Goal: Transaction & Acquisition: Book appointment/travel/reservation

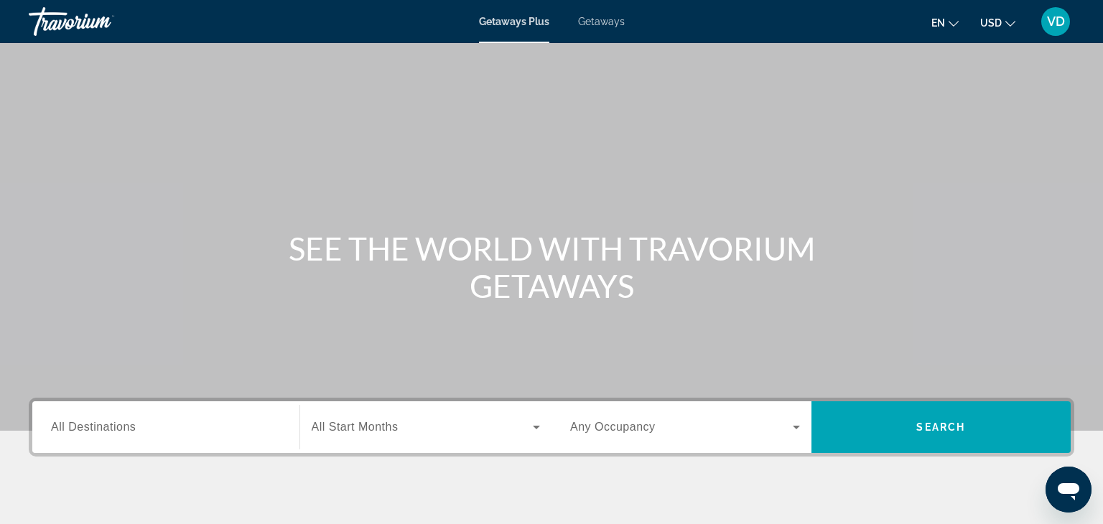
click at [209, 420] on input "Destination All Destinations" at bounding box center [166, 427] width 230 height 17
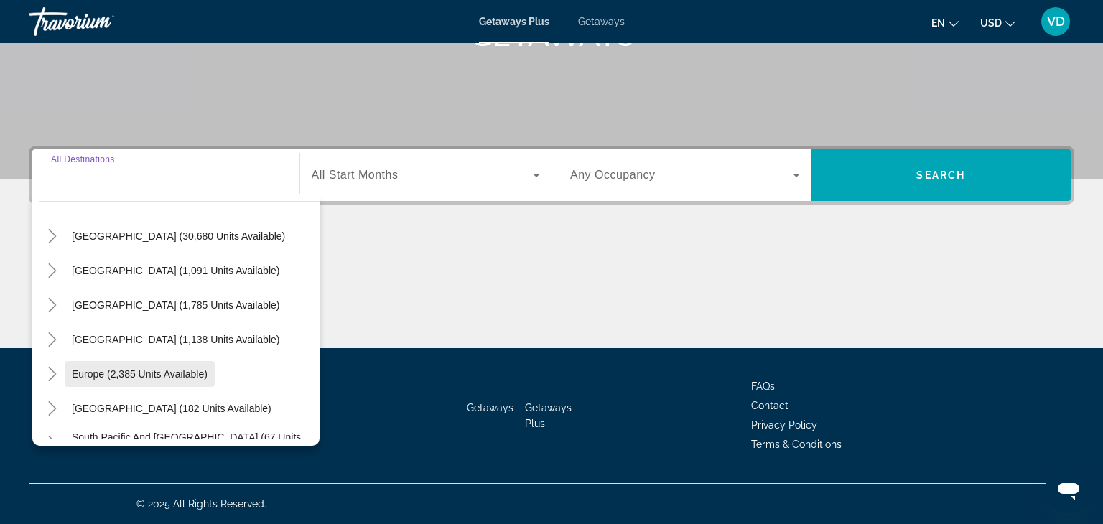
scroll to position [58, 0]
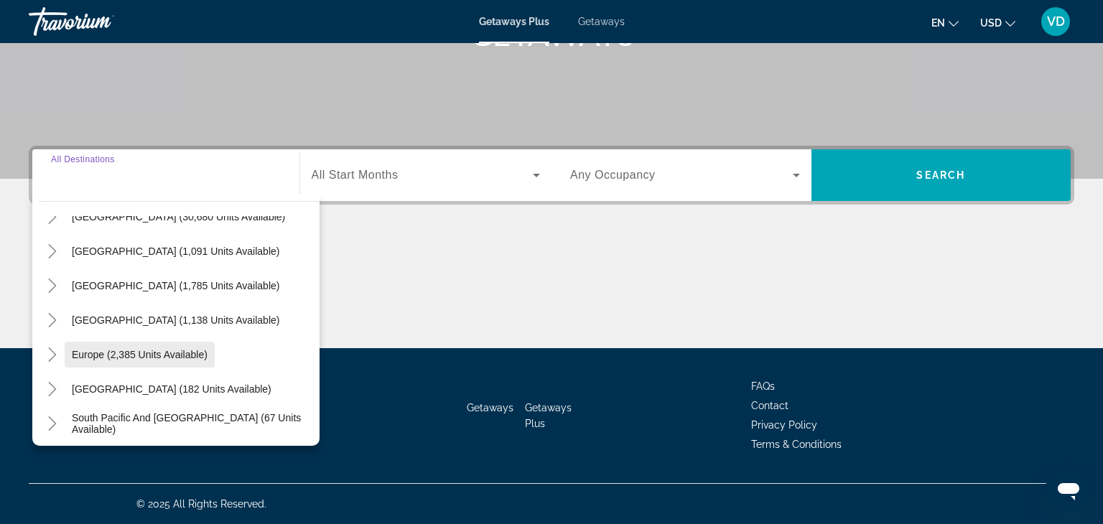
click at [149, 346] on span "Search widget" at bounding box center [140, 355] width 150 height 34
type input "**********"
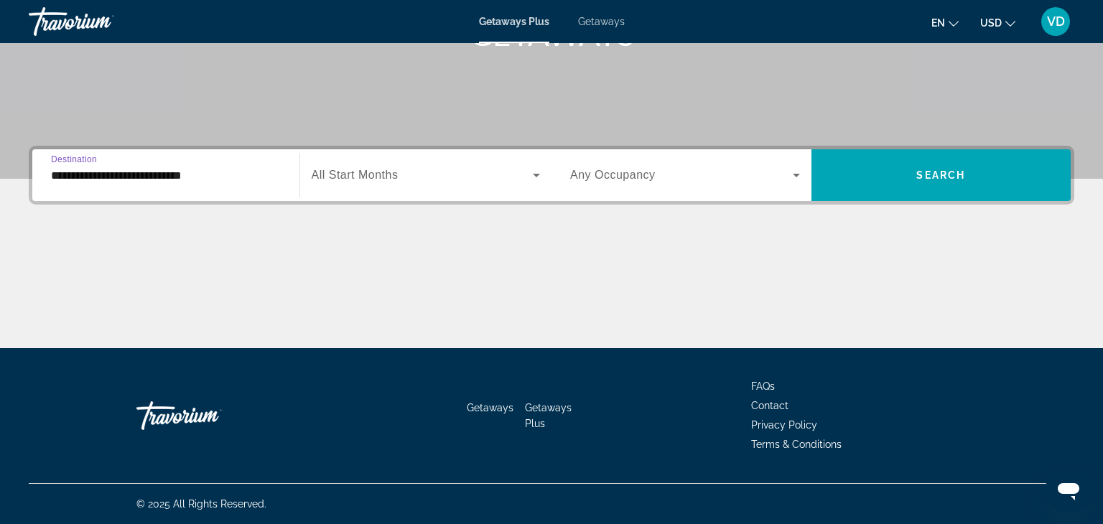
click at [417, 165] on div "Search widget" at bounding box center [426, 175] width 229 height 40
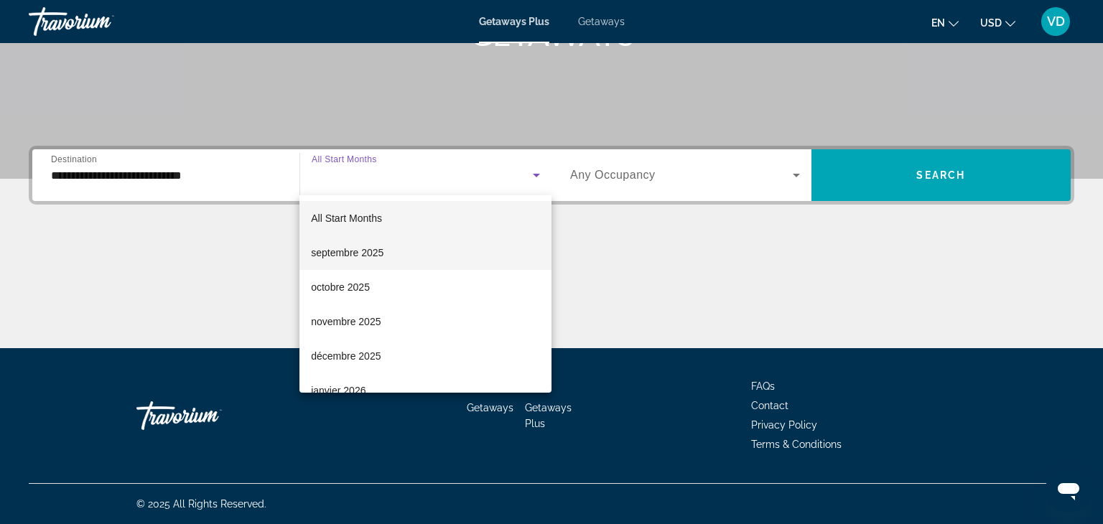
click at [376, 256] on span "septembre 2025" at bounding box center [347, 252] width 73 height 17
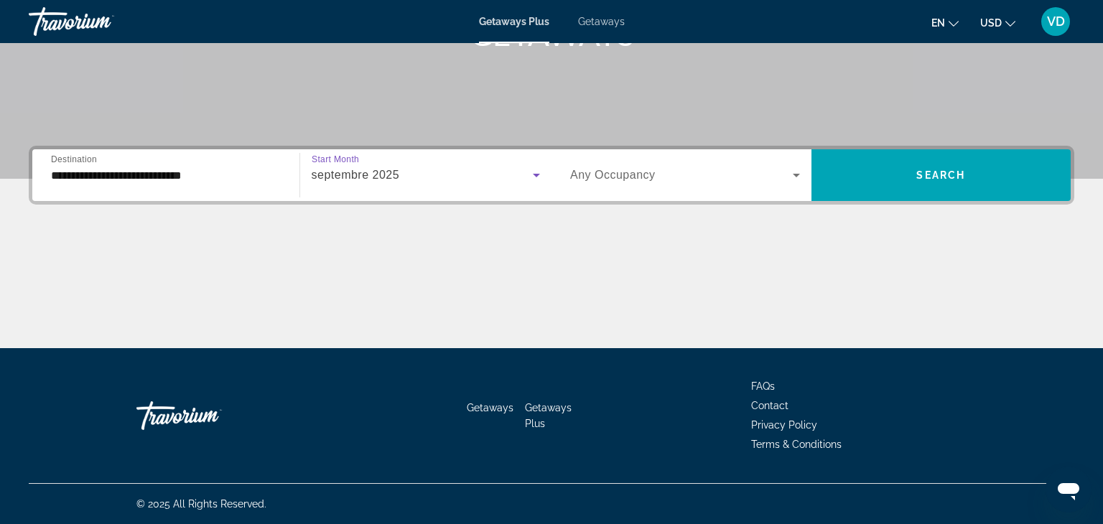
click at [672, 170] on span "Search widget" at bounding box center [681, 175] width 223 height 17
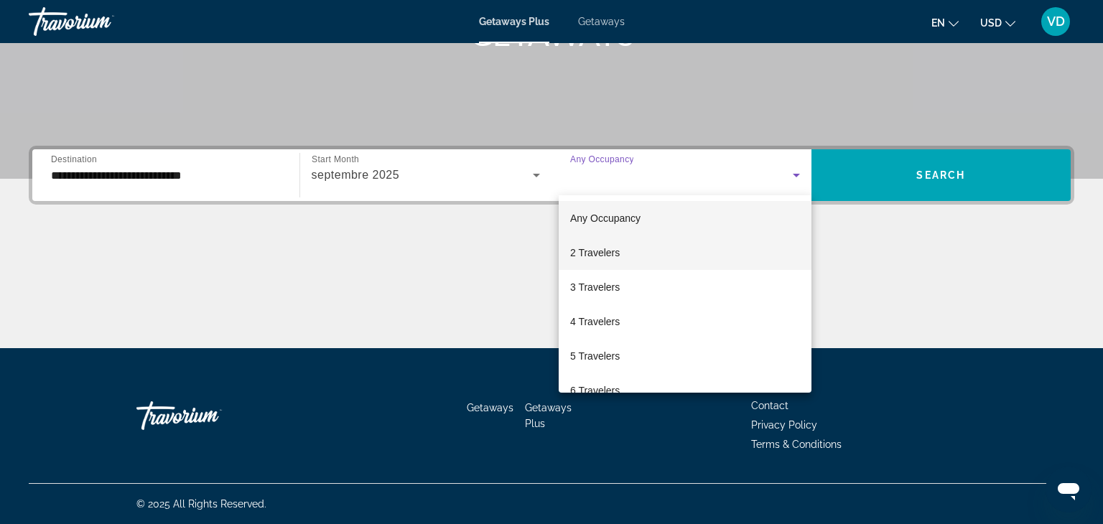
click at [630, 257] on mat-option "2 Travelers" at bounding box center [685, 253] width 253 height 34
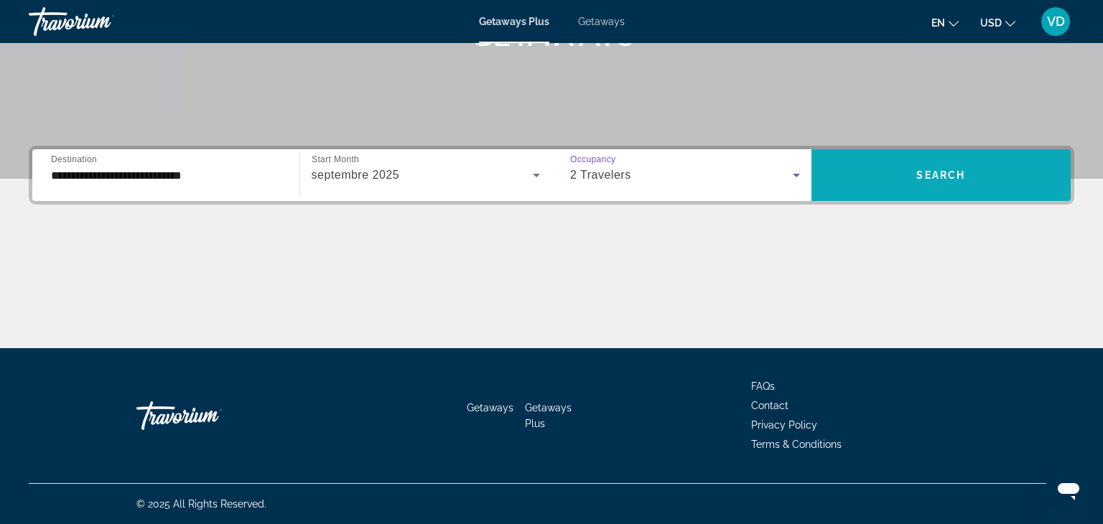
click at [914, 160] on span "Search widget" at bounding box center [942, 175] width 260 height 34
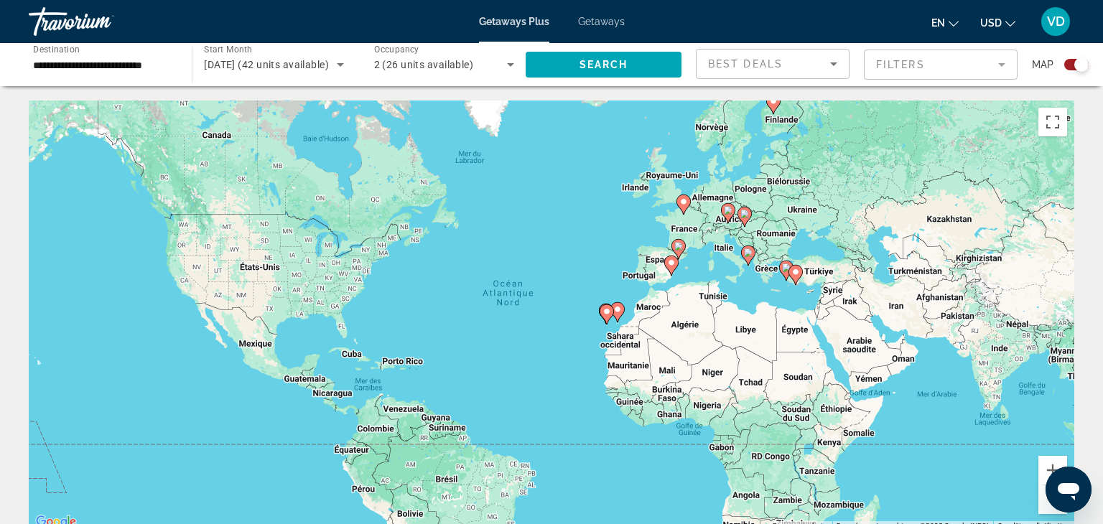
click at [683, 211] on icon "Main content" at bounding box center [683, 204] width 13 height 19
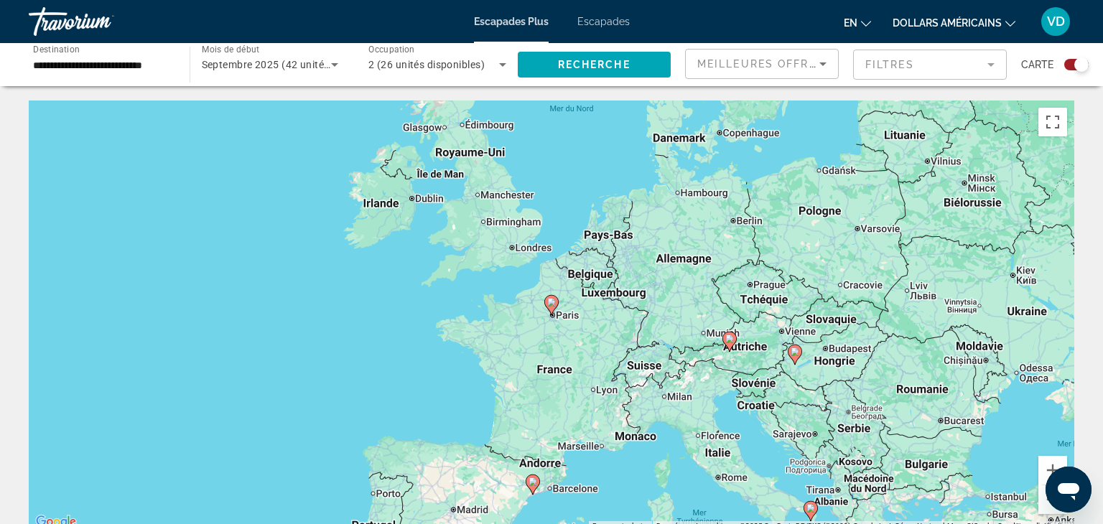
click at [135, 75] on div "**********" at bounding box center [102, 65] width 138 height 41
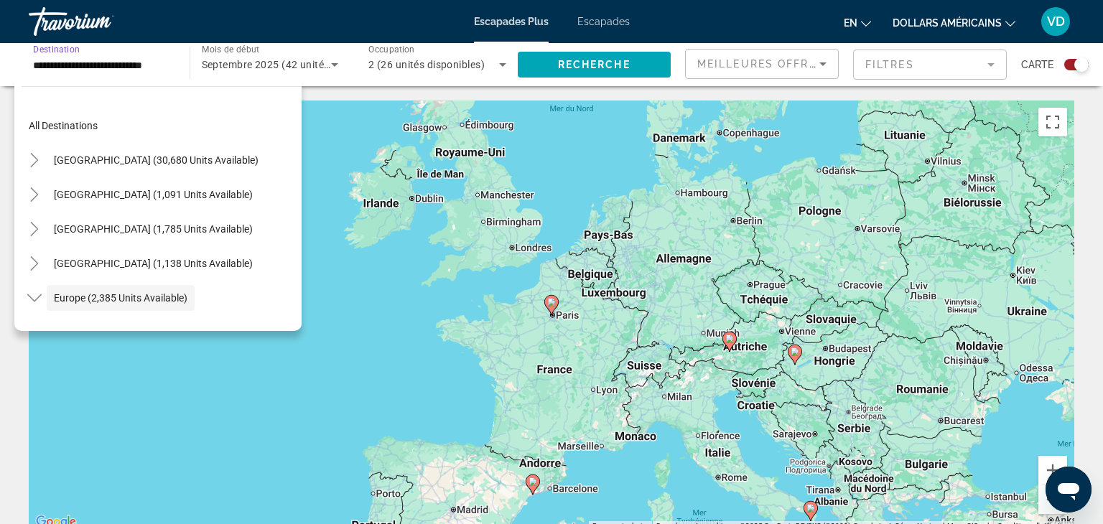
scroll to position [85, 0]
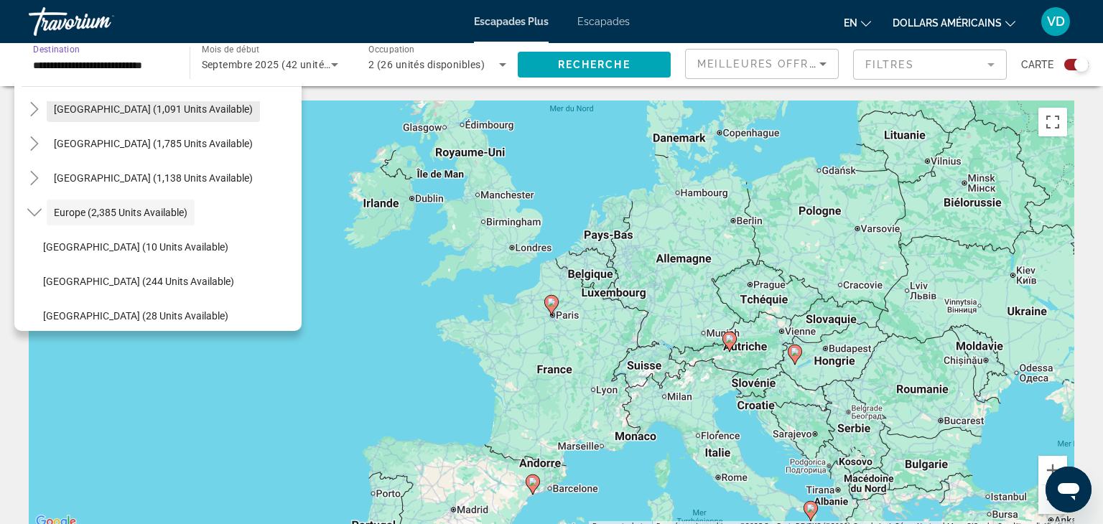
click at [141, 101] on span "Widget de recherche" at bounding box center [153, 109] width 213 height 34
type input "**********"
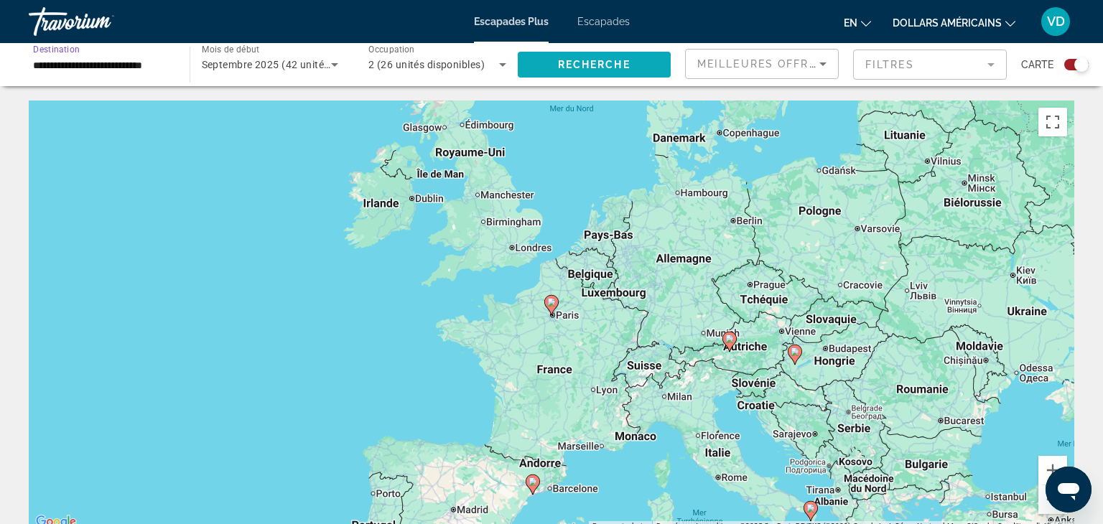
click at [642, 65] on span "Widget de recherche" at bounding box center [595, 64] width 154 height 34
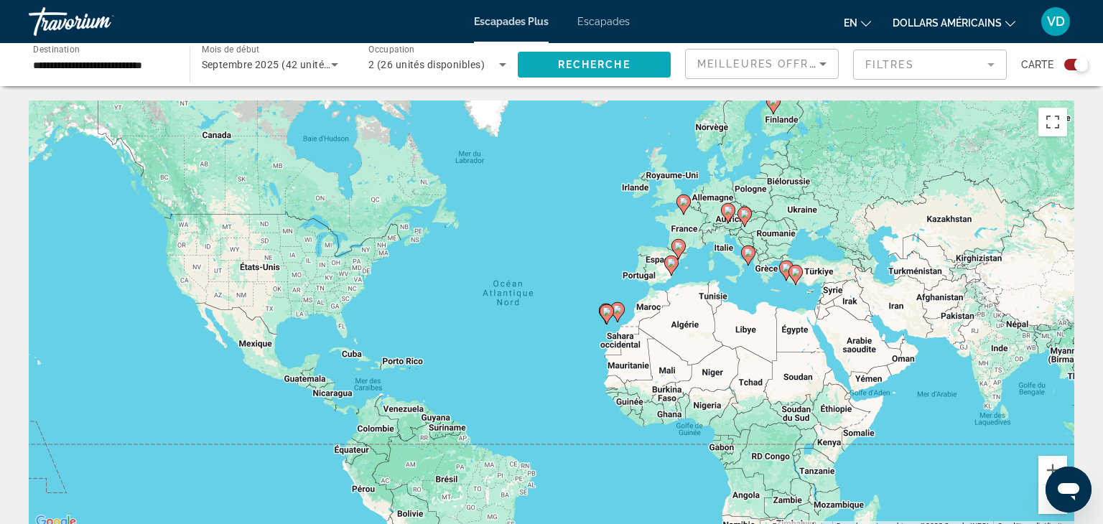
click at [560, 72] on span "Widget de recherche" at bounding box center [595, 64] width 154 height 34
click at [307, 75] on div "Septembre 2025 (42 unités disponibles)" at bounding box center [270, 65] width 137 height 40
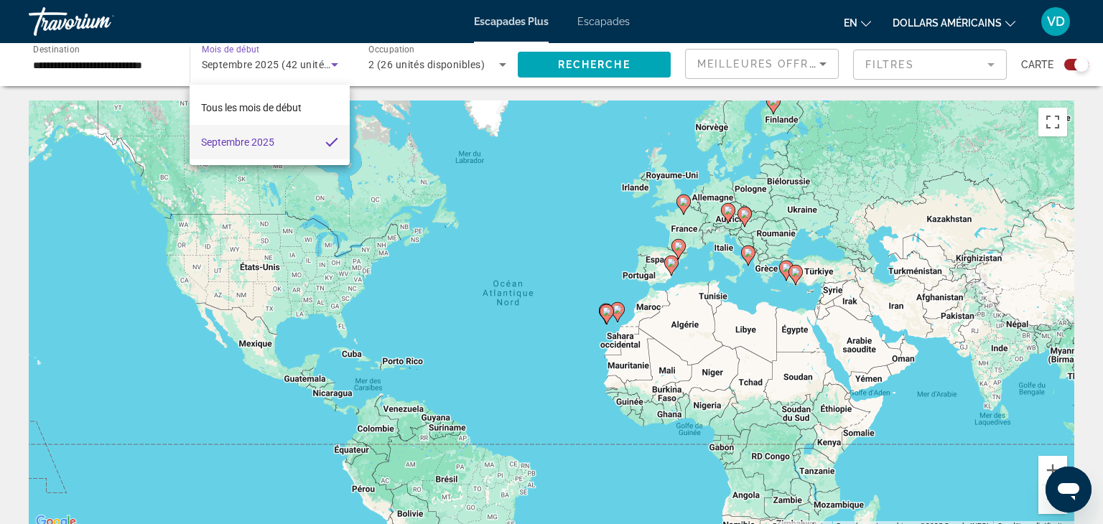
click at [592, 60] on div at bounding box center [551, 262] width 1103 height 524
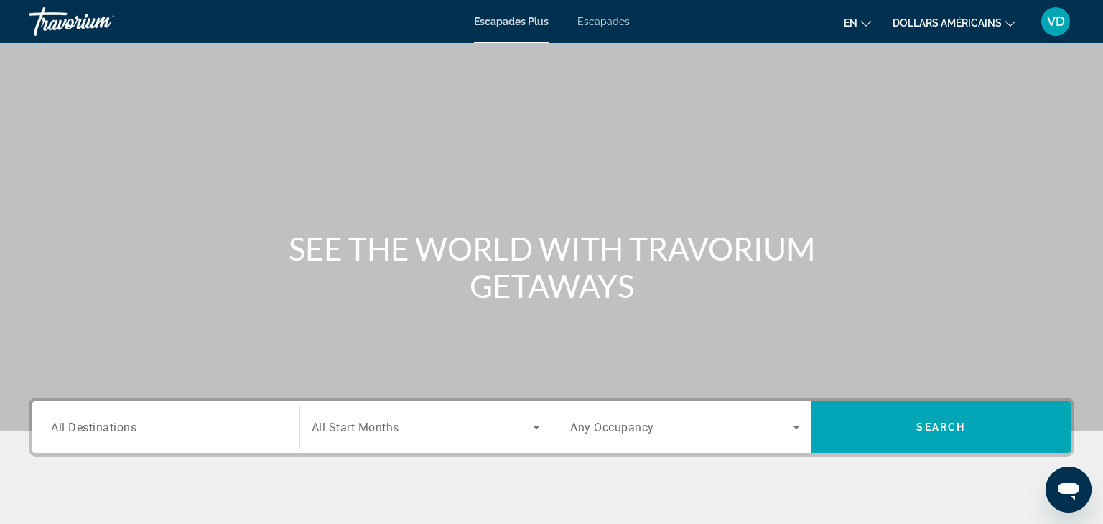
click at [182, 427] on input "Destination All Destinations" at bounding box center [166, 427] width 230 height 17
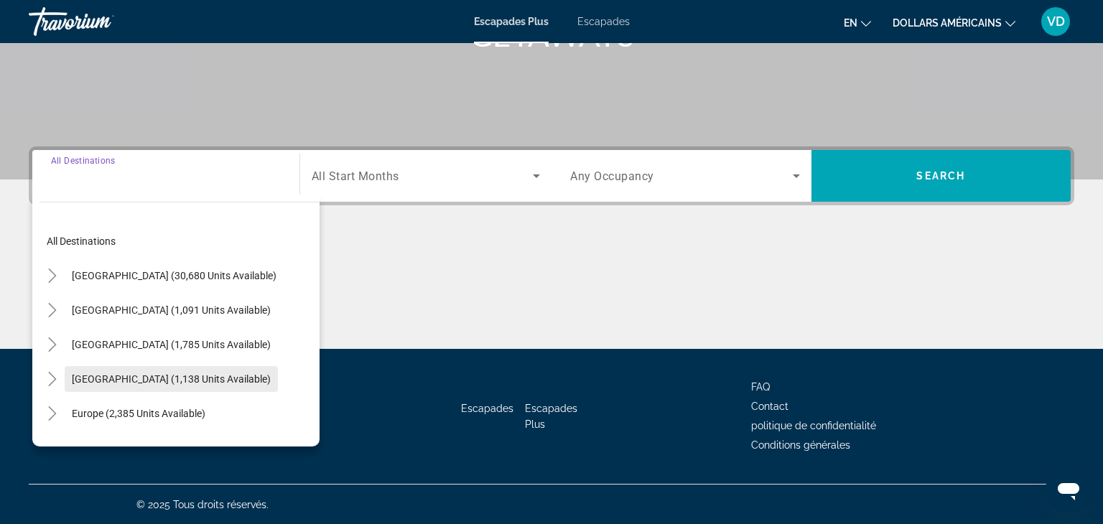
scroll to position [252, 0]
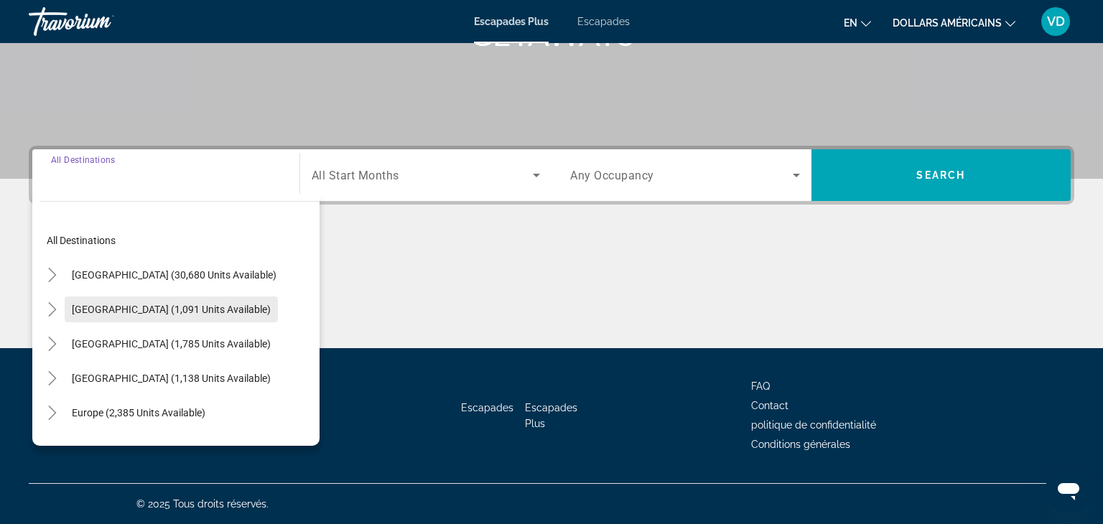
click at [90, 297] on span "Search widget" at bounding box center [171, 309] width 213 height 34
type input "**********"
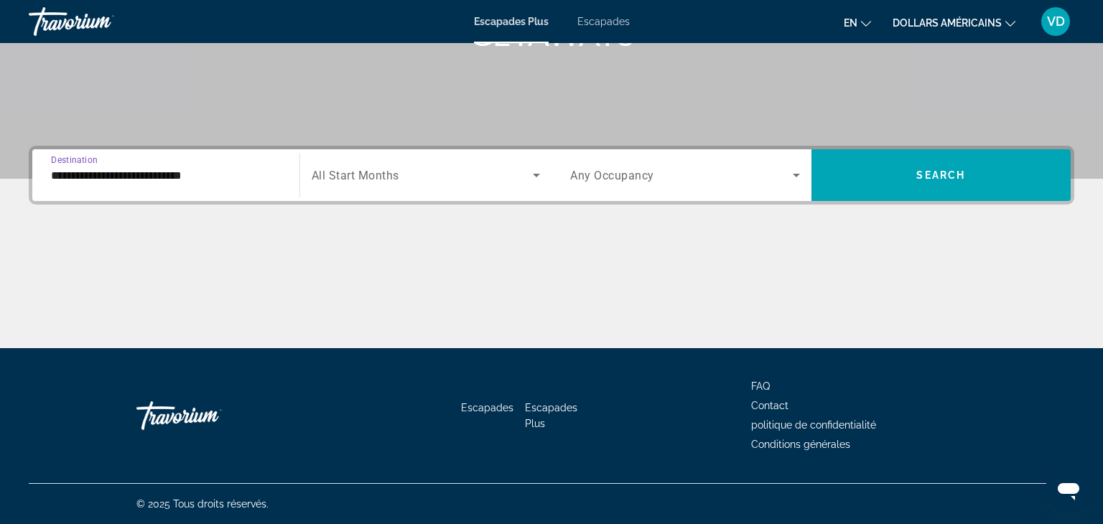
click at [400, 162] on div "Search widget" at bounding box center [426, 175] width 229 height 40
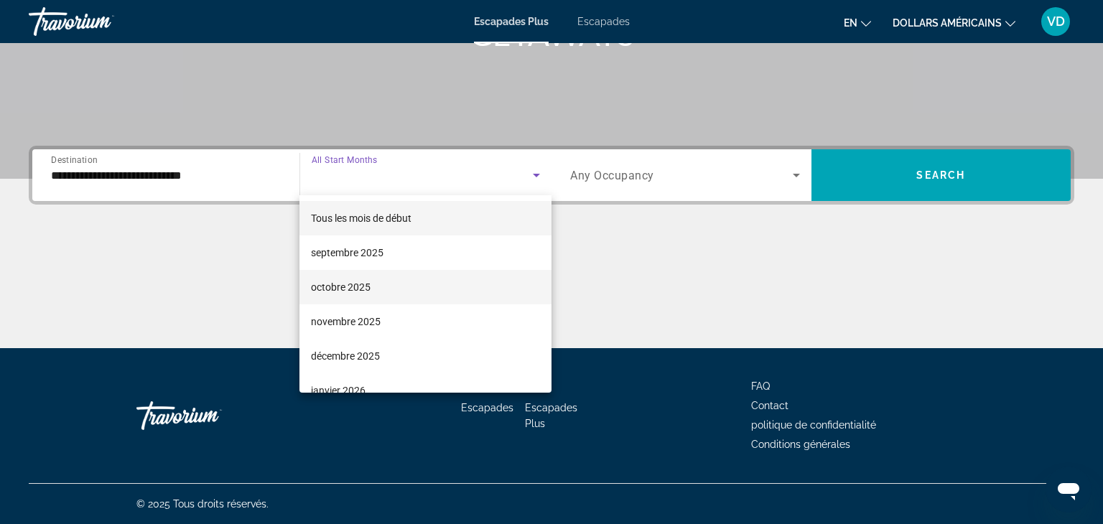
click at [384, 282] on mat-option "octobre 2025" at bounding box center [426, 287] width 252 height 34
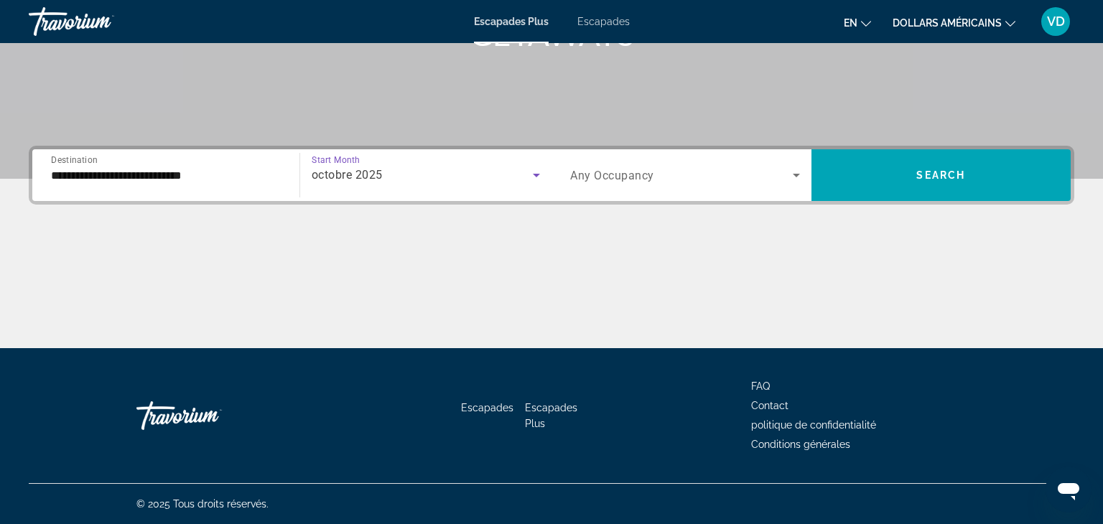
click at [738, 181] on span "Search widget" at bounding box center [681, 175] width 223 height 17
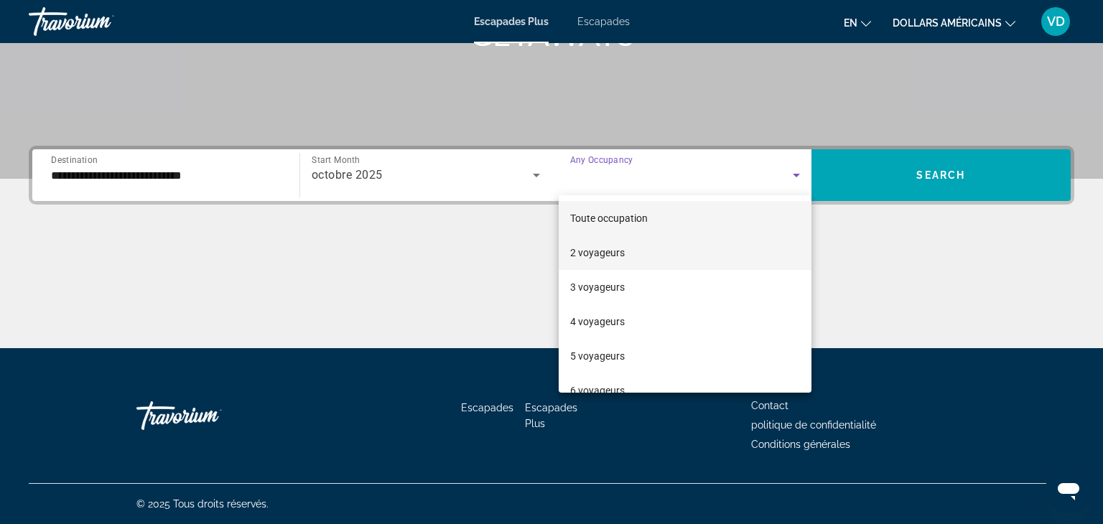
click at [656, 246] on mat-option "2 voyageurs" at bounding box center [685, 253] width 253 height 34
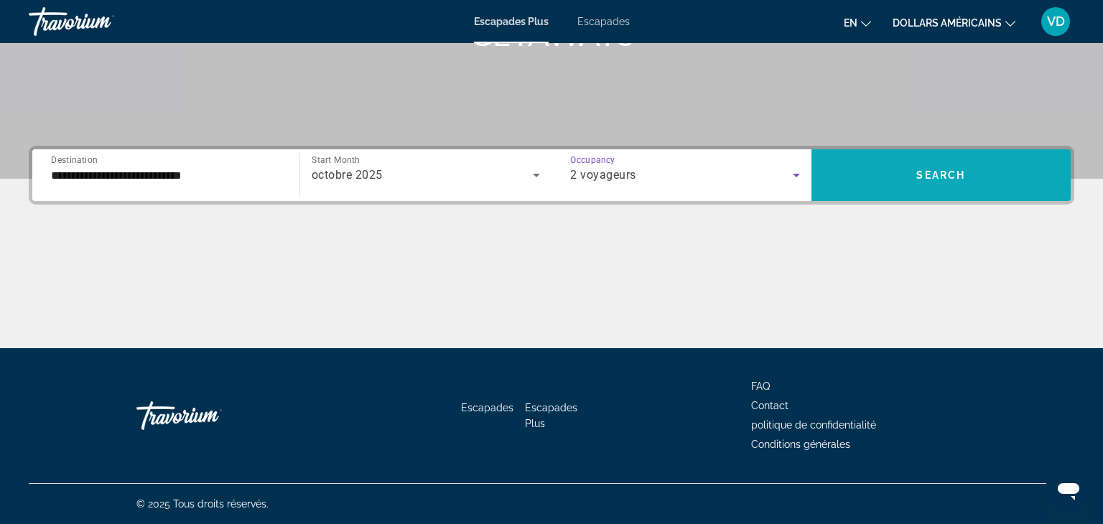
click at [937, 180] on span "Search" at bounding box center [941, 175] width 49 height 11
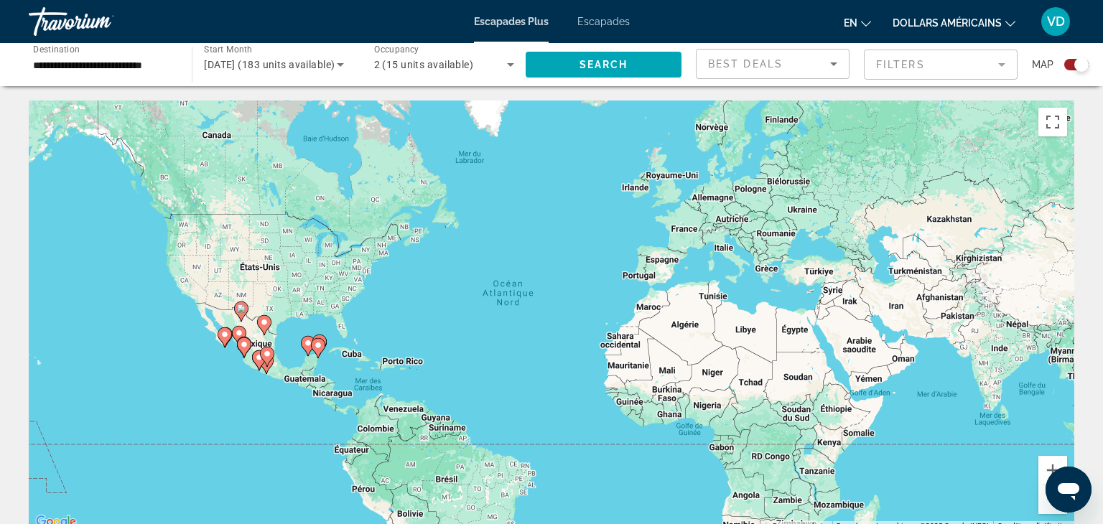
click at [243, 353] on icon "Contenu principal" at bounding box center [244, 347] width 13 height 19
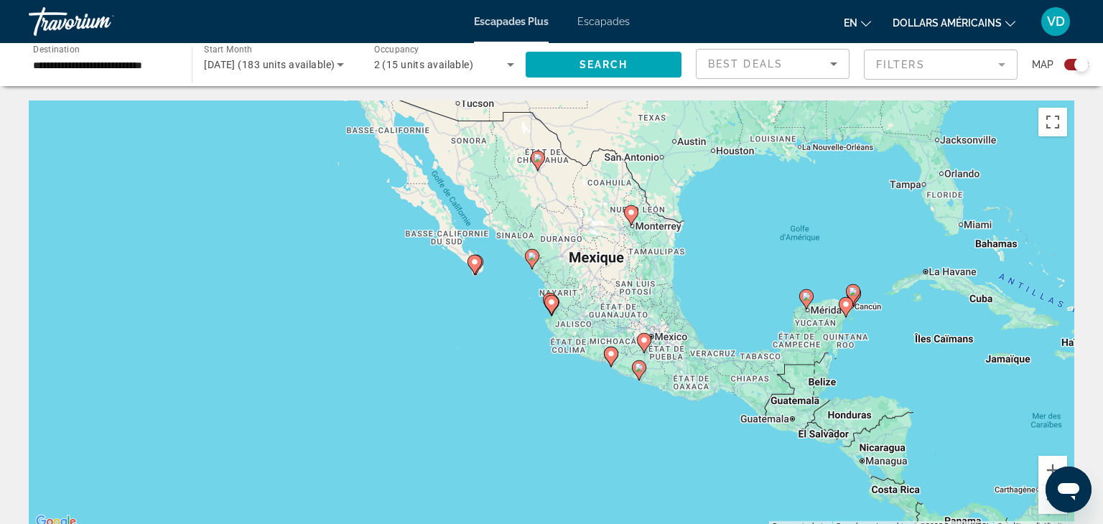
click at [534, 265] on gmp-advanced-marker "Contenu principal" at bounding box center [532, 260] width 14 height 22
type input "**********"
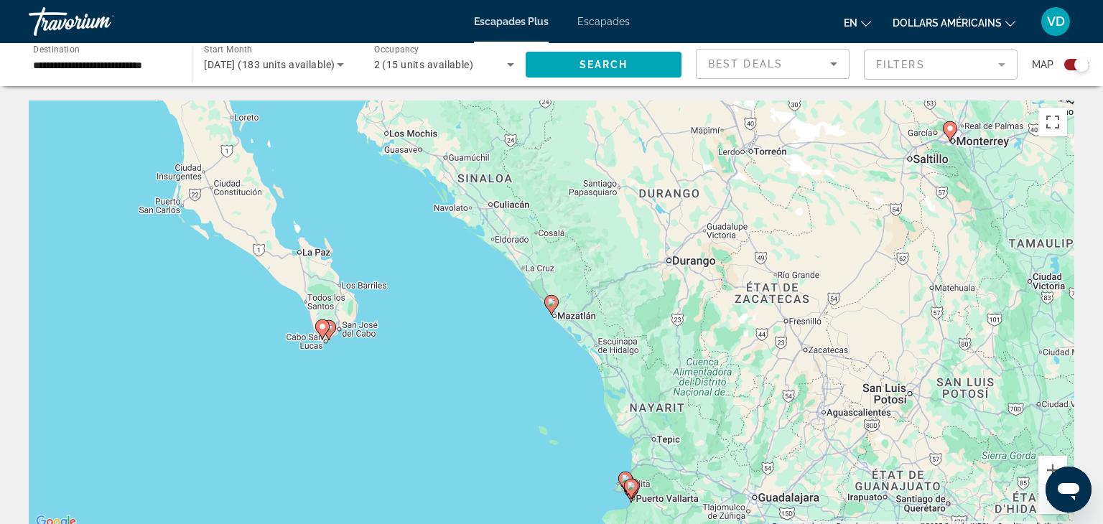
click at [547, 313] on gmp-advanced-marker "Contenu principal" at bounding box center [551, 305] width 14 height 22
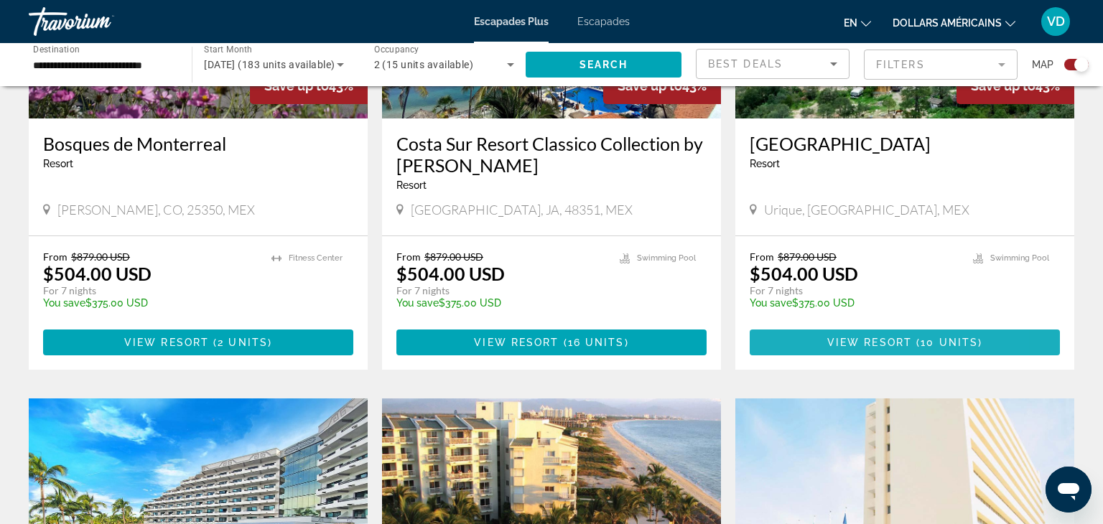
scroll to position [699, 0]
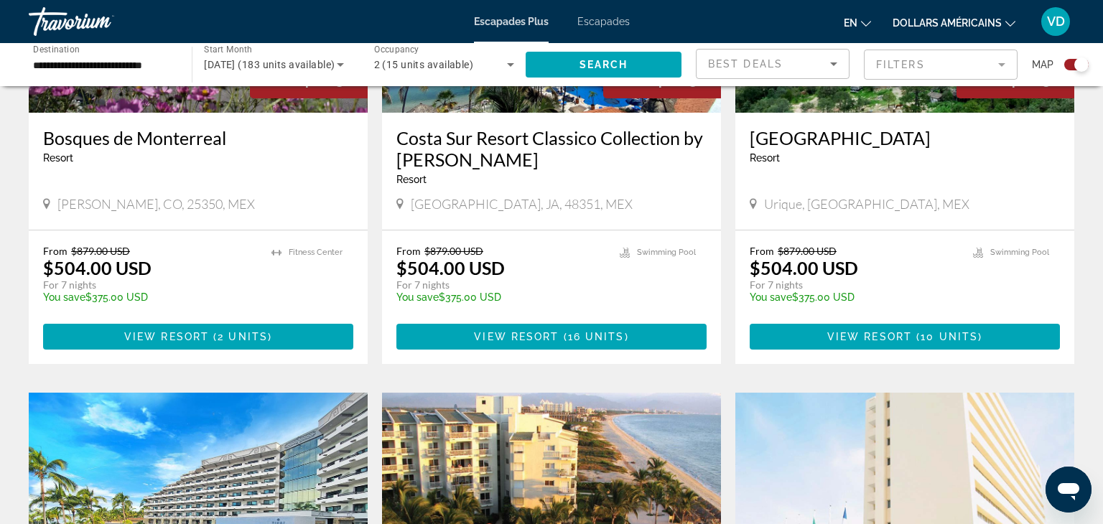
click at [869, 28] on button "en Anglais Espagnol Français italien Portugais russe" at bounding box center [857, 22] width 27 height 21
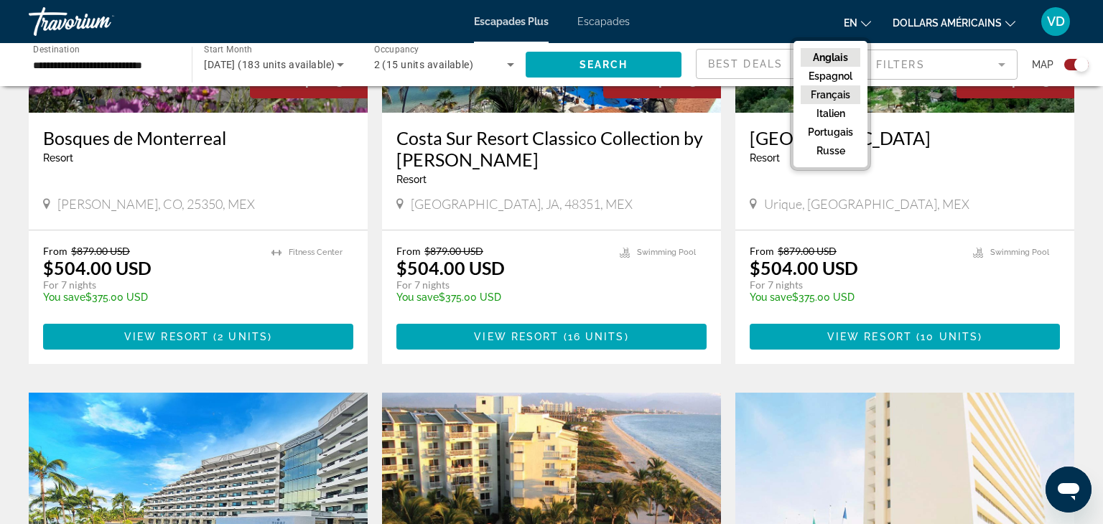
click at [840, 89] on font "Français" at bounding box center [831, 94] width 40 height 11
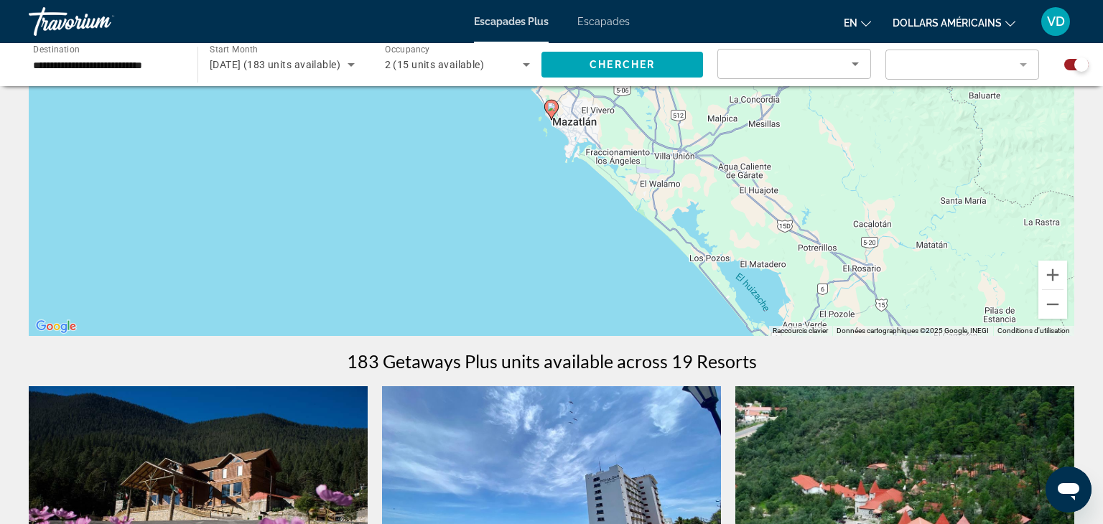
scroll to position [0, 0]
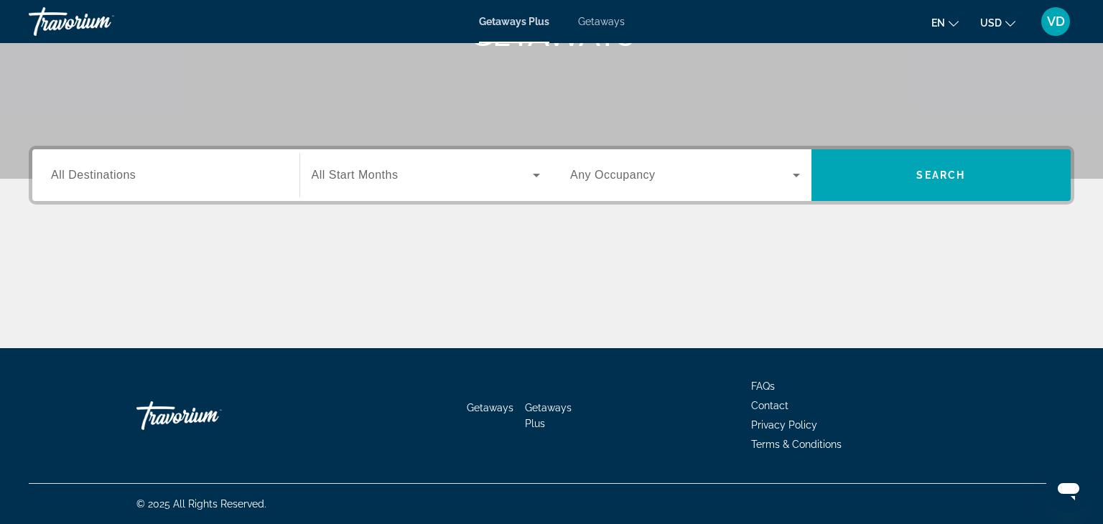
scroll to position [251, 0]
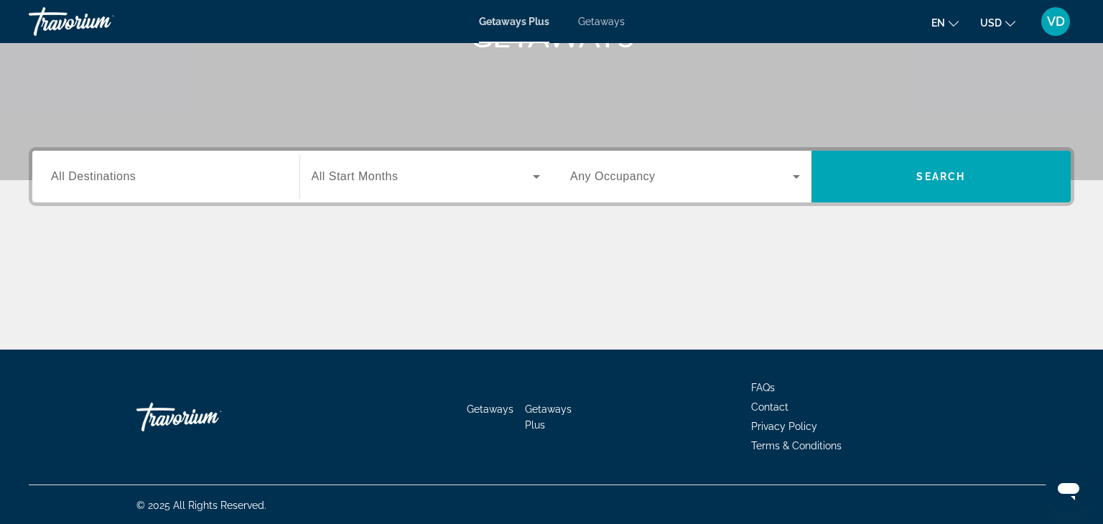
click at [224, 165] on div "Search widget" at bounding box center [166, 177] width 230 height 41
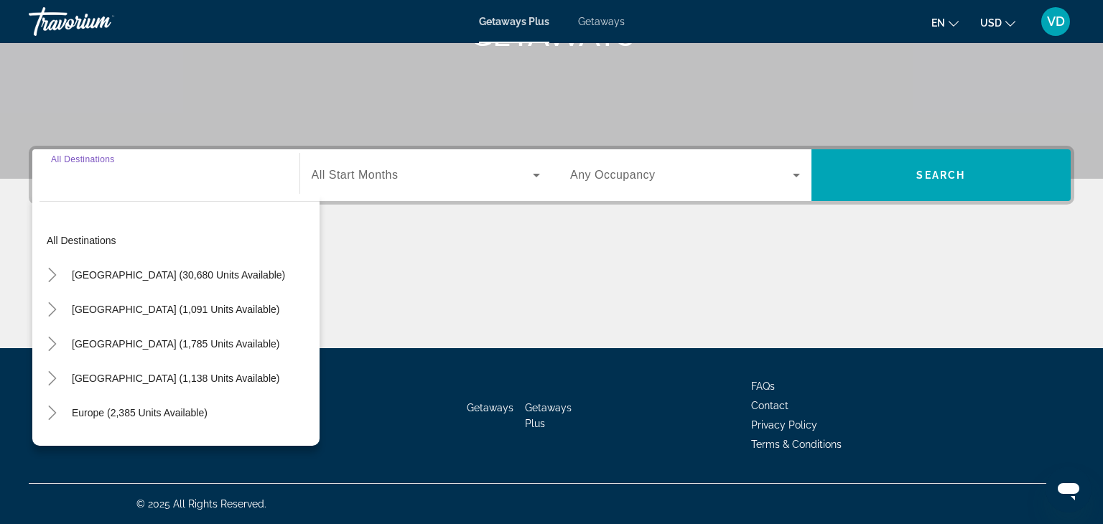
click at [465, 187] on div "Search widget" at bounding box center [426, 175] width 229 height 40
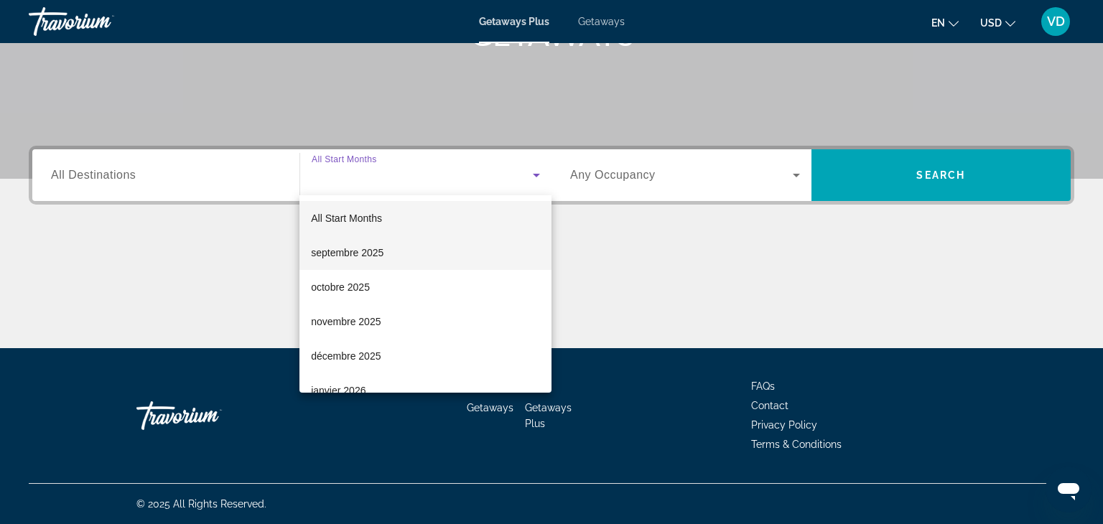
click at [365, 264] on mat-option "septembre 2025" at bounding box center [426, 253] width 252 height 34
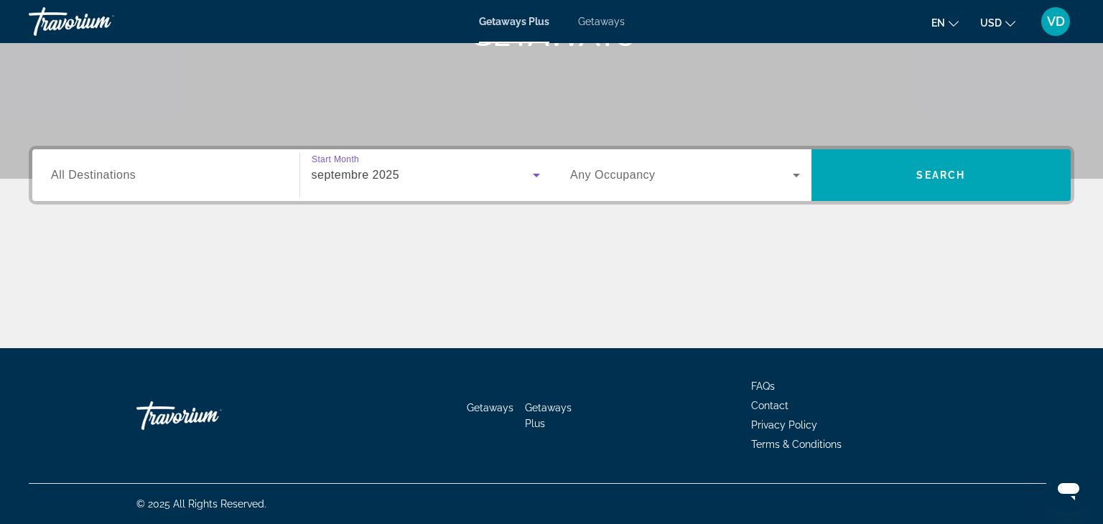
click at [185, 188] on div "Search widget" at bounding box center [166, 175] width 230 height 41
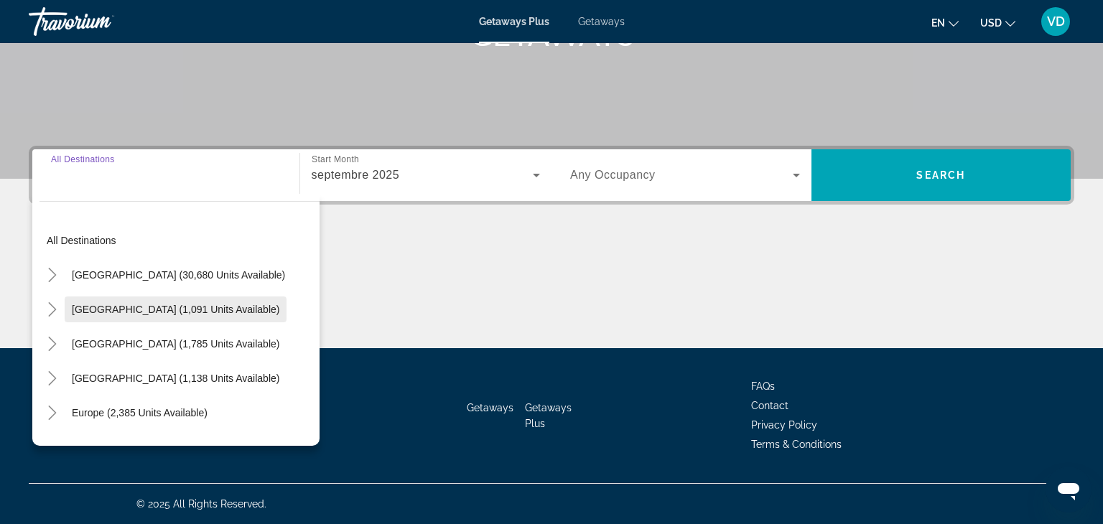
click at [173, 300] on span "Search widget" at bounding box center [176, 309] width 222 height 34
type input "**********"
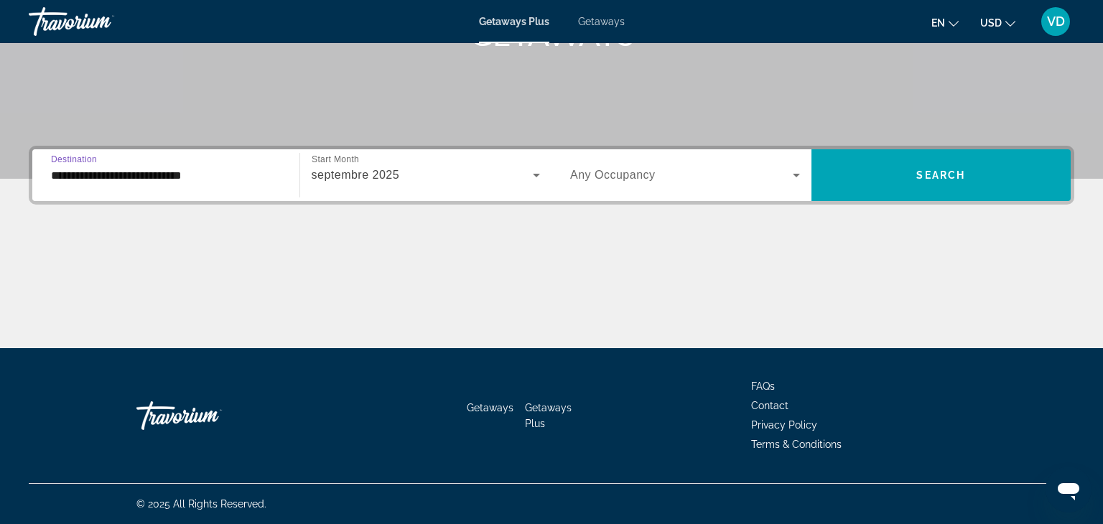
click at [665, 190] on div "Search widget" at bounding box center [685, 175] width 230 height 40
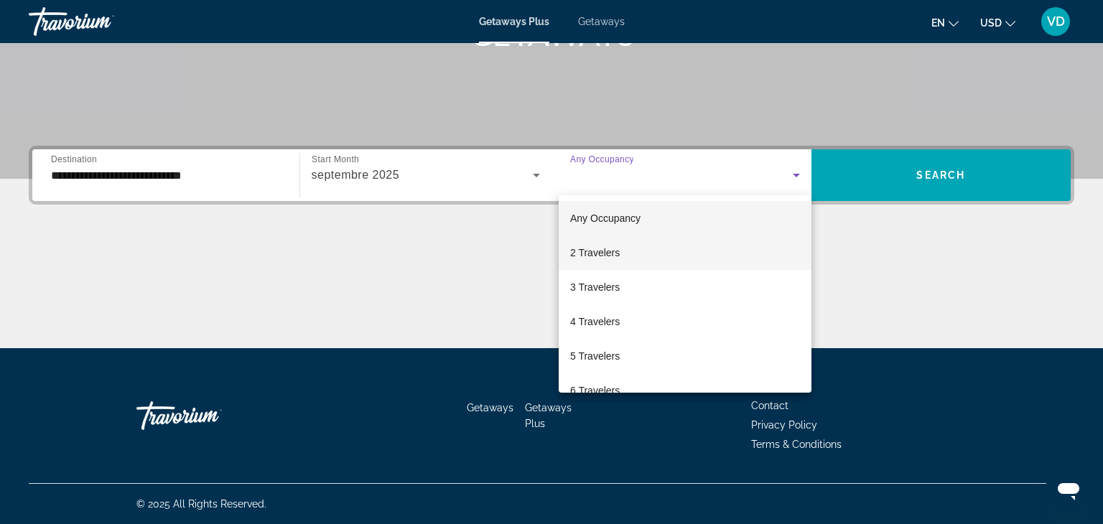
click at [656, 259] on mat-option "2 Travelers" at bounding box center [685, 253] width 253 height 34
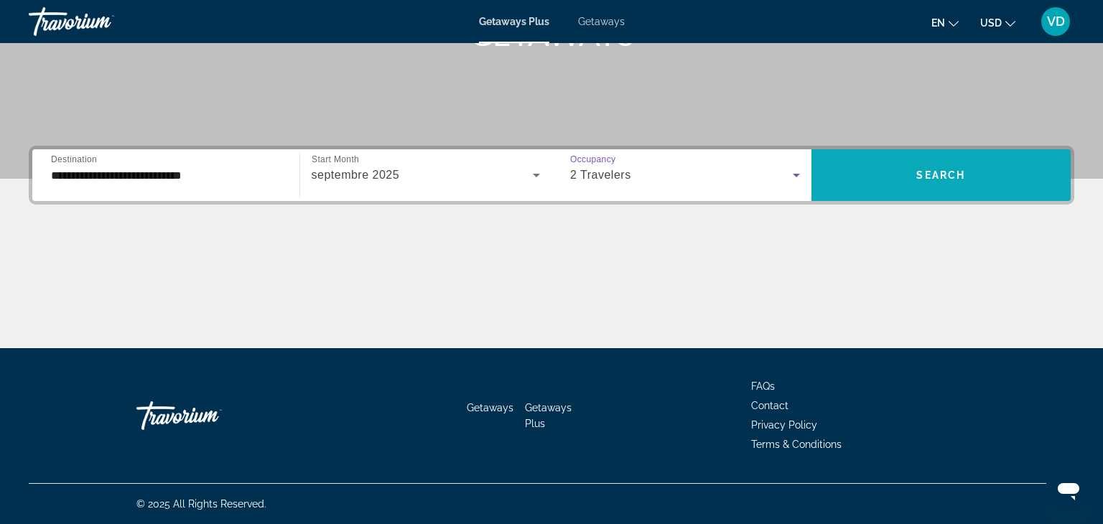
click at [909, 165] on span "Search widget" at bounding box center [942, 175] width 260 height 34
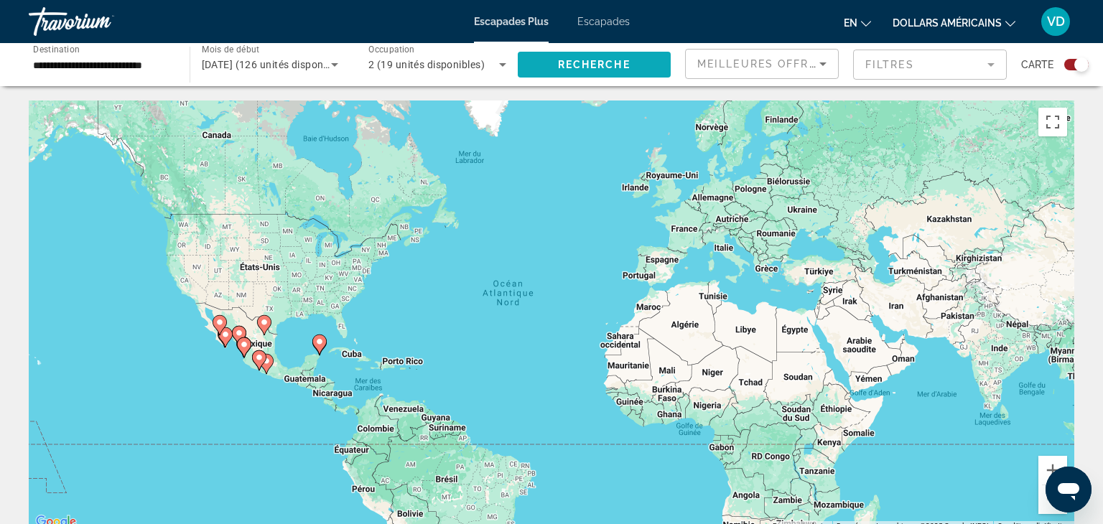
click at [657, 67] on span "Widget de recherche" at bounding box center [595, 64] width 154 height 34
click at [261, 367] on gmp-advanced-marker "Contenu principal" at bounding box center [259, 361] width 14 height 22
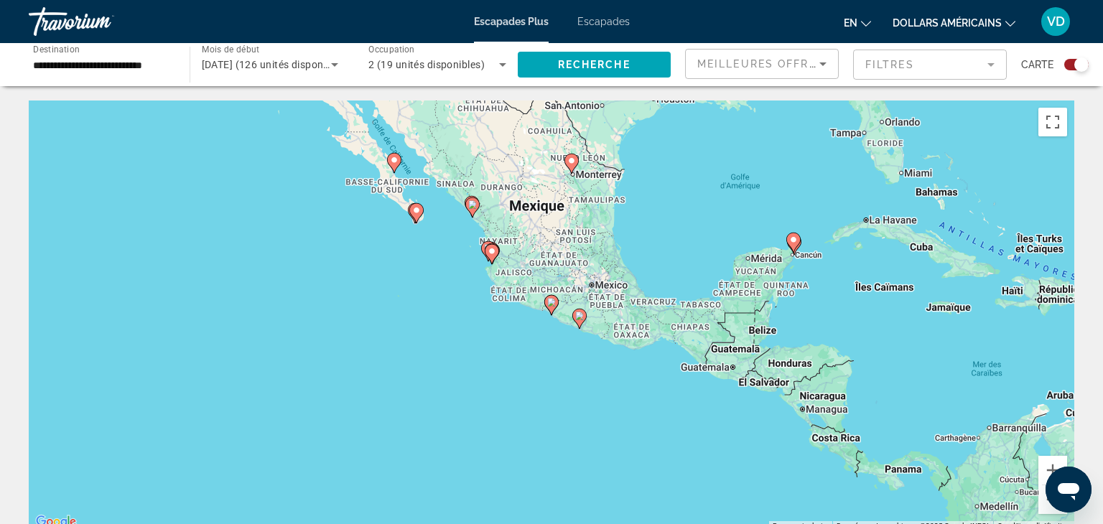
click at [623, 27] on div "Escapades Plus Escapades en Anglais Espagnol Français italien Portugais russe d…" at bounding box center [551, 21] width 1103 height 37
click at [730, 50] on div "Meilleures offres" at bounding box center [761, 70] width 129 height 40
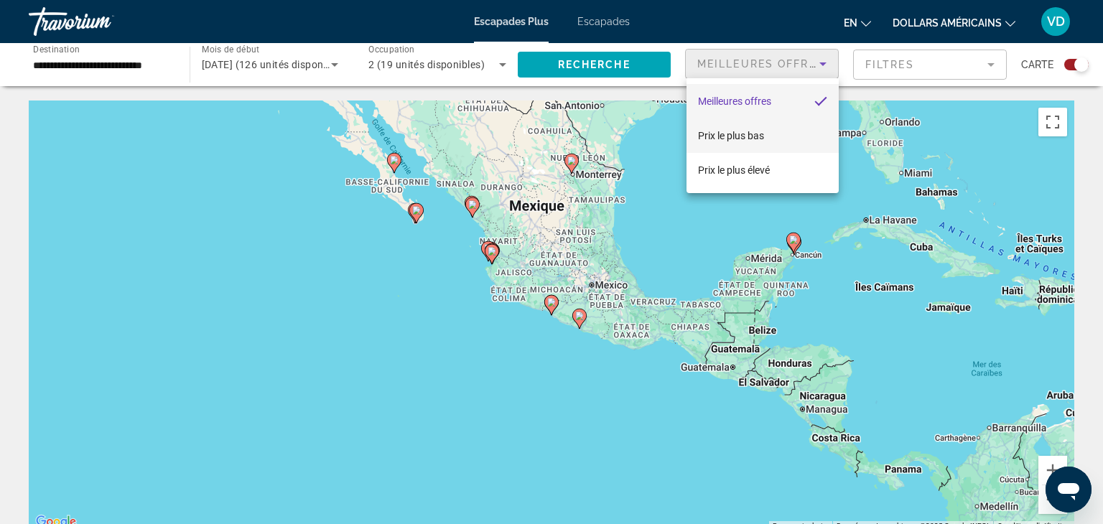
click at [751, 141] on span "Prix ​​le plus bas" at bounding box center [731, 135] width 66 height 17
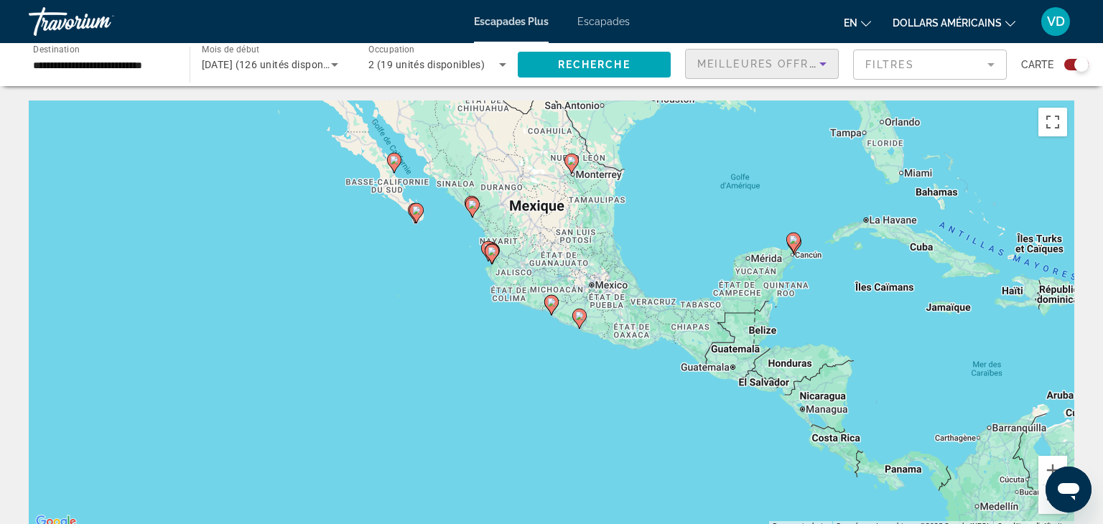
click at [897, 72] on mat-form-field "Filtres" at bounding box center [930, 65] width 154 height 30
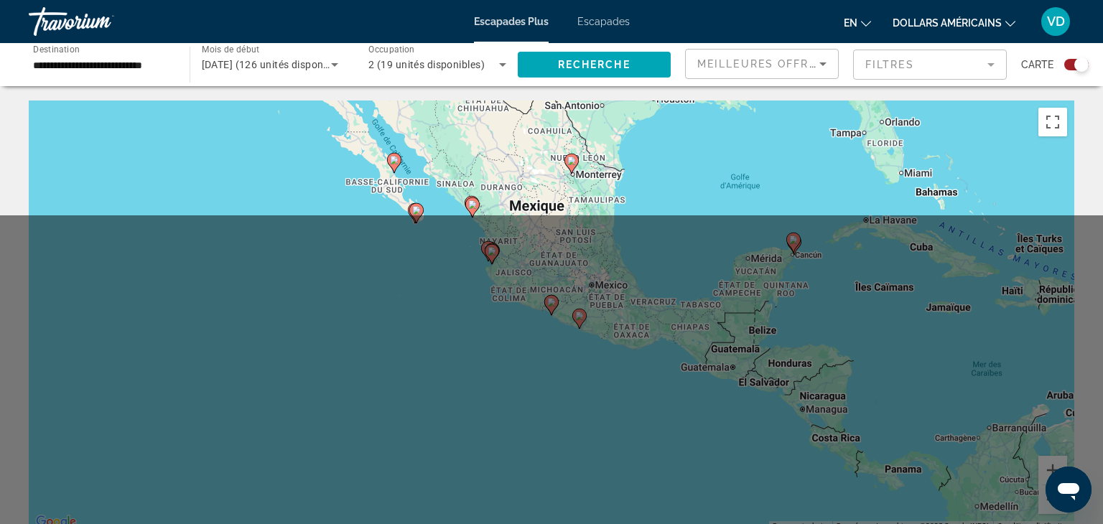
click at [945, 75] on mat-form-field "Filtres" at bounding box center [930, 65] width 154 height 30
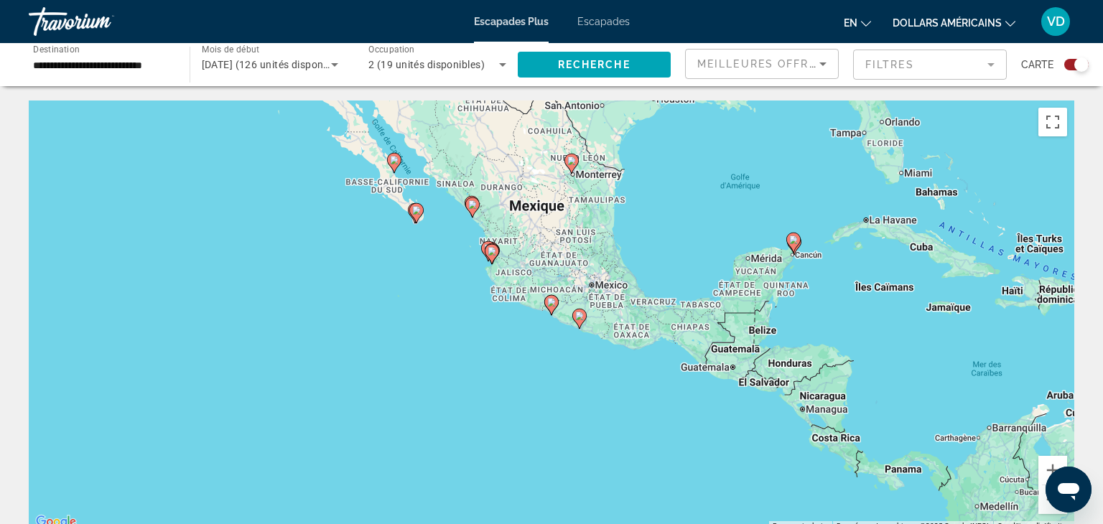
click at [980, 65] on mat-form-field "Filtres" at bounding box center [930, 65] width 154 height 30
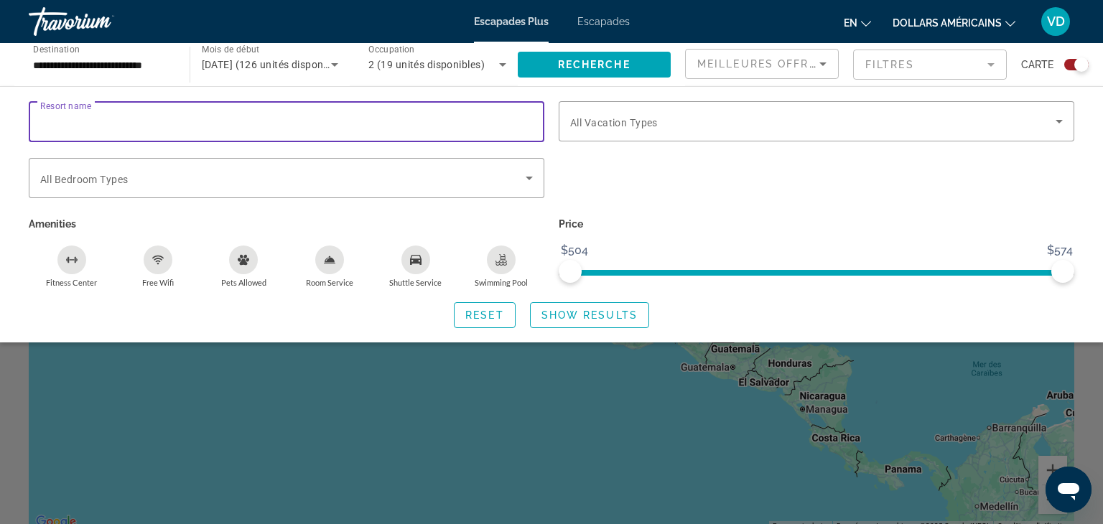
click at [323, 126] on input "Resort name" at bounding box center [286, 121] width 493 height 17
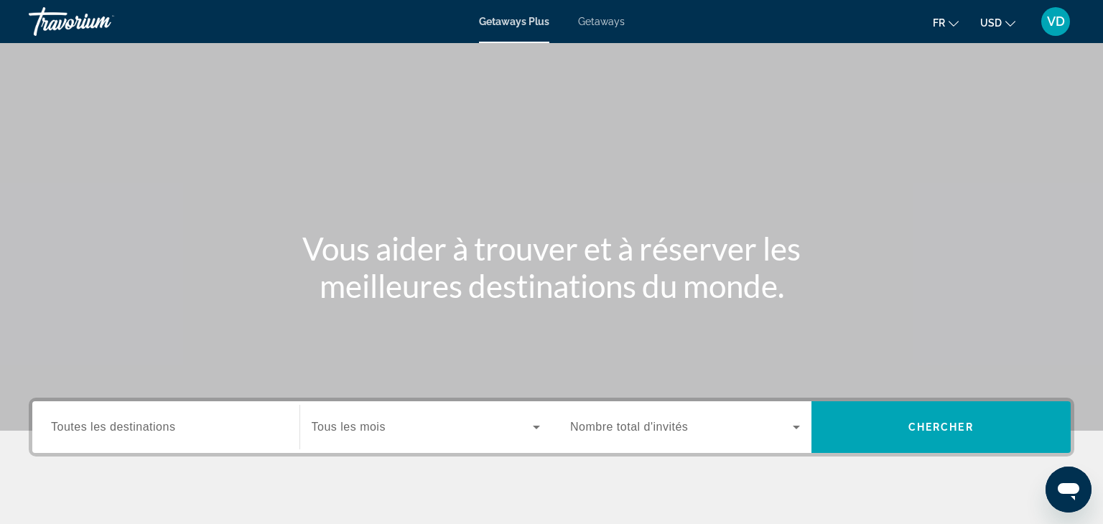
click at [213, 427] on input "Destination Toutes les destinations" at bounding box center [166, 427] width 230 height 17
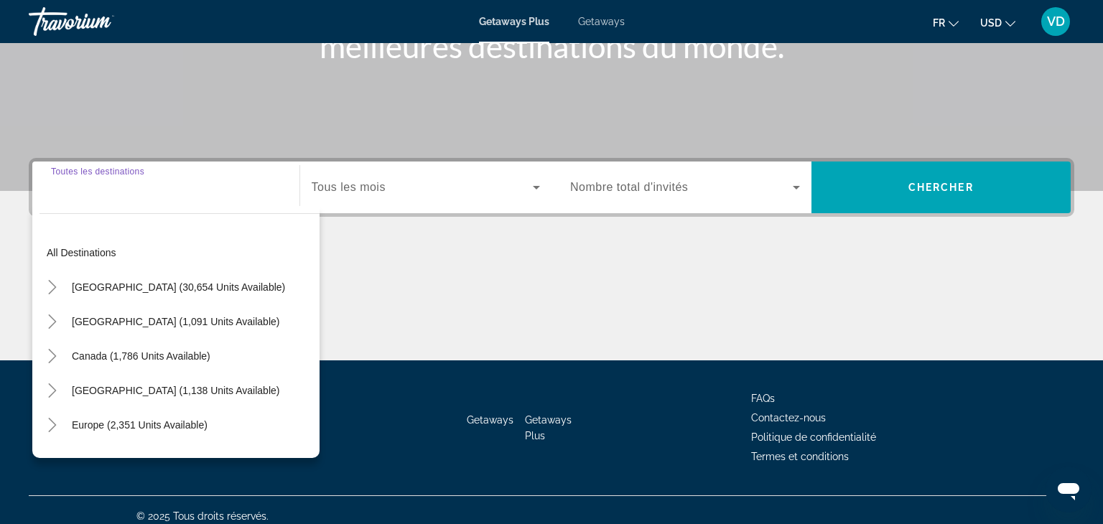
scroll to position [252, 0]
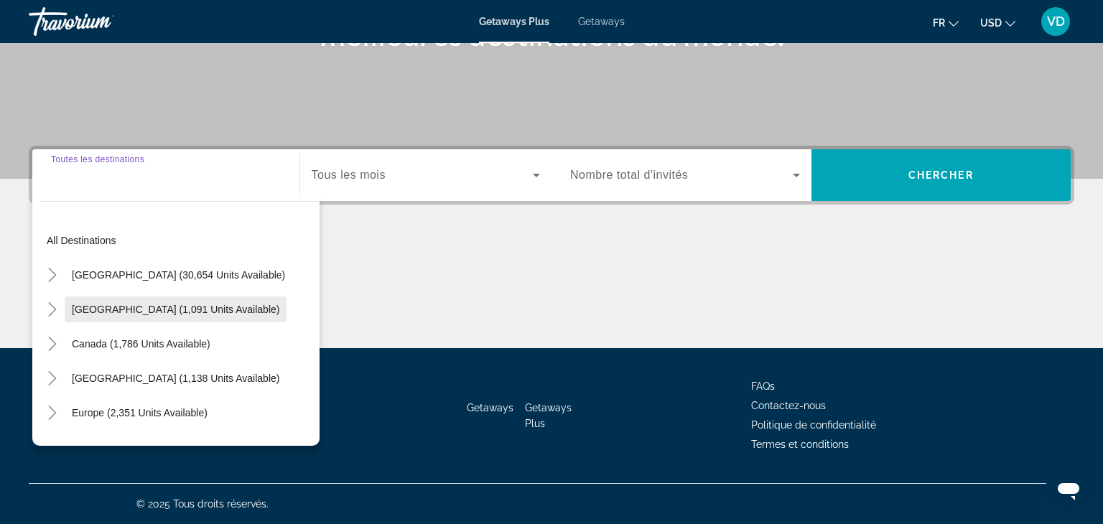
click at [187, 302] on span "Search widget" at bounding box center [176, 309] width 222 height 34
type input "**********"
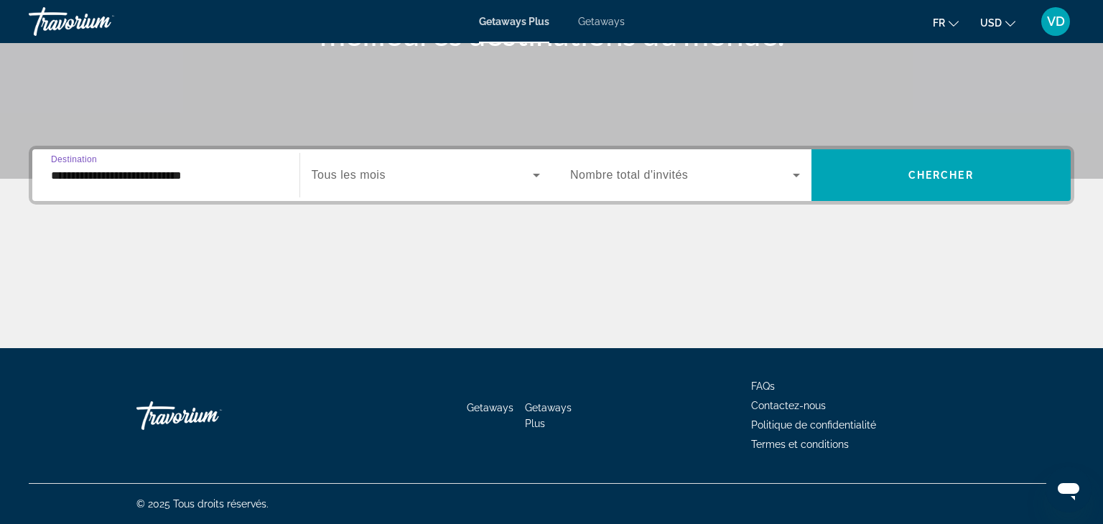
click at [384, 161] on div "Search widget" at bounding box center [426, 175] width 229 height 40
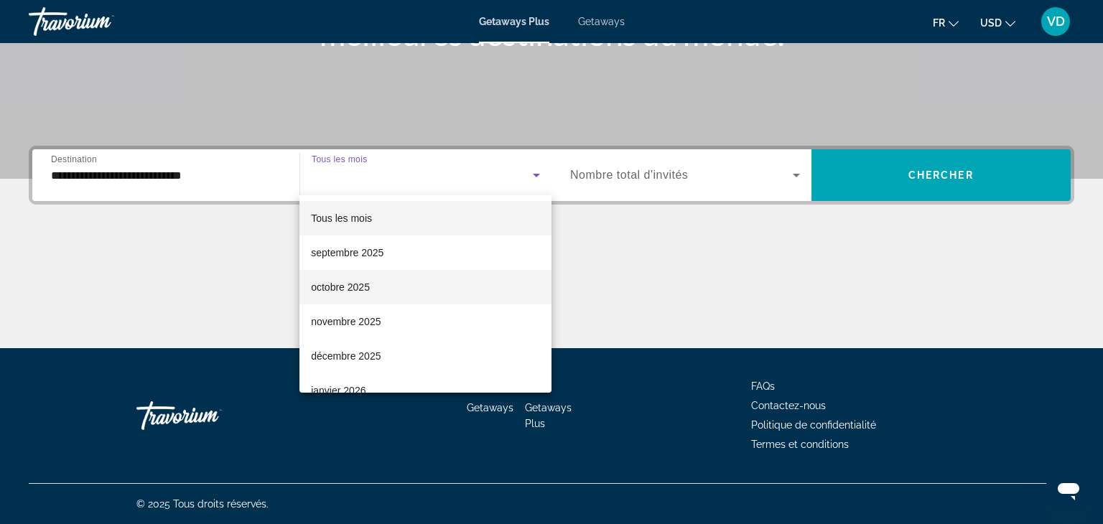
click at [371, 278] on mat-option "octobre 2025" at bounding box center [426, 287] width 252 height 34
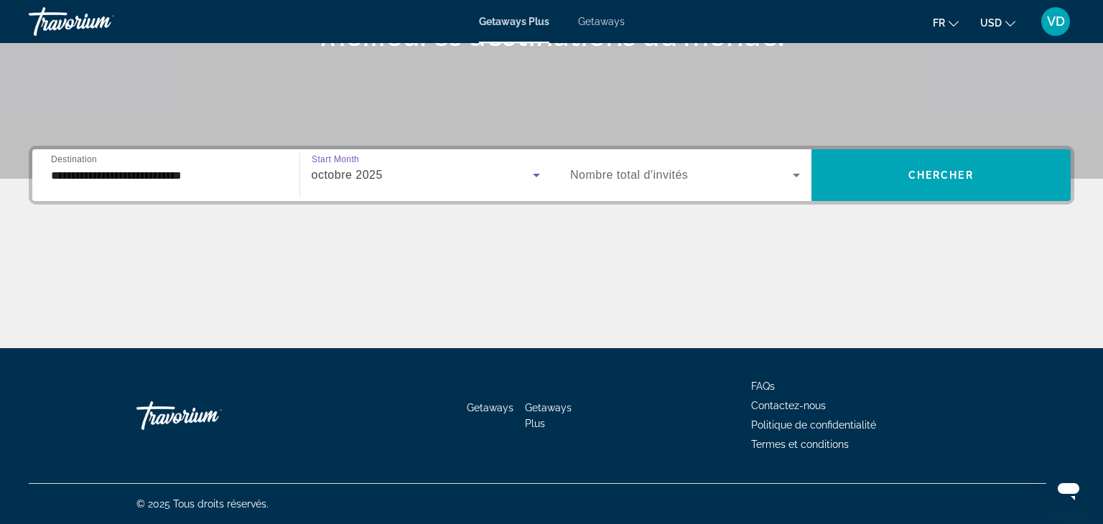
click at [732, 190] on div "Search widget" at bounding box center [685, 175] width 230 height 40
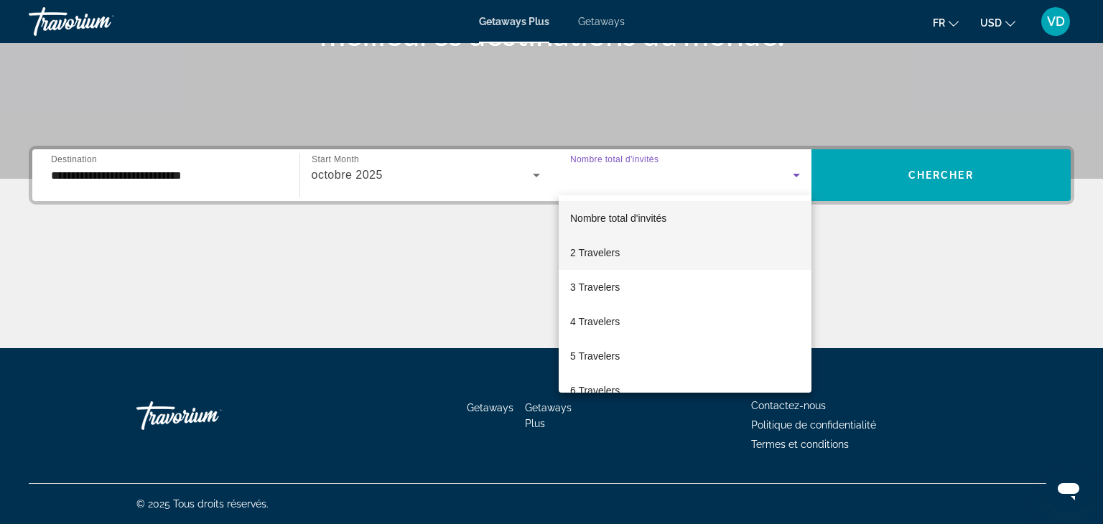
click at [709, 249] on mat-option "2 Travelers" at bounding box center [685, 253] width 253 height 34
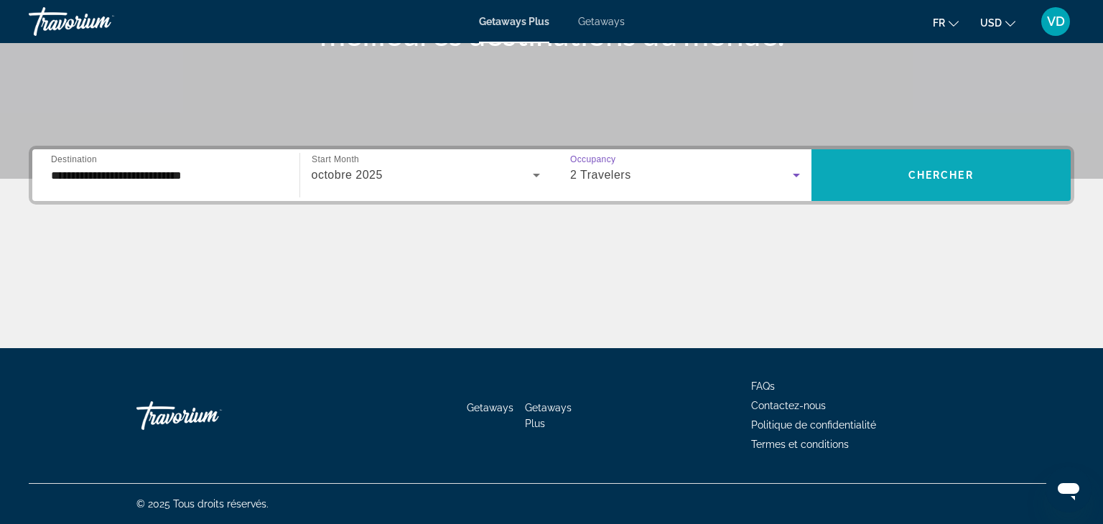
click at [879, 197] on span "Search widget" at bounding box center [942, 175] width 260 height 52
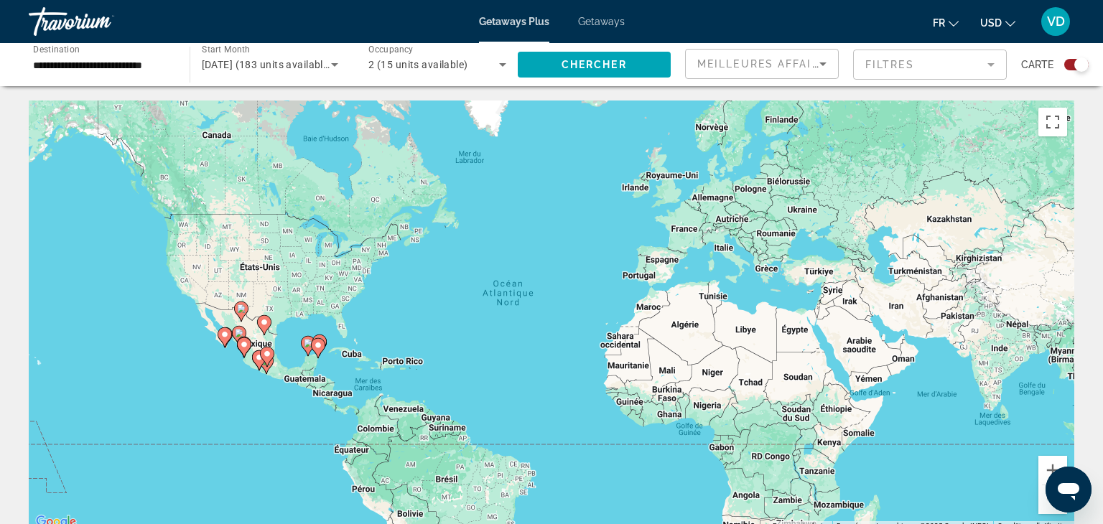
click at [226, 341] on icon "Main content" at bounding box center [224, 337] width 13 height 19
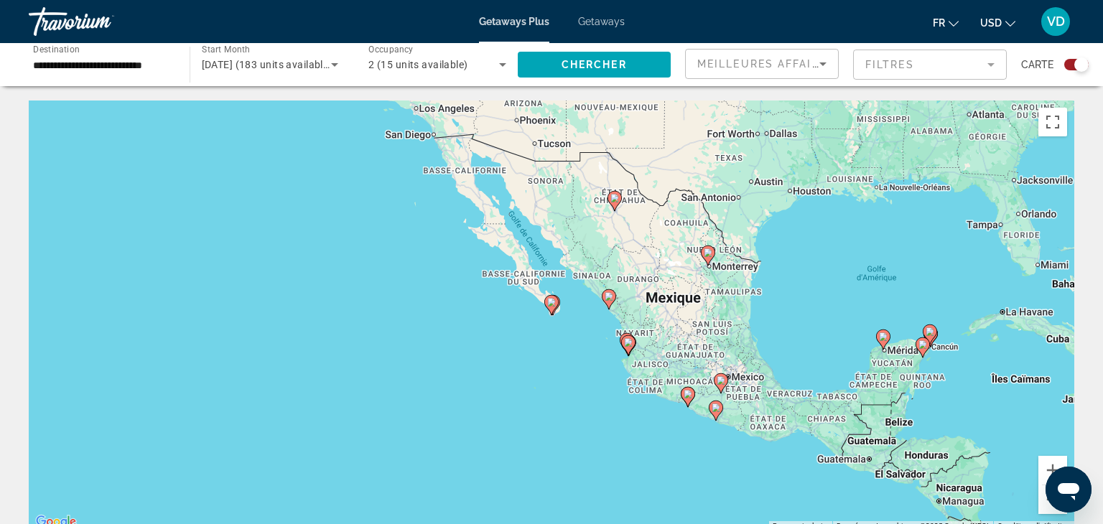
click at [545, 314] on gmp-advanced-marker "Main content" at bounding box center [551, 305] width 14 height 22
type input "**********"
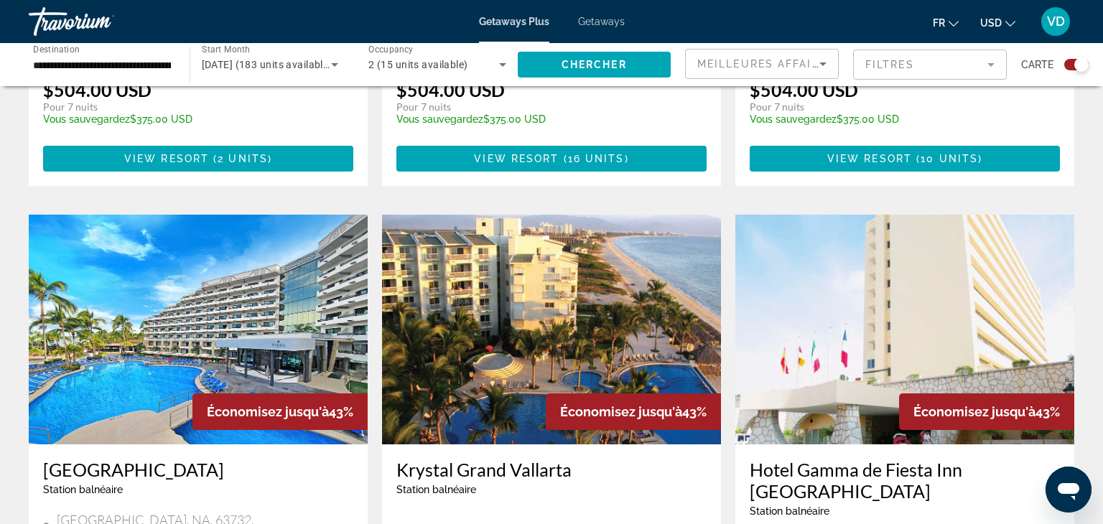
scroll to position [884, 0]
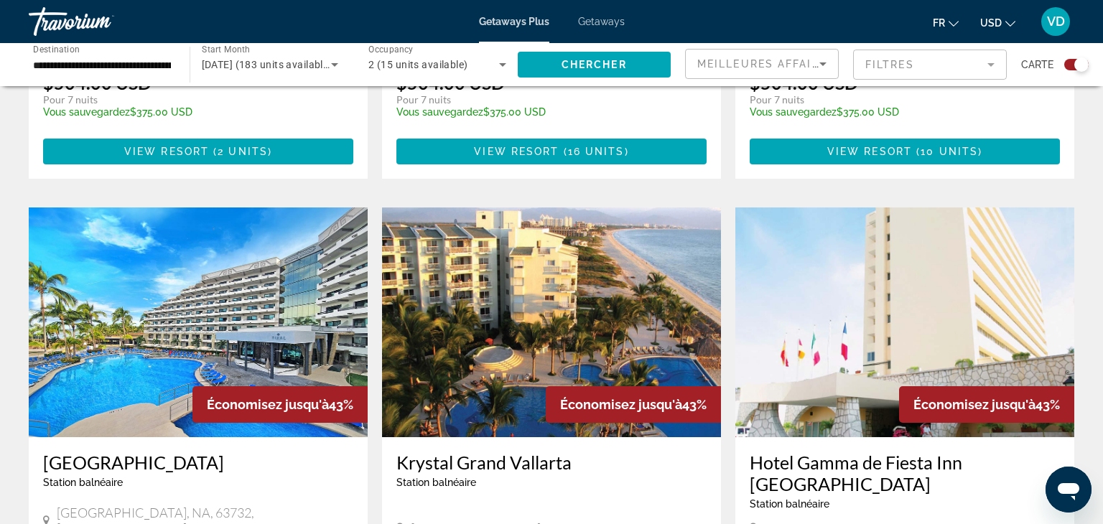
click at [955, 23] on icon "Change language" at bounding box center [954, 24] width 10 height 6
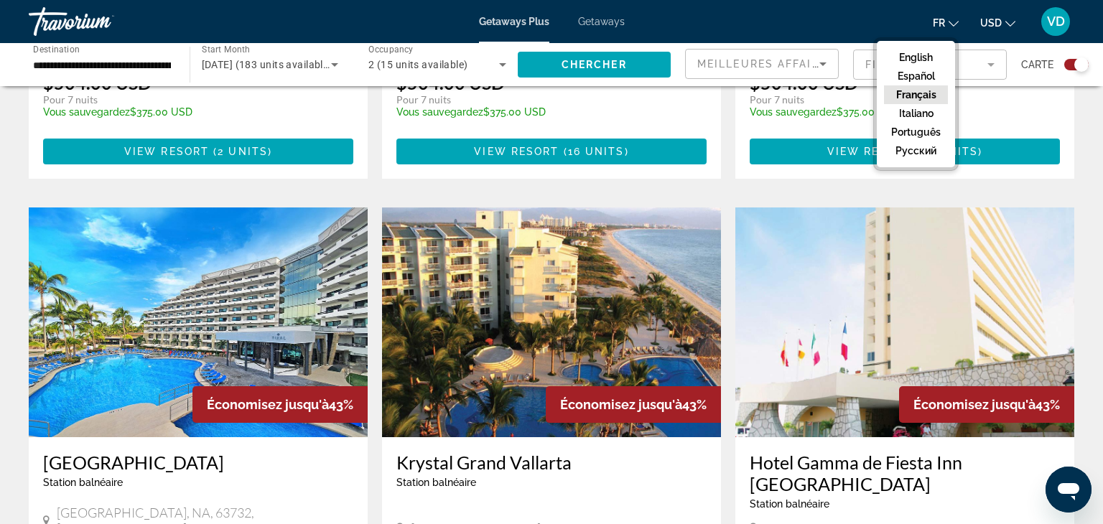
click at [934, 92] on button "Français" at bounding box center [916, 94] width 64 height 19
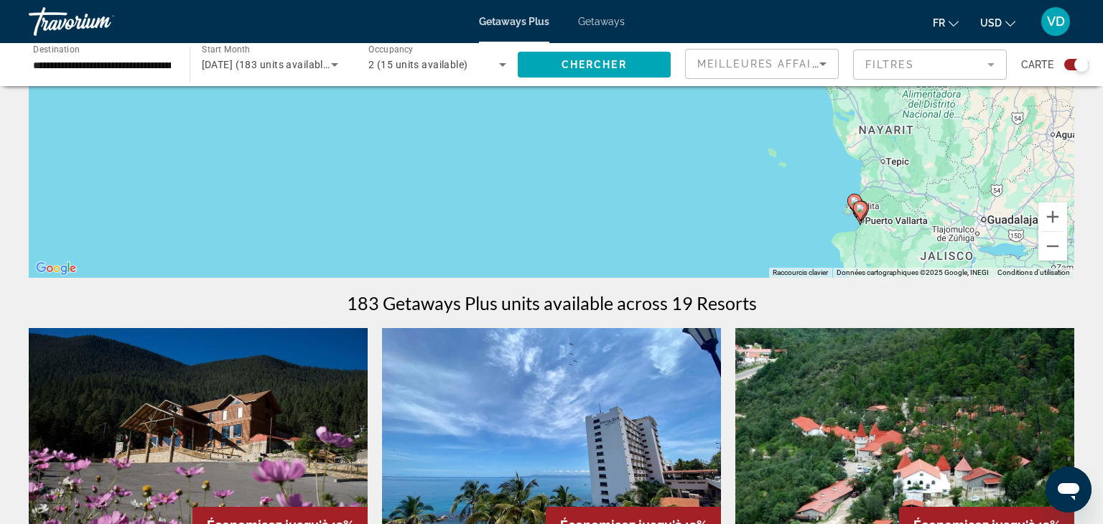
scroll to position [0, 0]
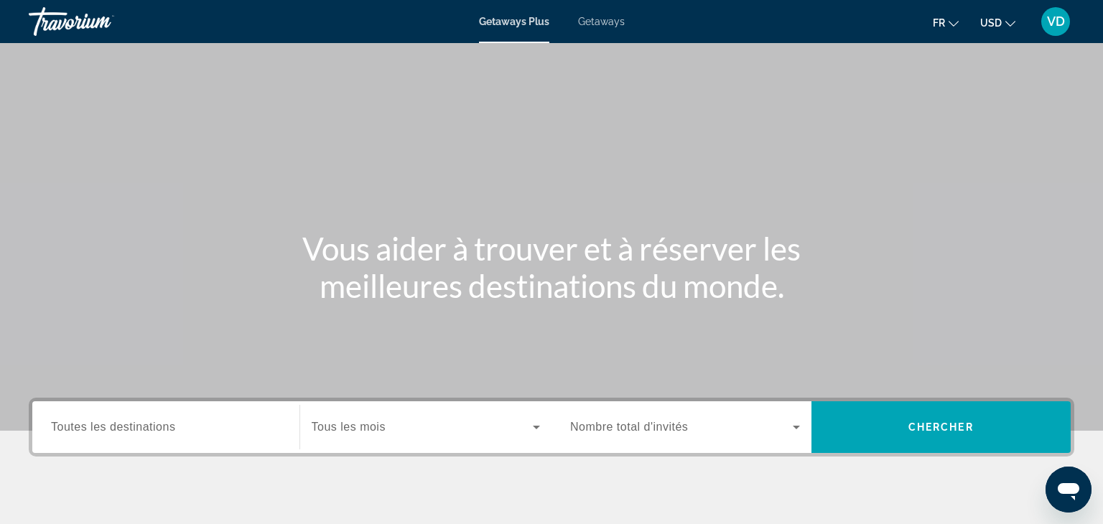
click at [198, 412] on div "Search widget" at bounding box center [166, 427] width 230 height 41
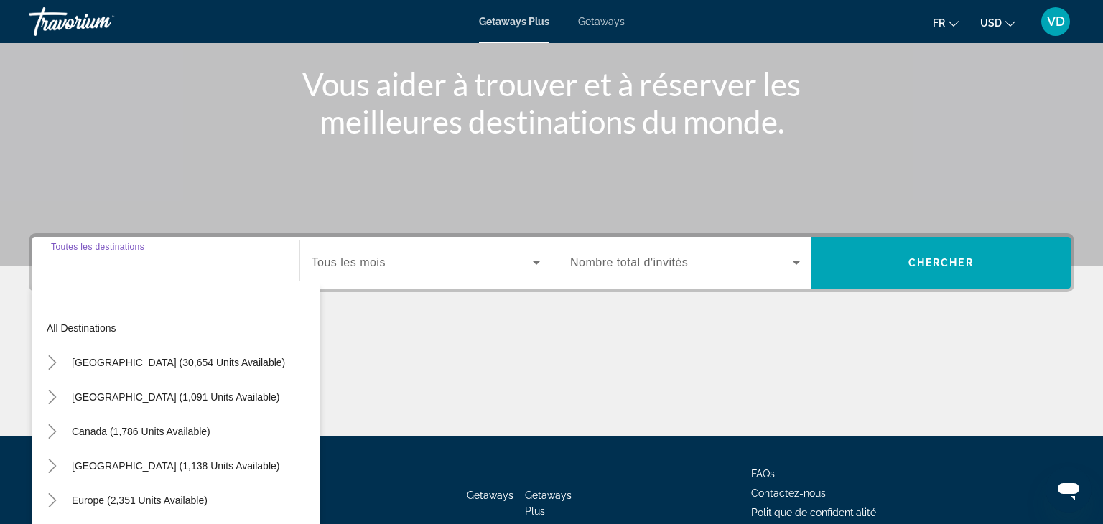
scroll to position [252, 0]
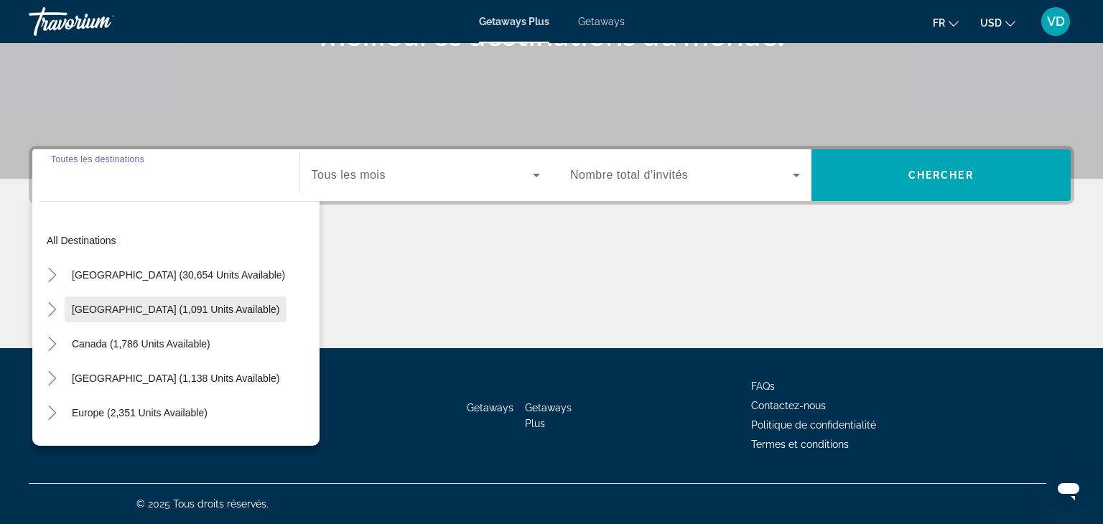
click at [190, 310] on span "[GEOGRAPHIC_DATA] (1,091 units available)" at bounding box center [176, 309] width 208 height 11
type input "**********"
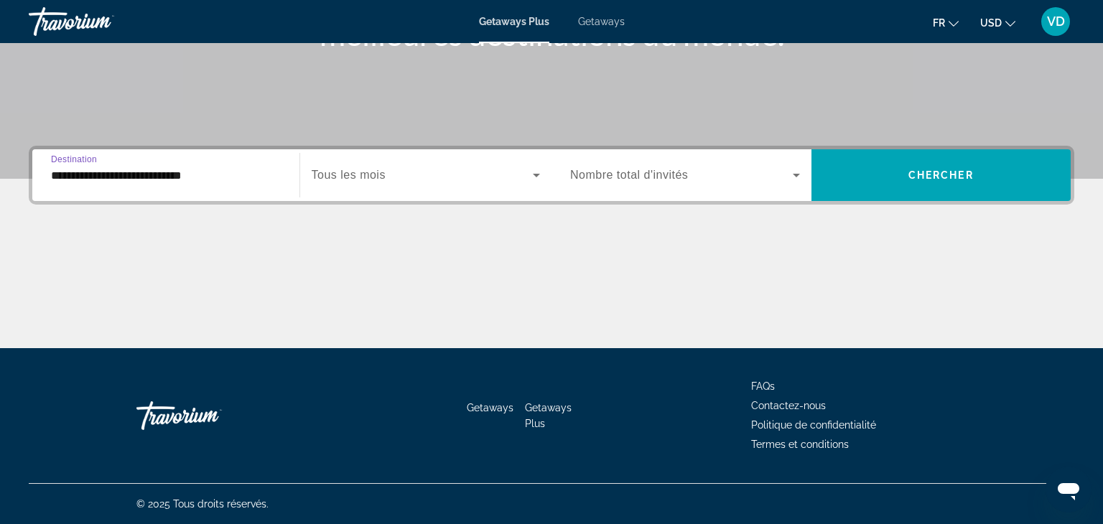
click at [373, 180] on span "Tous les mois" at bounding box center [349, 175] width 74 height 12
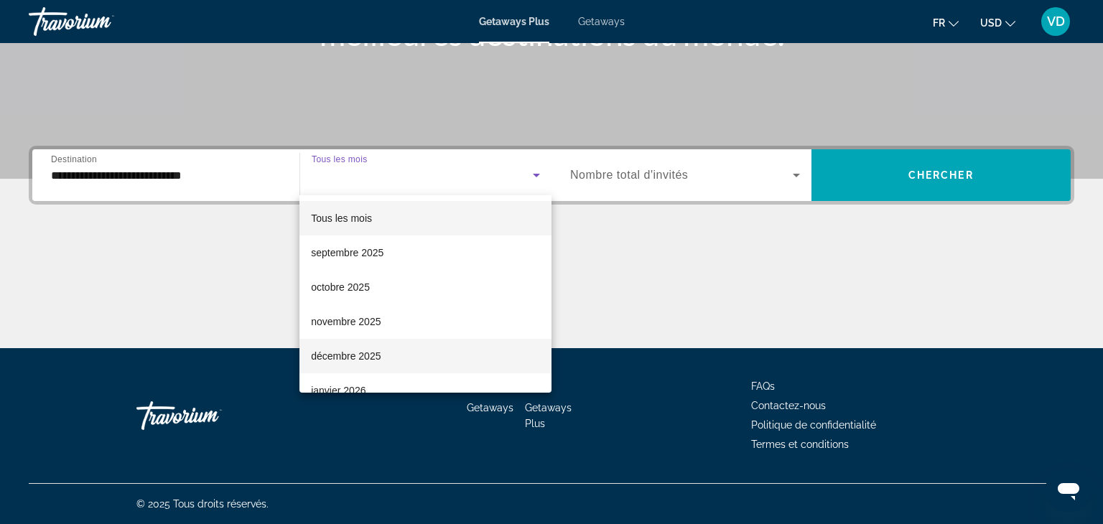
click at [380, 360] on span "décembre 2025" at bounding box center [346, 356] width 70 height 17
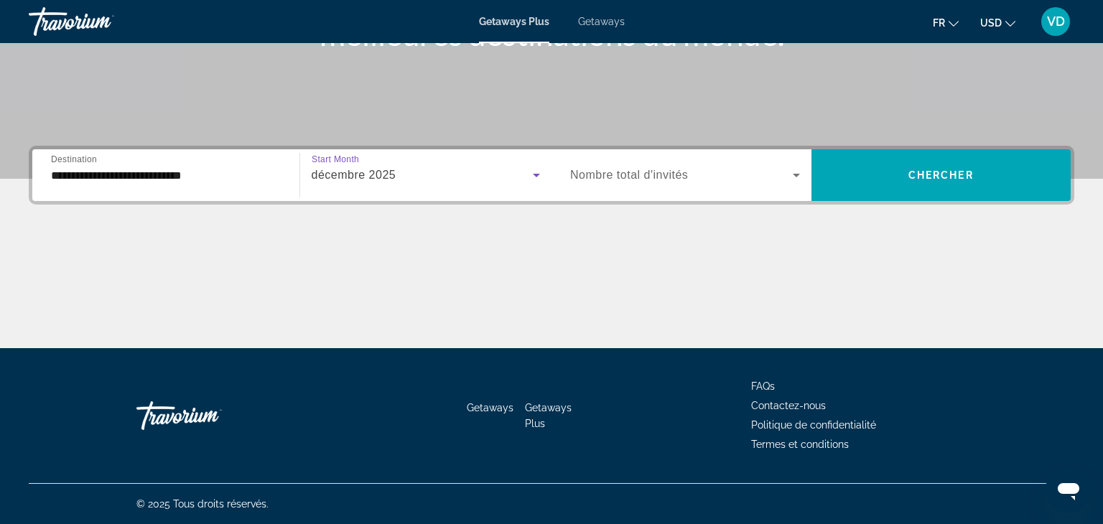
click at [657, 192] on div "Search widget" at bounding box center [685, 175] width 230 height 40
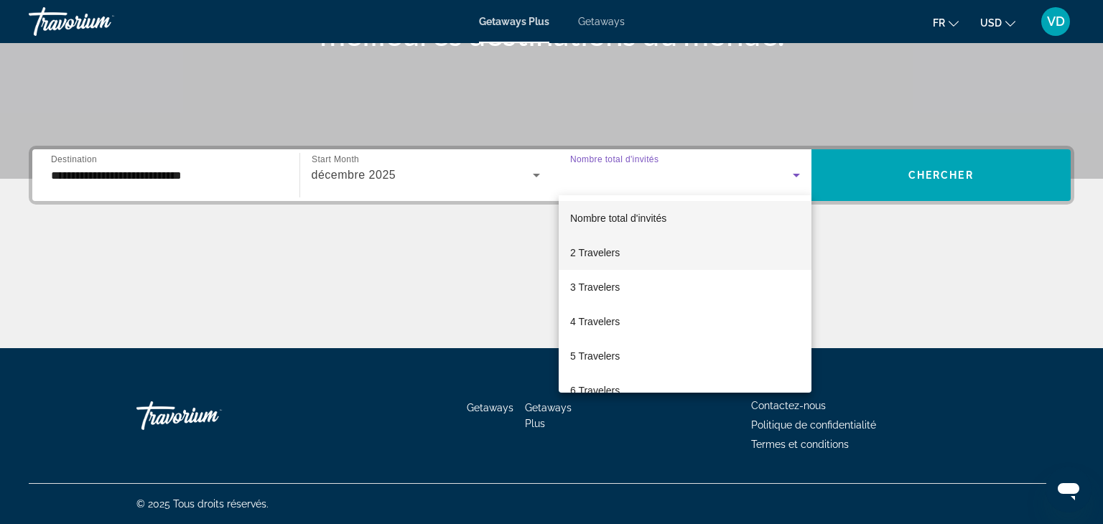
click at [653, 262] on mat-option "2 Travelers" at bounding box center [685, 253] width 253 height 34
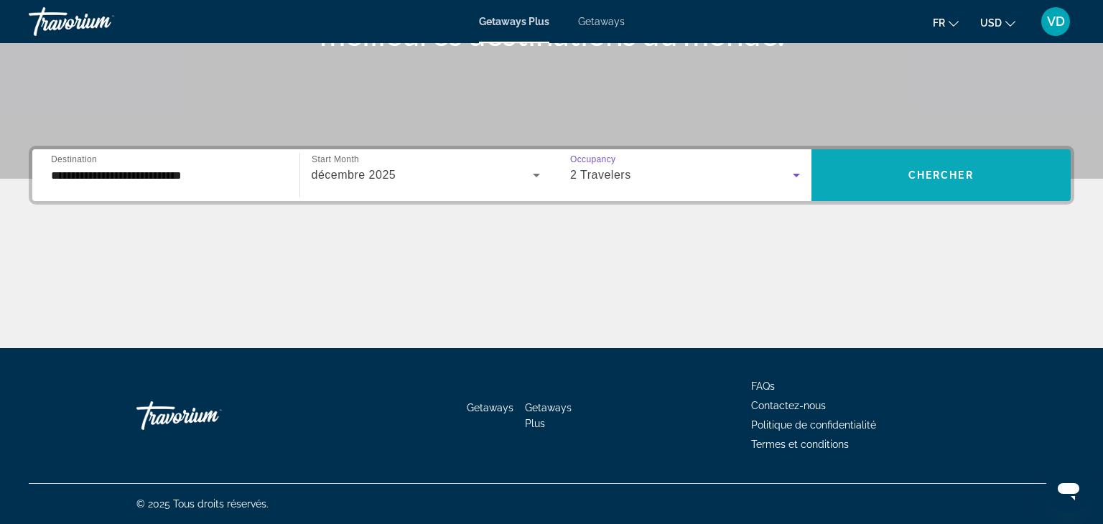
click at [967, 154] on span "Search widget" at bounding box center [942, 175] width 260 height 52
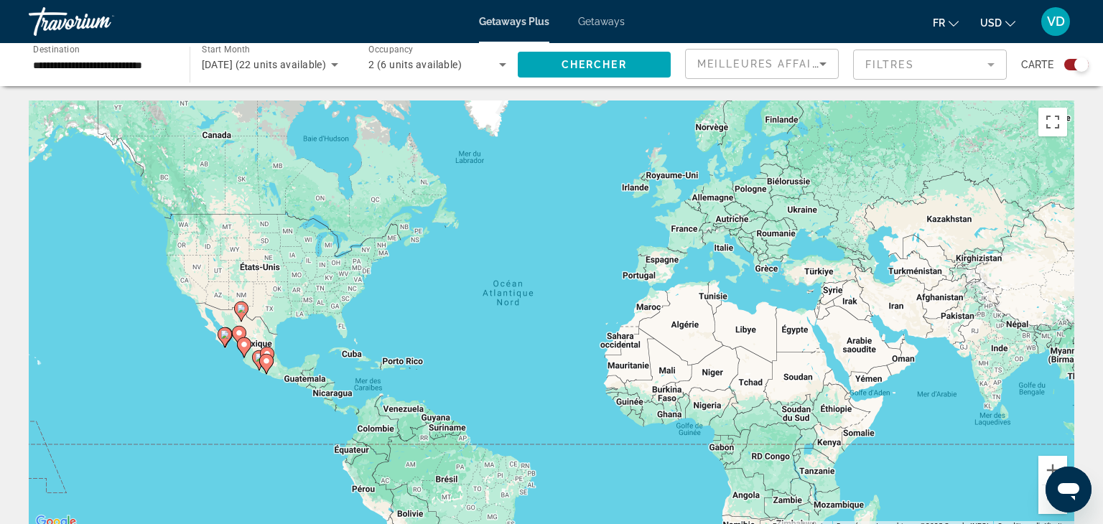
click at [232, 334] on gmp-advanced-marker "Main content" at bounding box center [239, 336] width 14 height 22
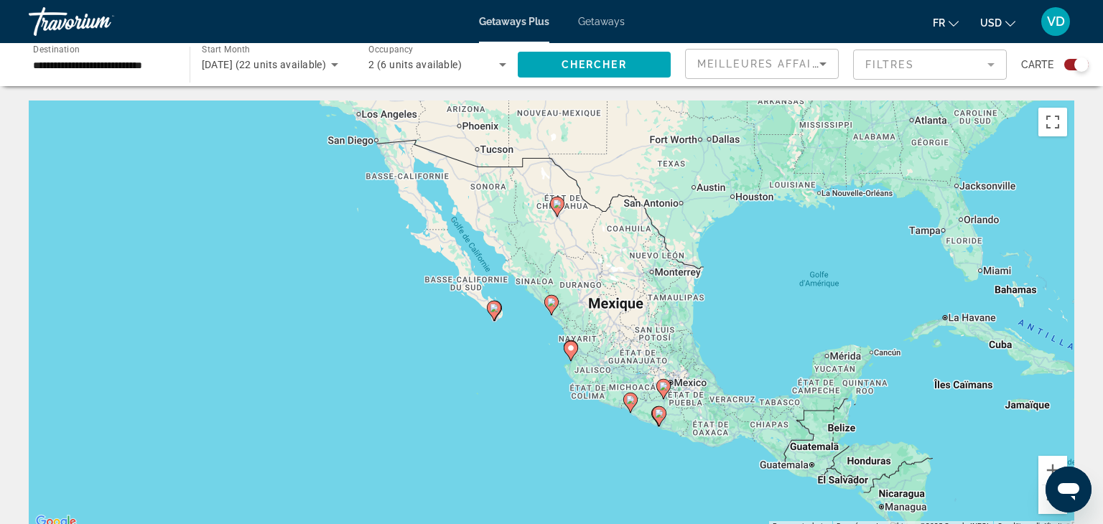
click at [493, 322] on div "Pour naviguer, appuyez sur les touches fléchées. Pour activer le glissement ave…" at bounding box center [552, 316] width 1046 height 431
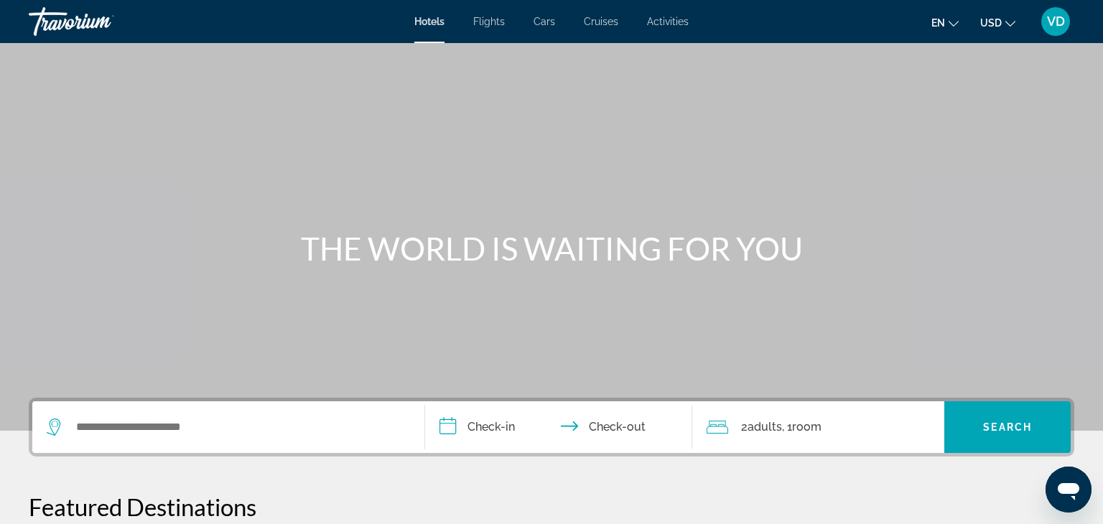
click at [230, 409] on div "Search widget" at bounding box center [228, 428] width 363 height 52
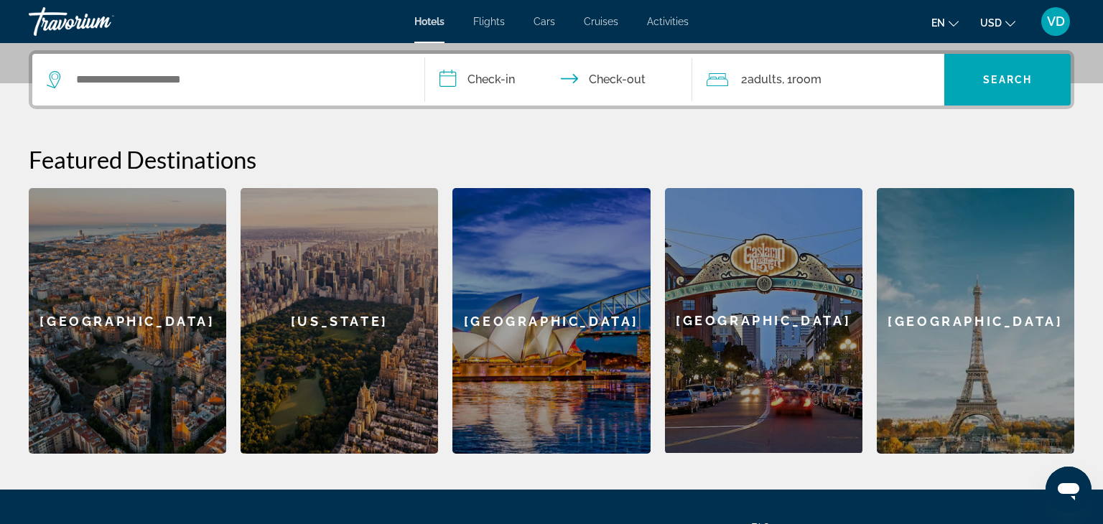
scroll to position [351, 0]
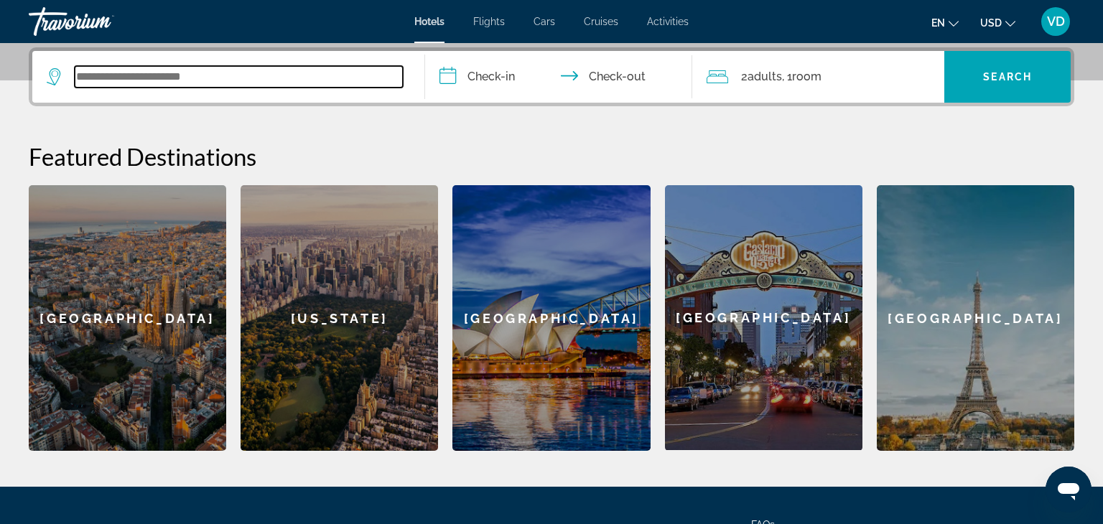
click at [96, 80] on input "Search widget" at bounding box center [239, 77] width 328 height 22
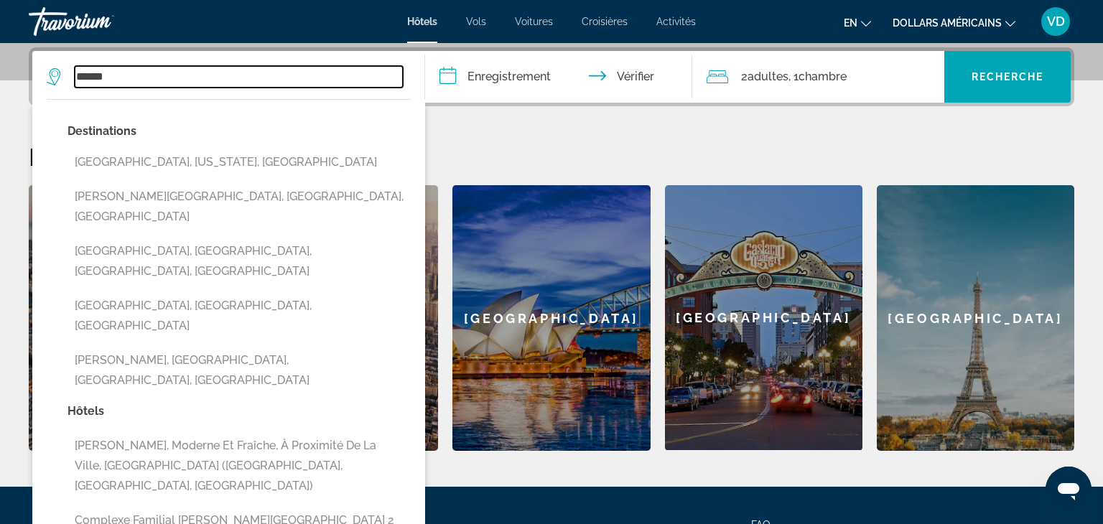
click at [319, 69] on input "******" at bounding box center [239, 77] width 328 height 22
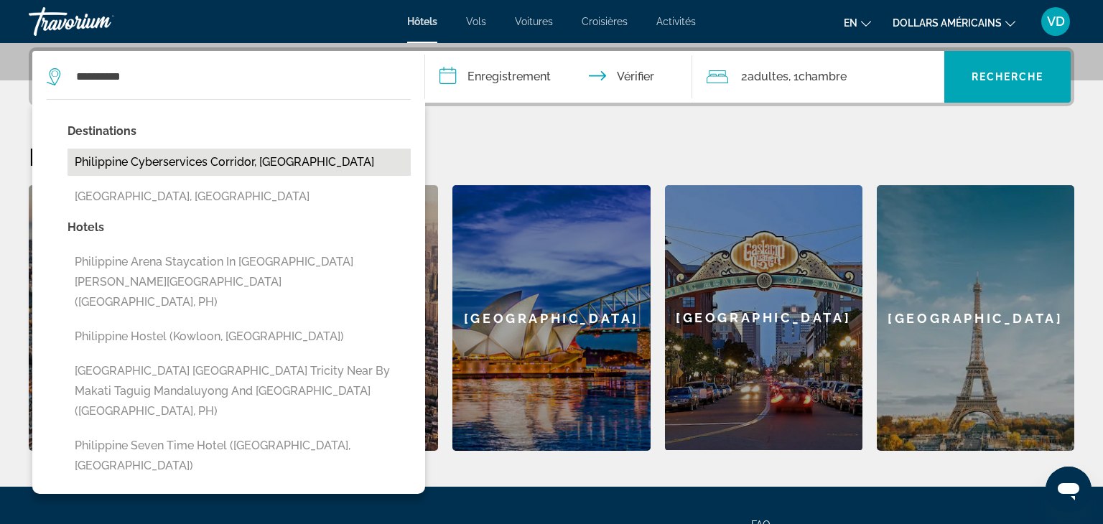
click at [294, 156] on button "Philippine Cyberservices Corridor, [GEOGRAPHIC_DATA]" at bounding box center [239, 162] width 343 height 27
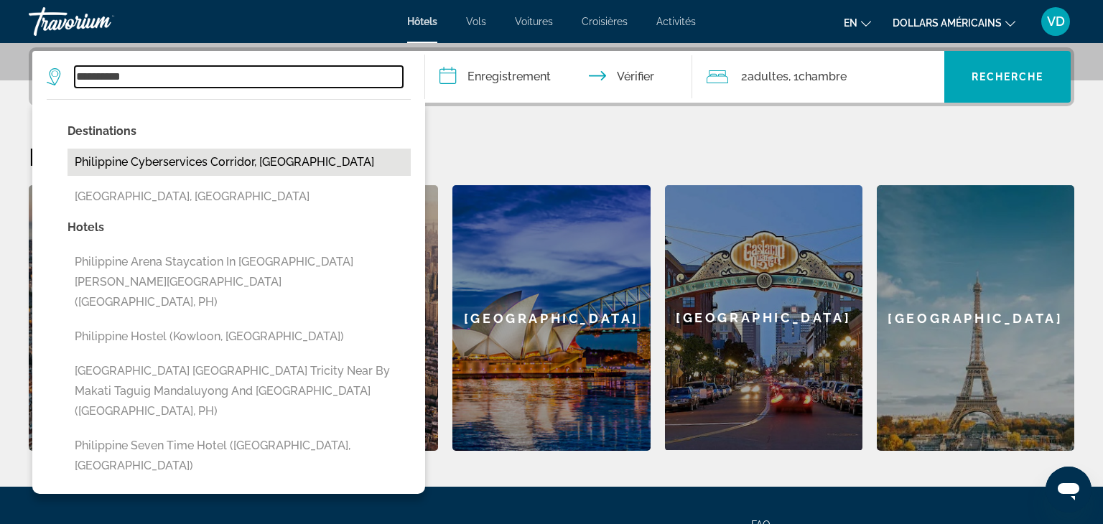
type input "**********"
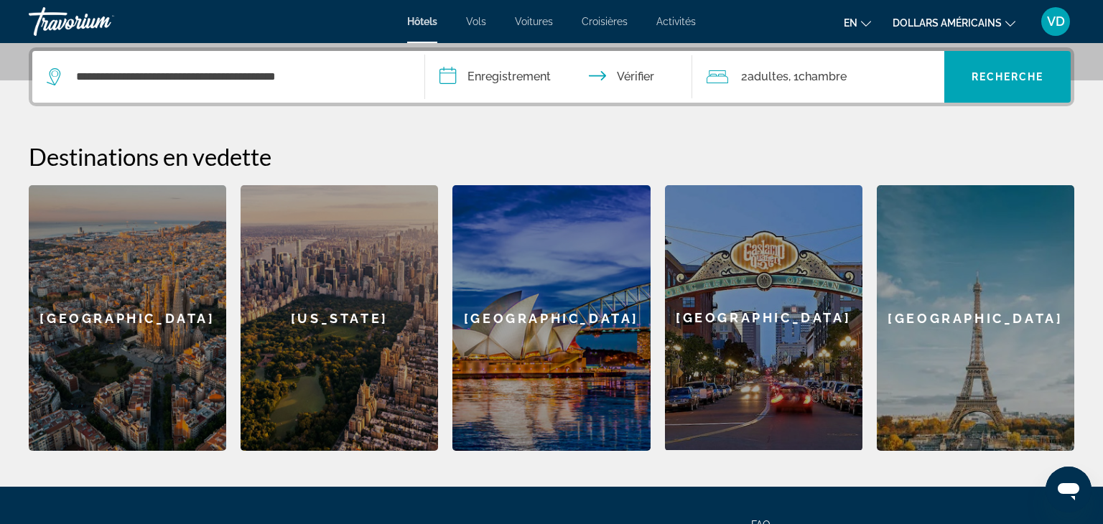
click at [536, 78] on input "**********" at bounding box center [561, 79] width 273 height 56
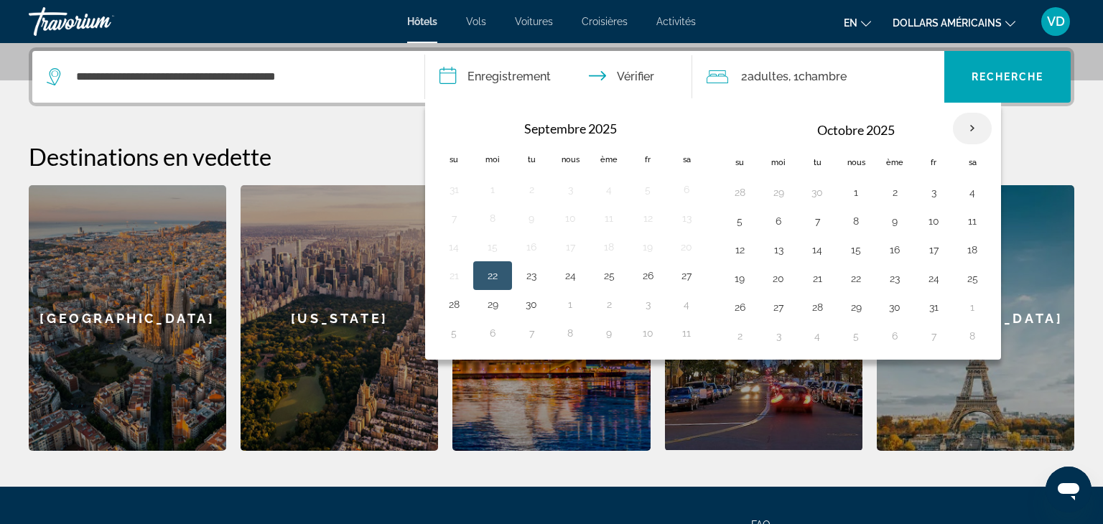
click at [961, 132] on th "Mois prochain" at bounding box center [972, 129] width 39 height 32
click at [733, 231] on td "5" at bounding box center [739, 221] width 39 height 29
click at [953, 121] on th "Mois prochain" at bounding box center [972, 129] width 39 height 32
click at [963, 131] on th "Mois prochain" at bounding box center [972, 129] width 39 height 32
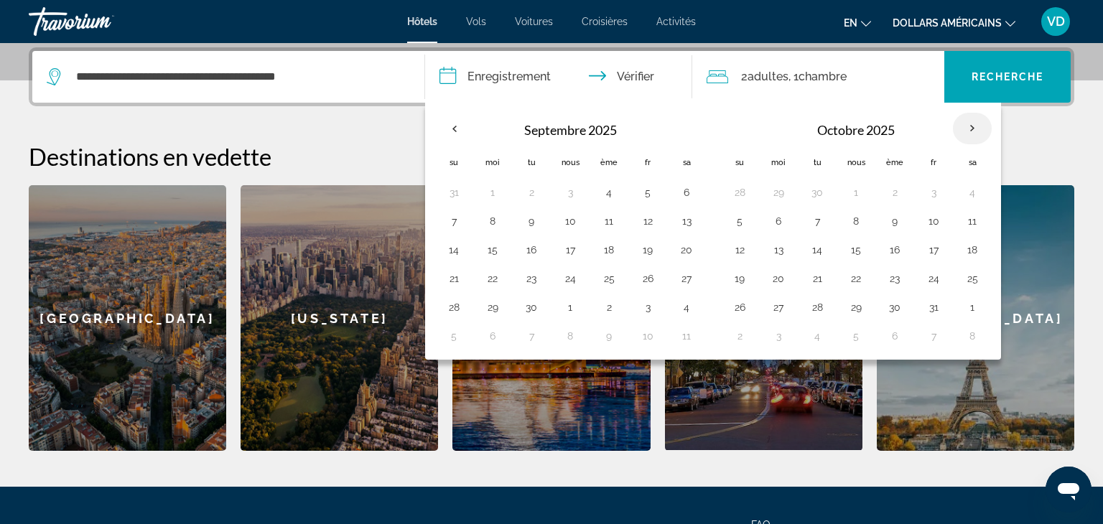
click at [979, 124] on th "Mois prochain" at bounding box center [972, 129] width 39 height 32
click at [962, 129] on th "Mois prochain" at bounding box center [972, 129] width 39 height 32
click at [845, 200] on button "1" at bounding box center [856, 192] width 23 height 20
click at [838, 194] on td "1" at bounding box center [856, 192] width 39 height 29
click at [964, 127] on th "Mois prochain" at bounding box center [972, 129] width 39 height 32
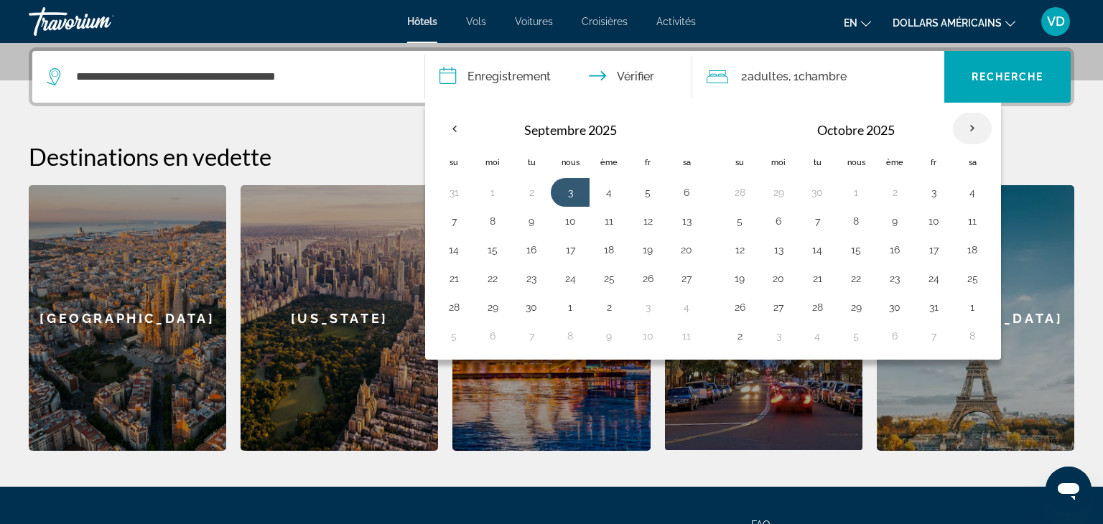
click at [964, 127] on th "Mois prochain" at bounding box center [972, 129] width 39 height 32
click at [900, 131] on th "Octobre 2025" at bounding box center [856, 129] width 194 height 34
click at [617, 83] on input "**********" at bounding box center [561, 79] width 273 height 56
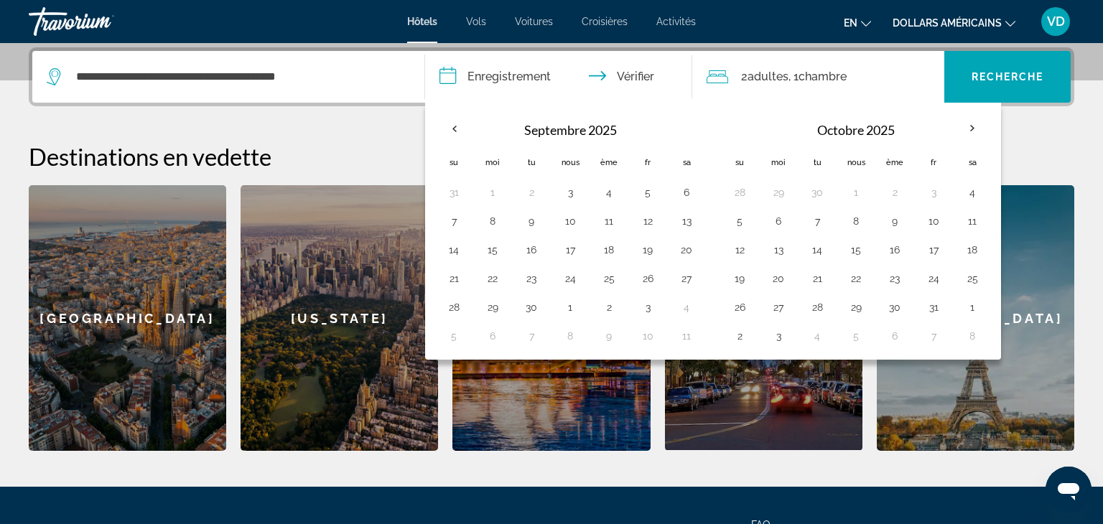
click at [519, 77] on input "**********" at bounding box center [561, 79] width 273 height 56
click at [369, 121] on div "**********" at bounding box center [551, 249] width 1103 height 404
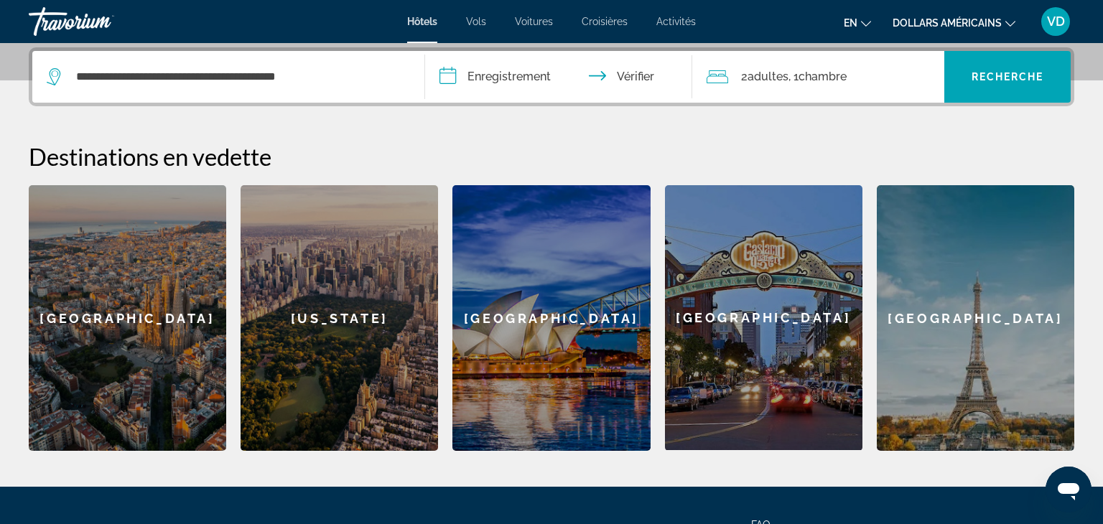
click at [481, 75] on input "**********" at bounding box center [561, 79] width 273 height 56
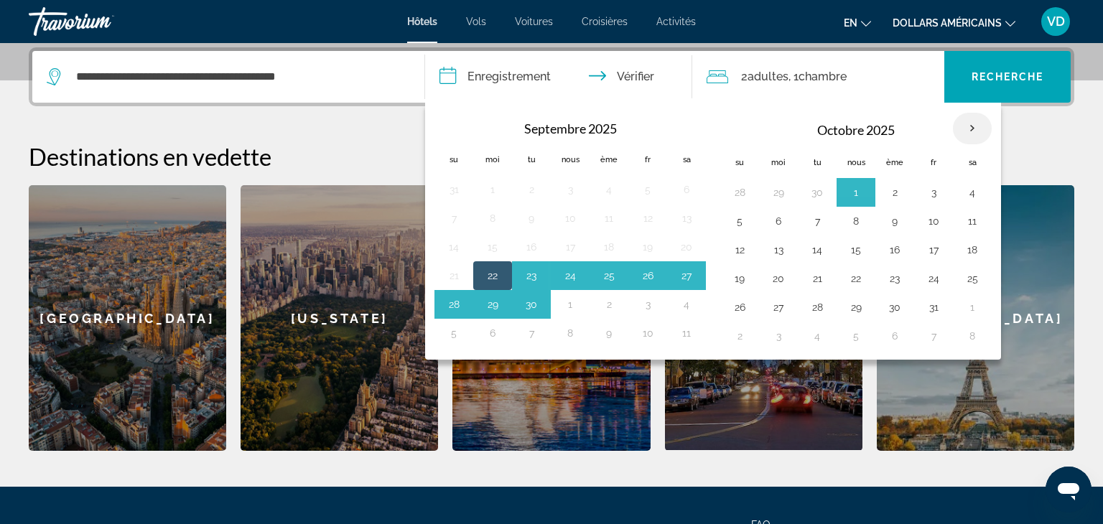
click at [966, 129] on th "Mois prochain" at bounding box center [972, 129] width 39 height 32
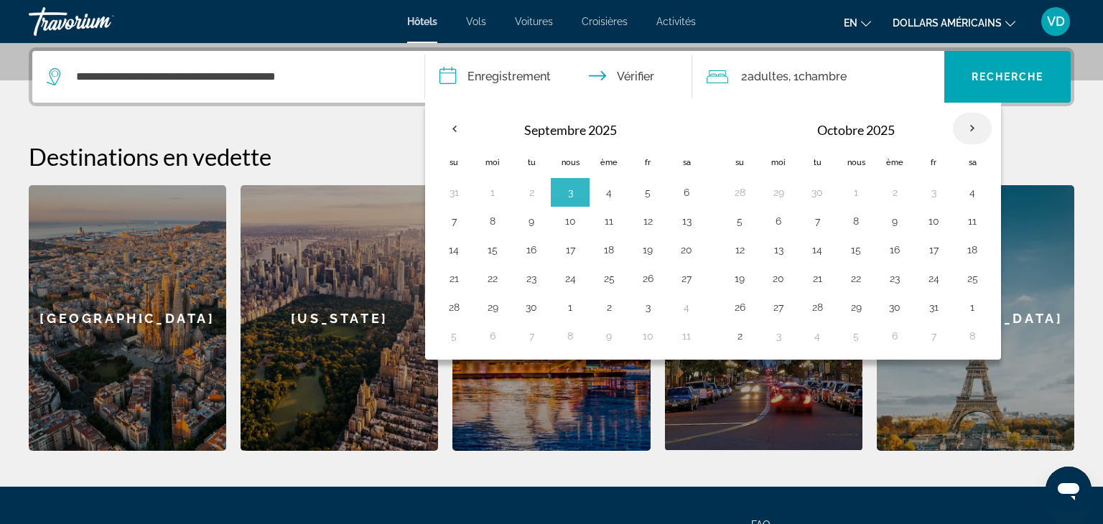
click at [966, 129] on th "Mois prochain" at bounding box center [972, 129] width 39 height 32
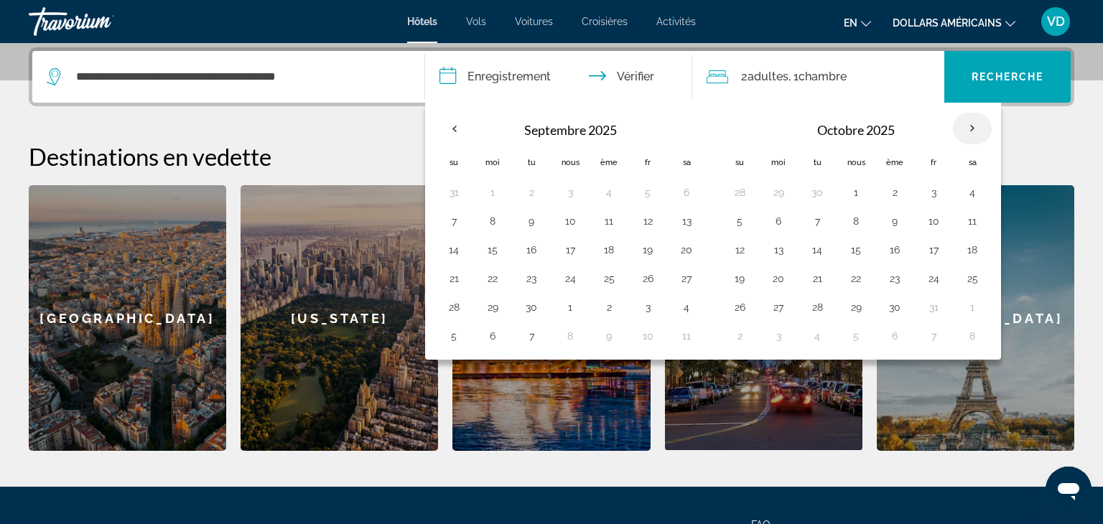
click at [966, 129] on th "Mois prochain" at bounding box center [972, 129] width 39 height 32
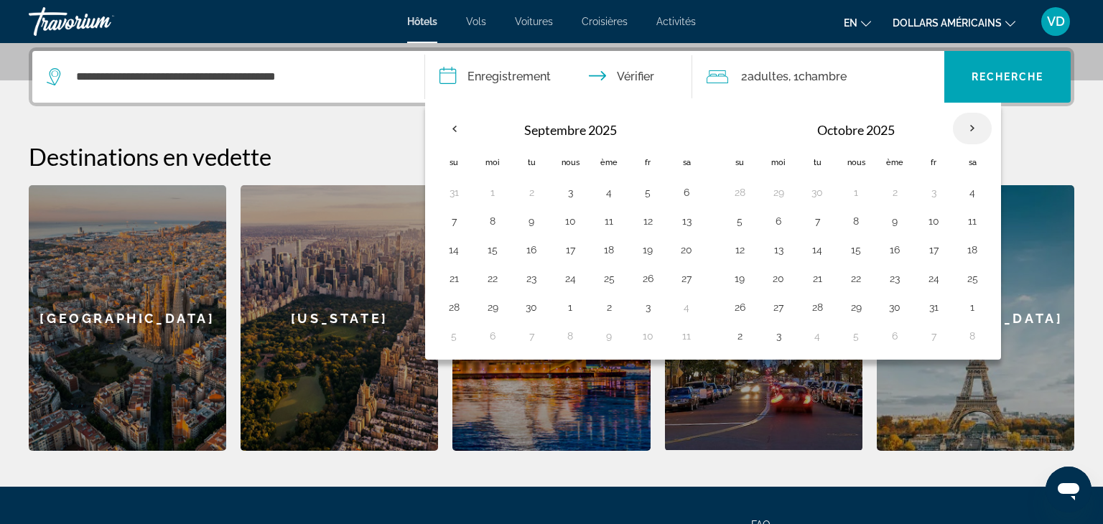
click at [966, 129] on th "Mois prochain" at bounding box center [972, 129] width 39 height 32
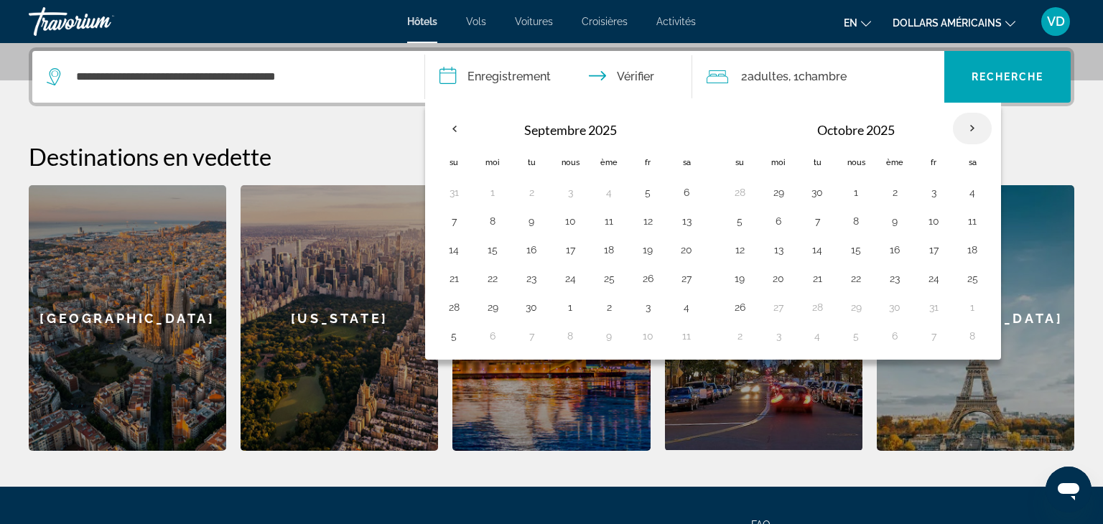
click at [966, 129] on th "Mois prochain" at bounding box center [972, 129] width 39 height 32
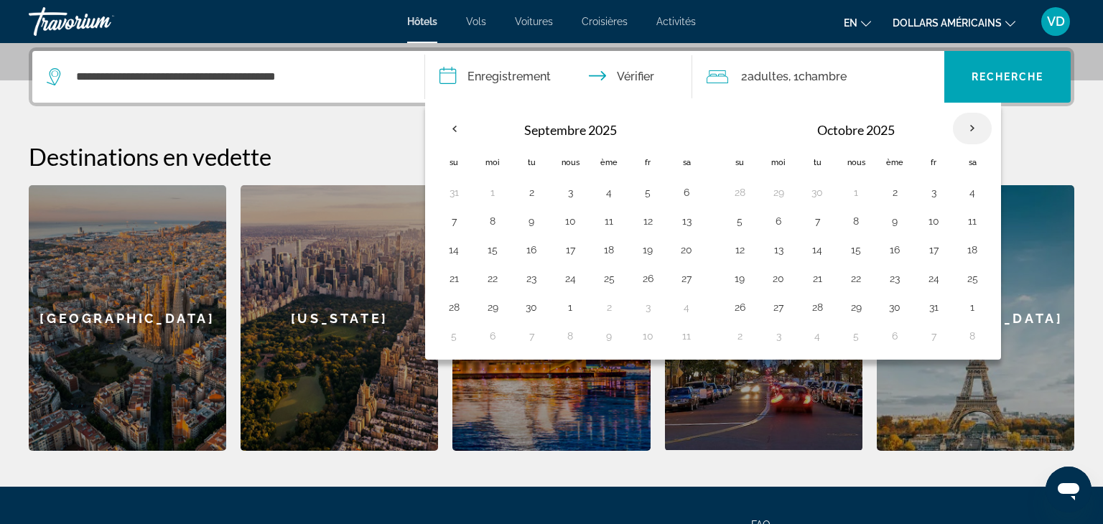
click at [966, 129] on th "Mois prochain" at bounding box center [972, 129] width 39 height 32
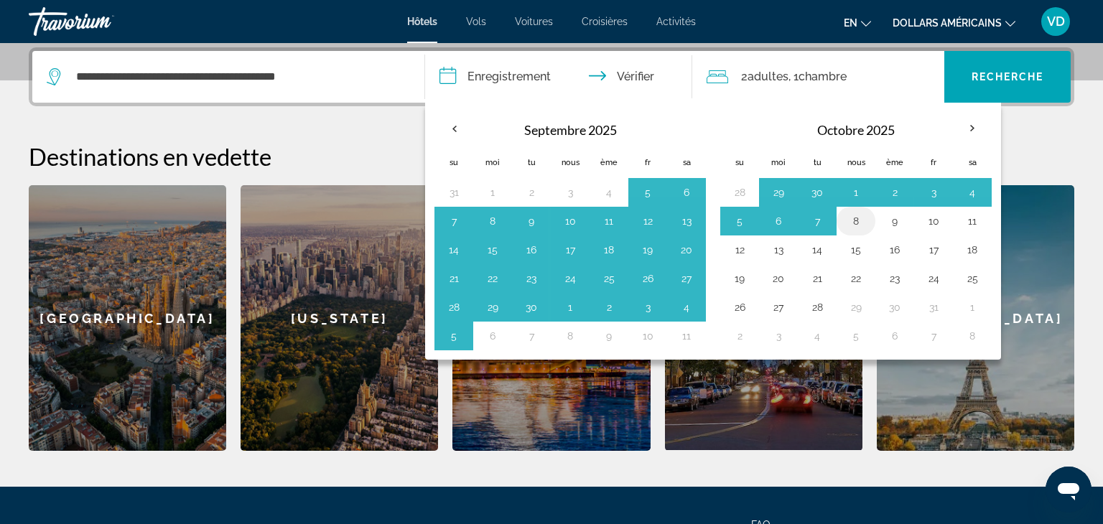
click at [868, 228] on td "8" at bounding box center [856, 221] width 39 height 29
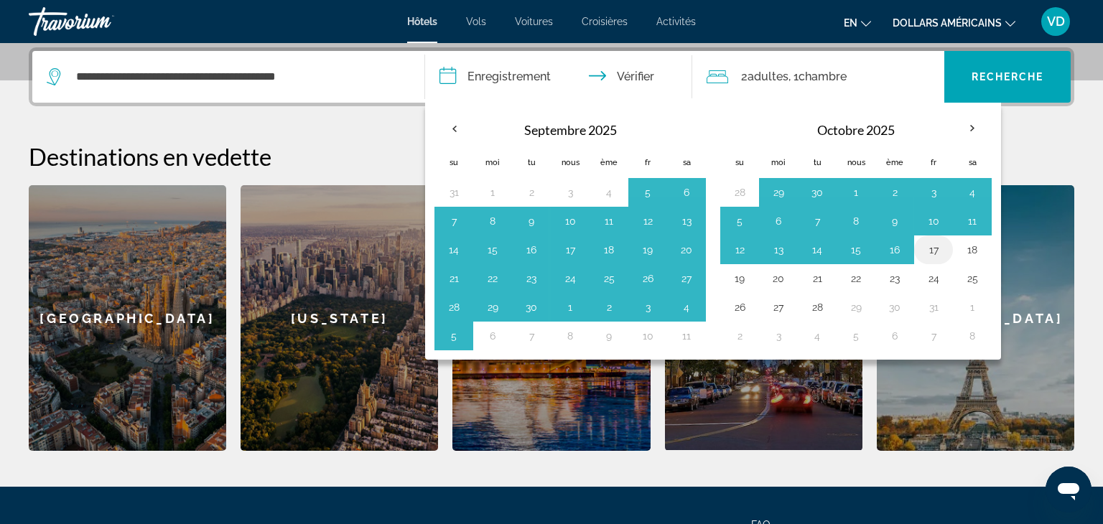
click at [928, 241] on button "17" at bounding box center [933, 250] width 23 height 20
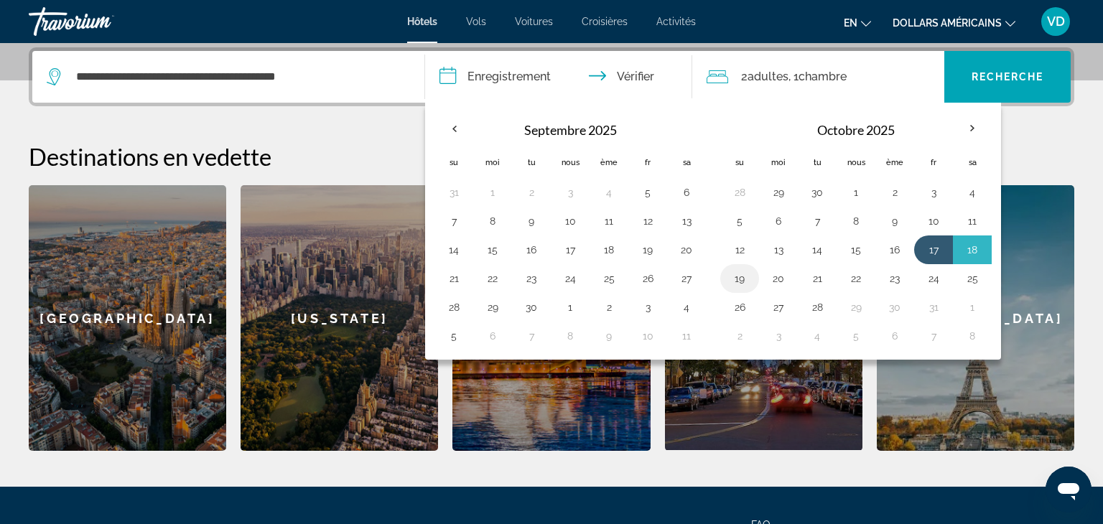
click at [748, 276] on button "19" at bounding box center [739, 279] width 23 height 20
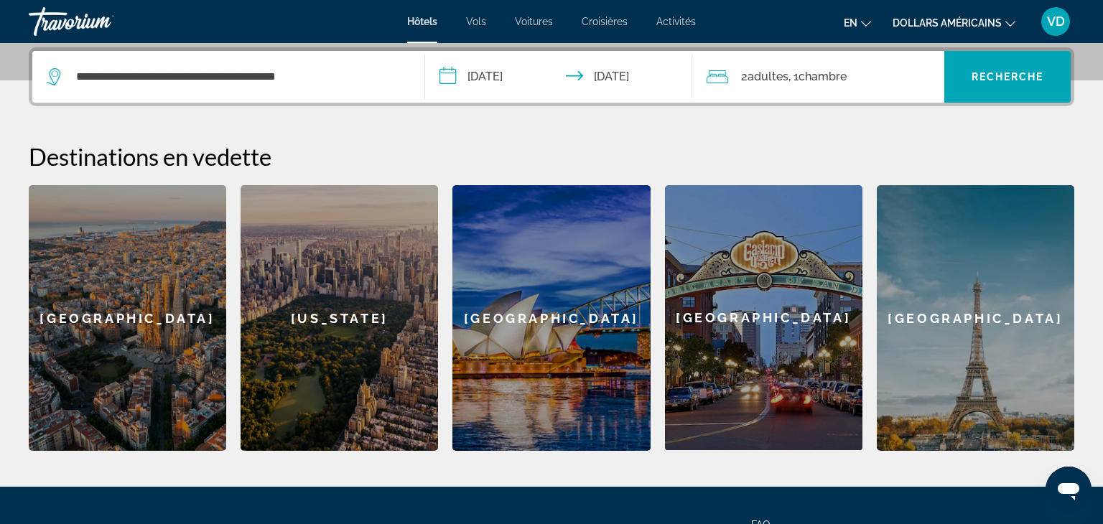
click at [483, 75] on input "**********" at bounding box center [561, 79] width 273 height 56
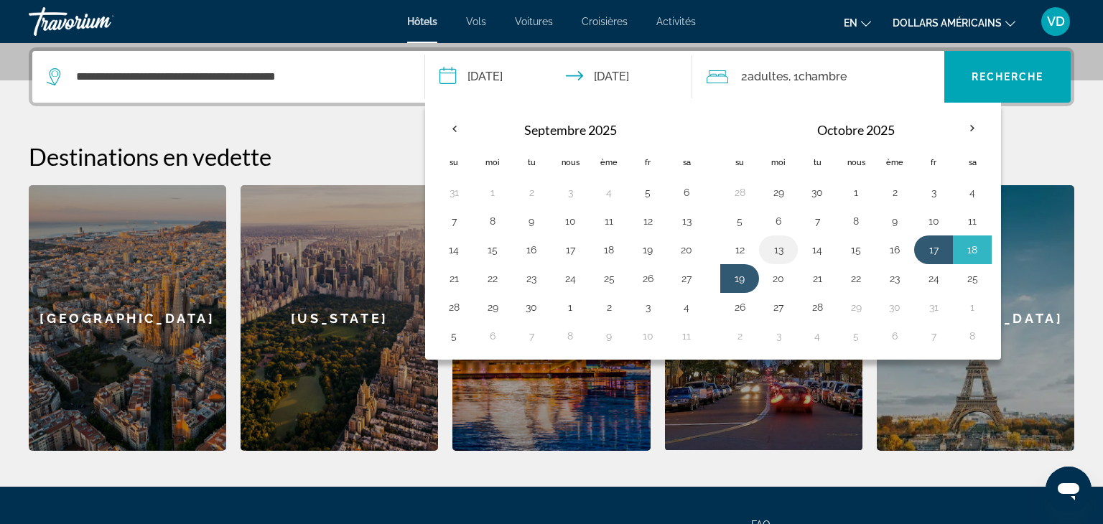
click at [767, 247] on button "13" at bounding box center [778, 250] width 23 height 20
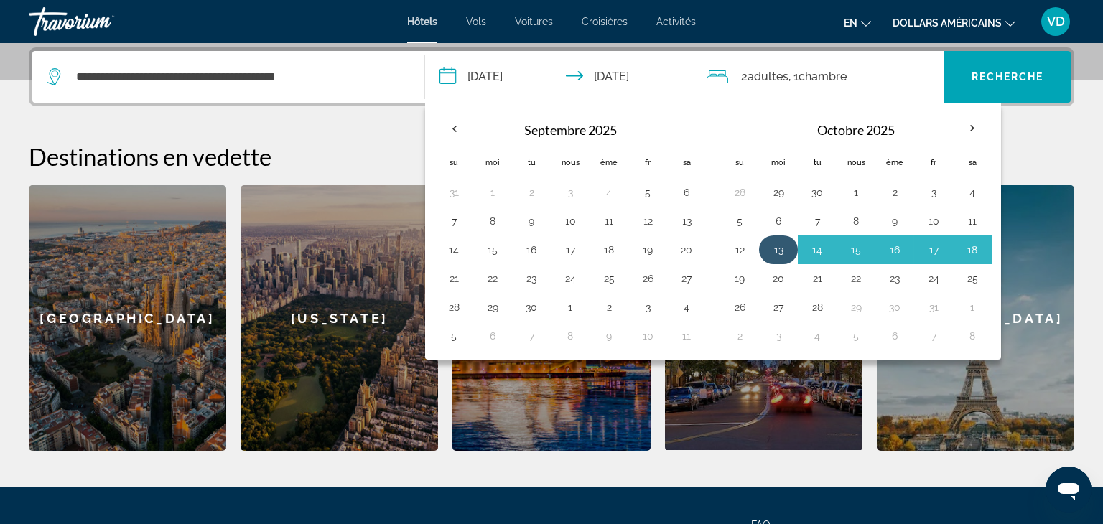
click at [767, 247] on button "13" at bounding box center [778, 250] width 23 height 20
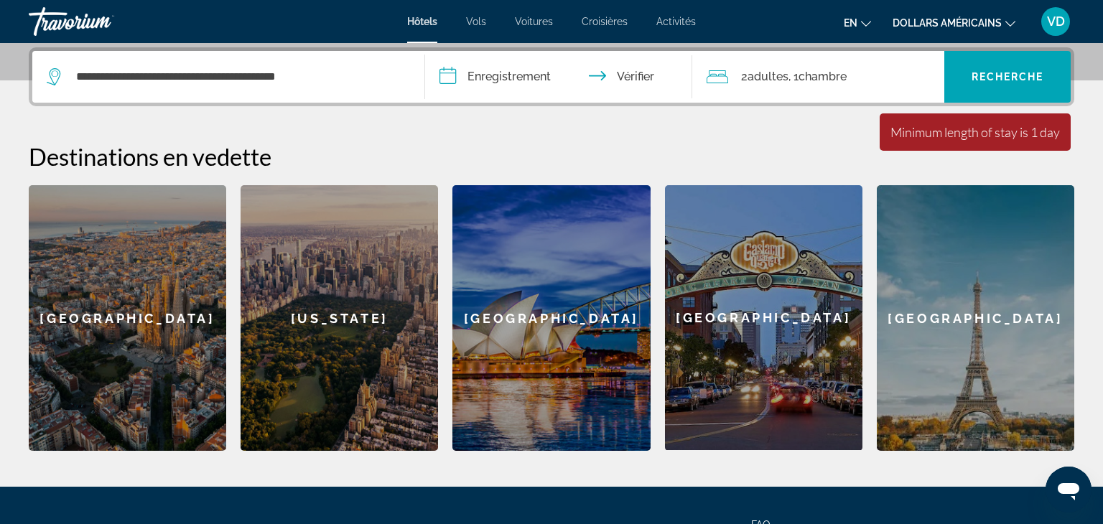
click at [500, 85] on input "**********" at bounding box center [561, 79] width 273 height 56
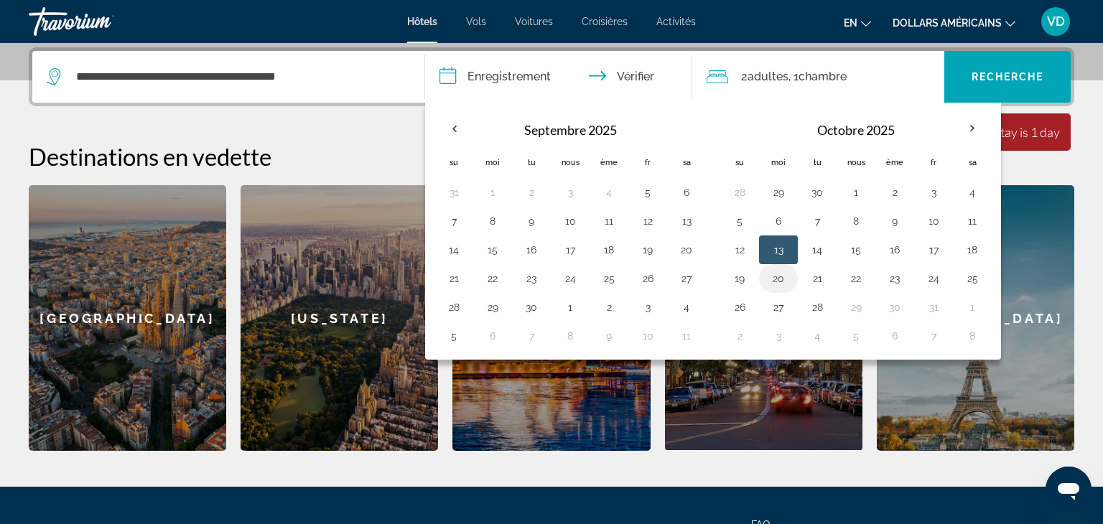
click at [779, 279] on button "20" at bounding box center [778, 279] width 23 height 20
click at [784, 254] on button "13" at bounding box center [778, 250] width 23 height 20
type input "**********"
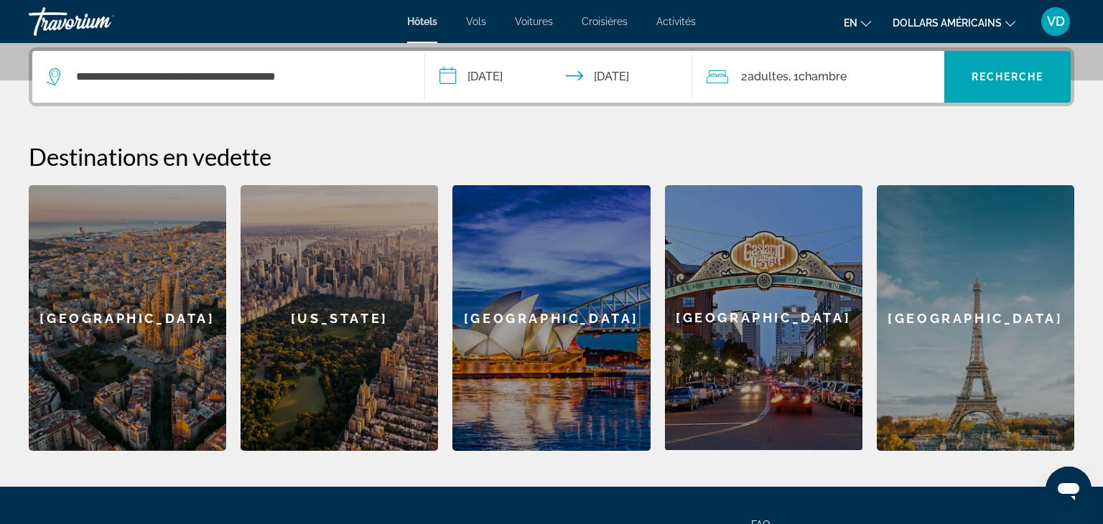
click at [487, 65] on input "**********" at bounding box center [561, 79] width 273 height 56
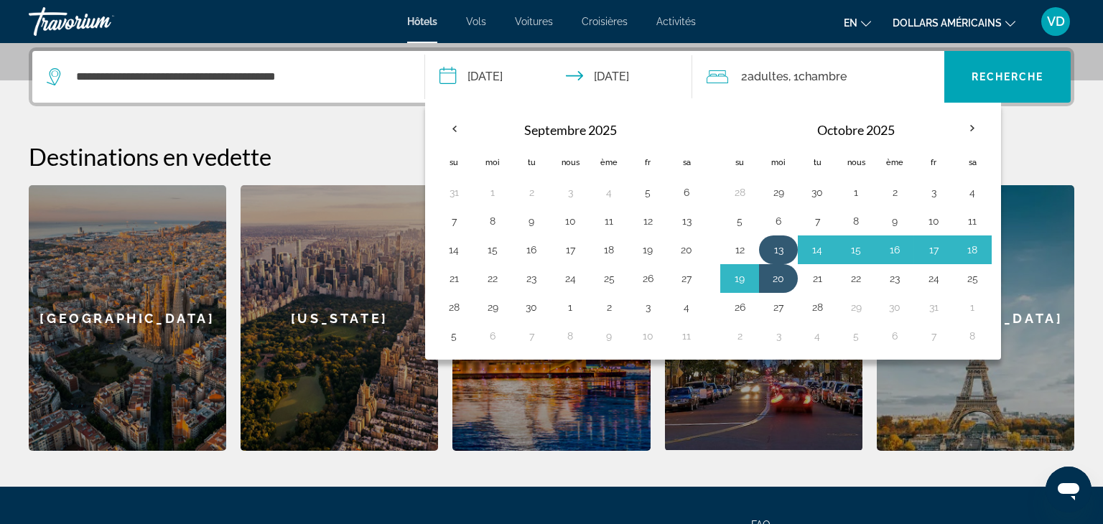
click at [769, 241] on button "13" at bounding box center [778, 250] width 23 height 20
click at [779, 277] on button "20" at bounding box center [778, 279] width 23 height 20
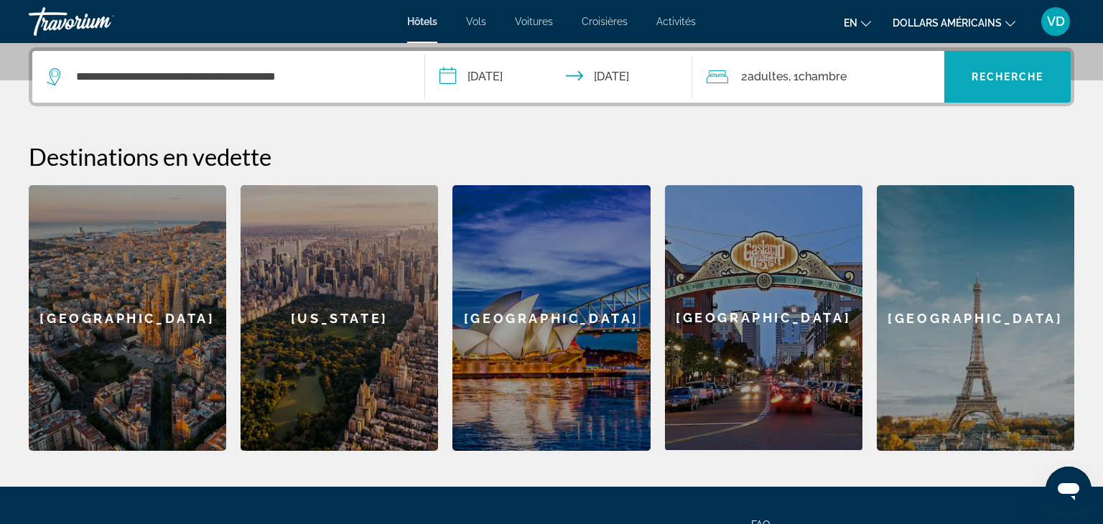
click at [1046, 91] on span "Widget de recherche" at bounding box center [1008, 77] width 126 height 34
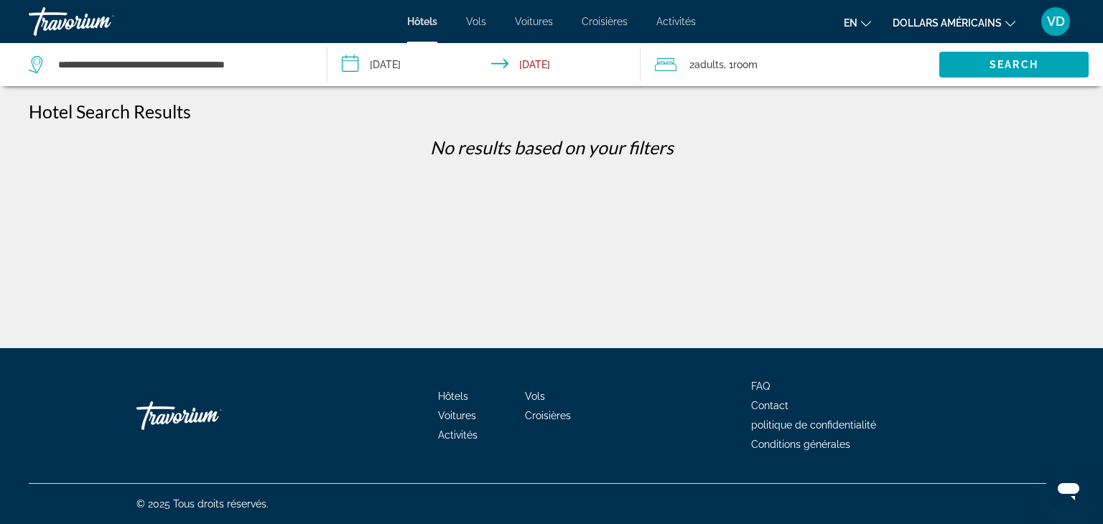
click at [448, 72] on input "**********" at bounding box center [487, 66] width 319 height 47
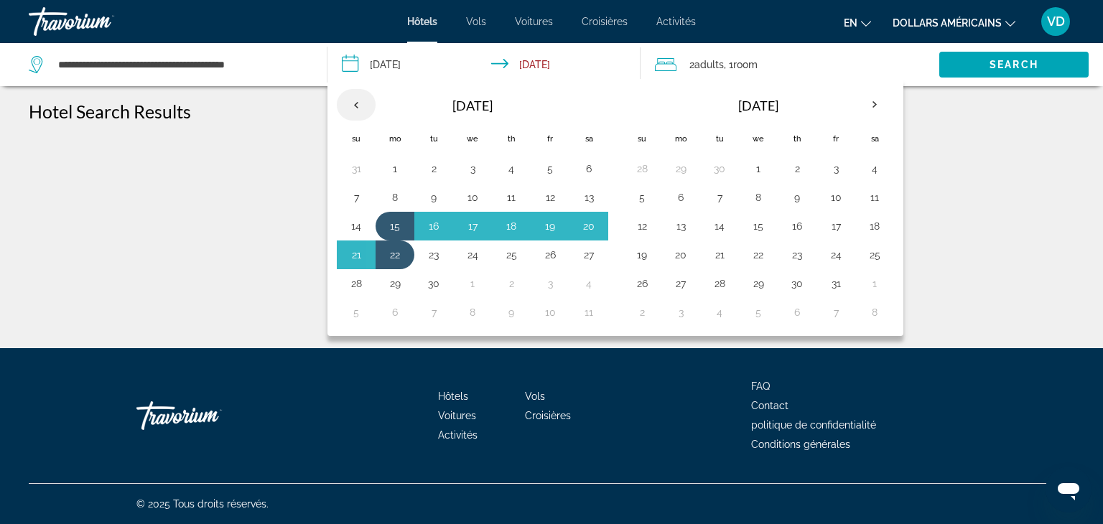
click at [362, 102] on th "Previous month" at bounding box center [356, 105] width 39 height 32
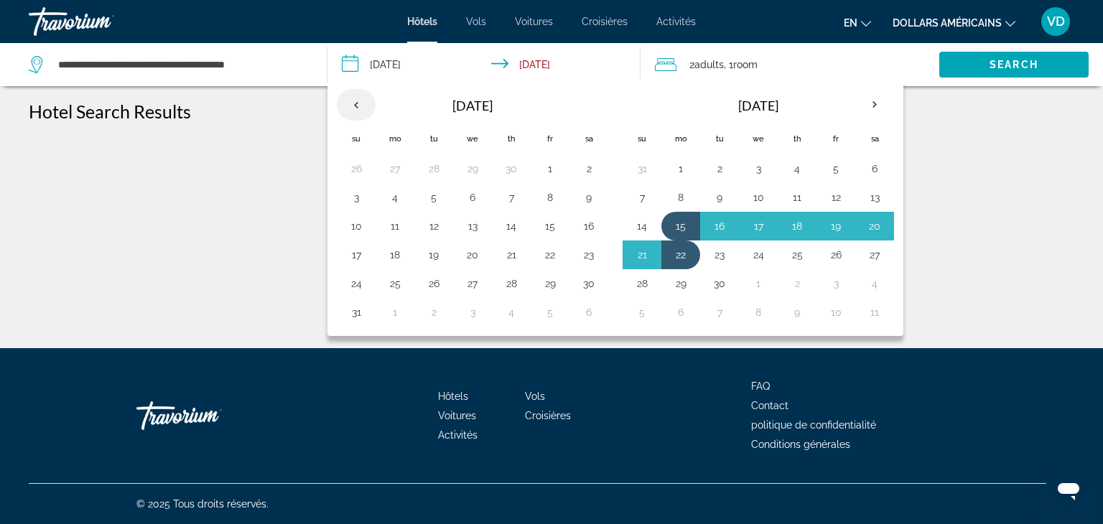
click at [362, 102] on th "Previous month" at bounding box center [356, 105] width 39 height 32
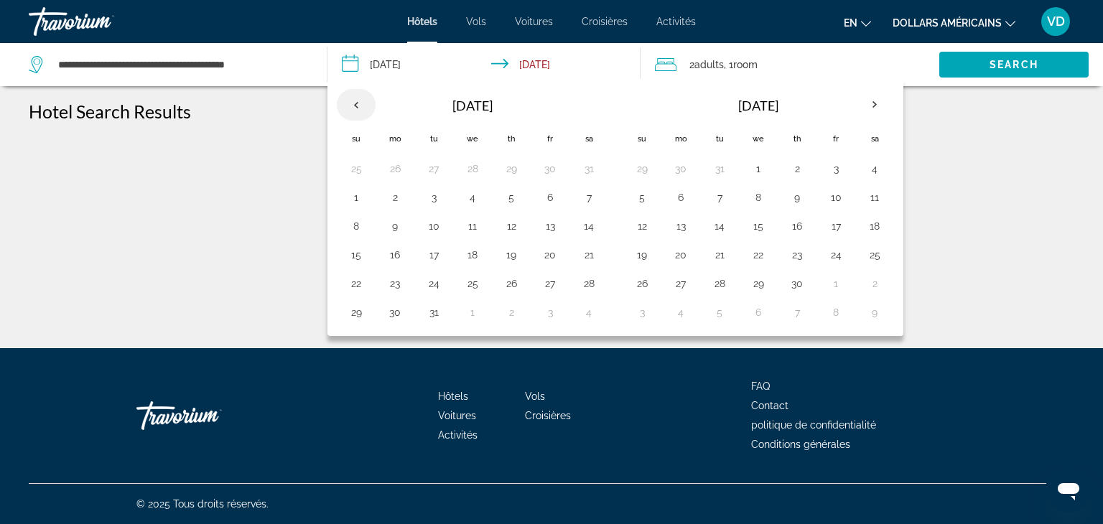
click at [362, 102] on th "Previous month" at bounding box center [356, 105] width 39 height 32
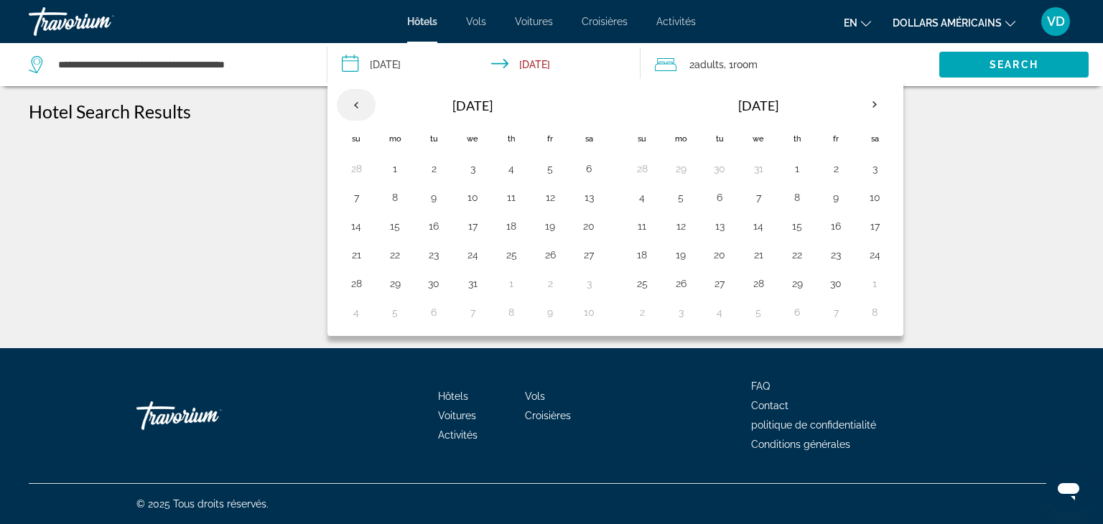
click at [362, 102] on th "Previous month" at bounding box center [356, 105] width 39 height 32
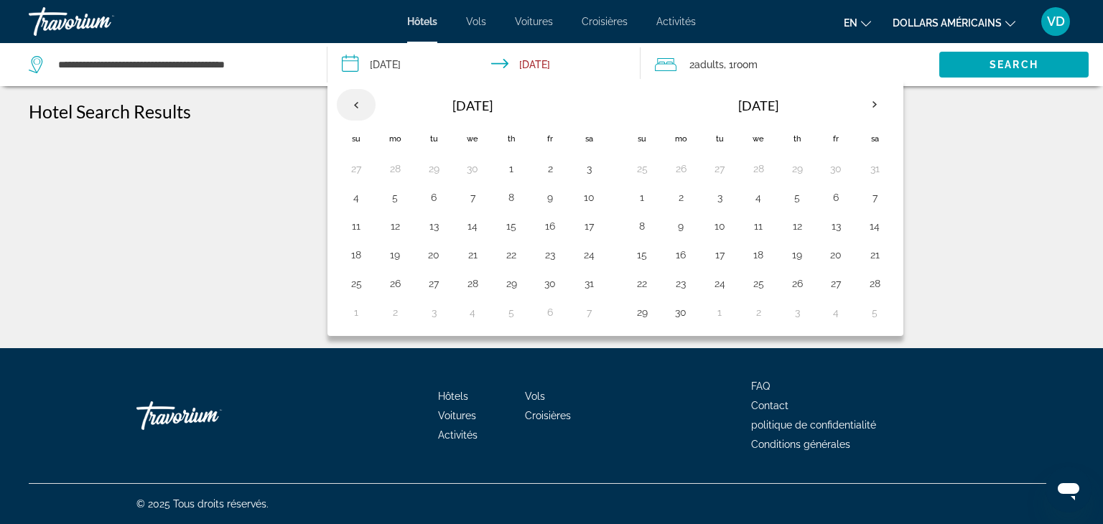
click at [362, 102] on th "Previous month" at bounding box center [356, 105] width 39 height 32
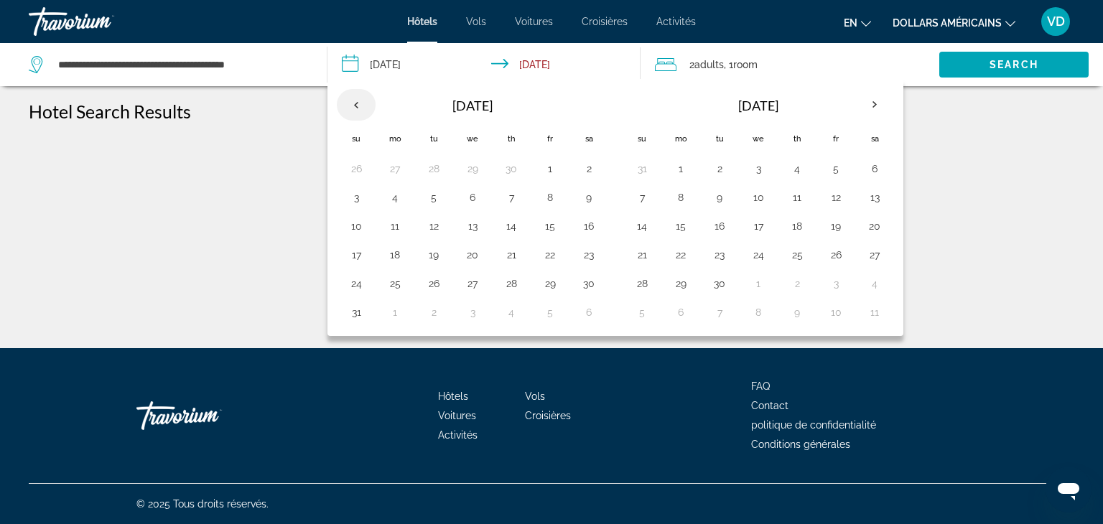
click at [362, 102] on th "Previous month" at bounding box center [356, 105] width 39 height 32
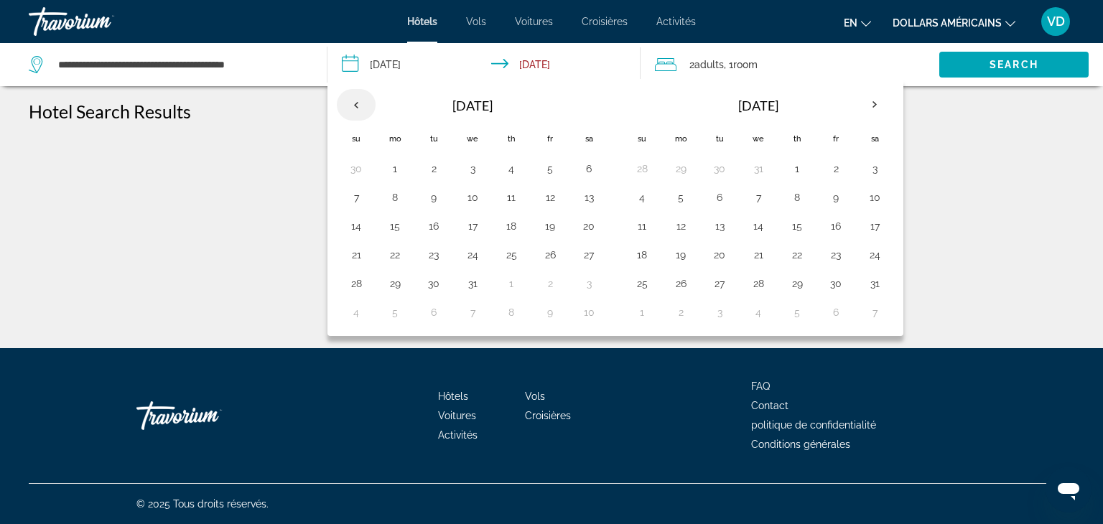
click at [362, 102] on th "Previous month" at bounding box center [356, 105] width 39 height 32
click at [362, 102] on th "Check-in date: Nov 15, 2027 Check-out date: Nov 22, 2027" at bounding box center [356, 104] width 39 height 32
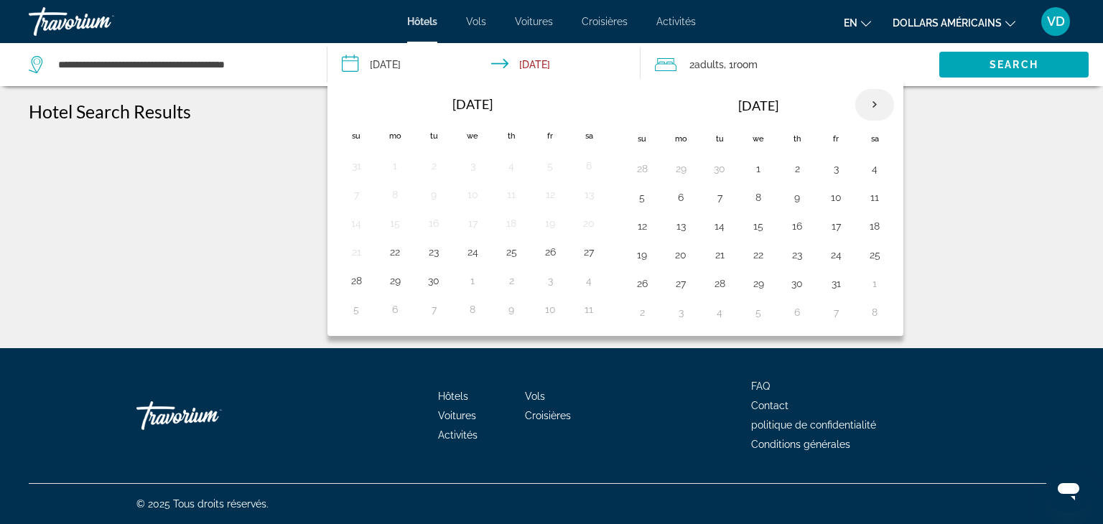
click at [875, 104] on th "Next month" at bounding box center [874, 105] width 39 height 32
click at [681, 241] on td "17" at bounding box center [681, 255] width 39 height 29
click at [634, 257] on button "16" at bounding box center [642, 255] width 23 height 20
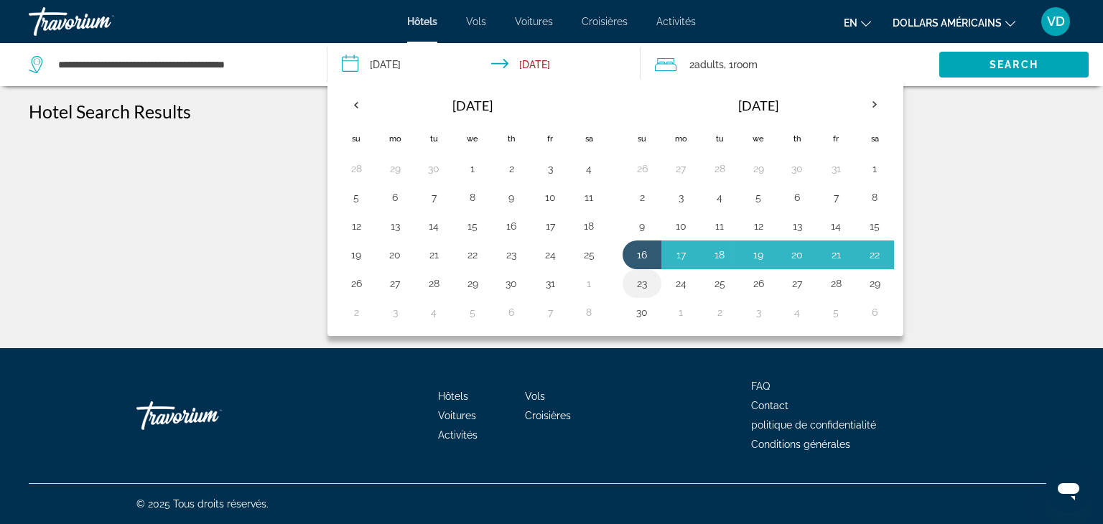
click at [646, 283] on button "23" at bounding box center [642, 284] width 23 height 20
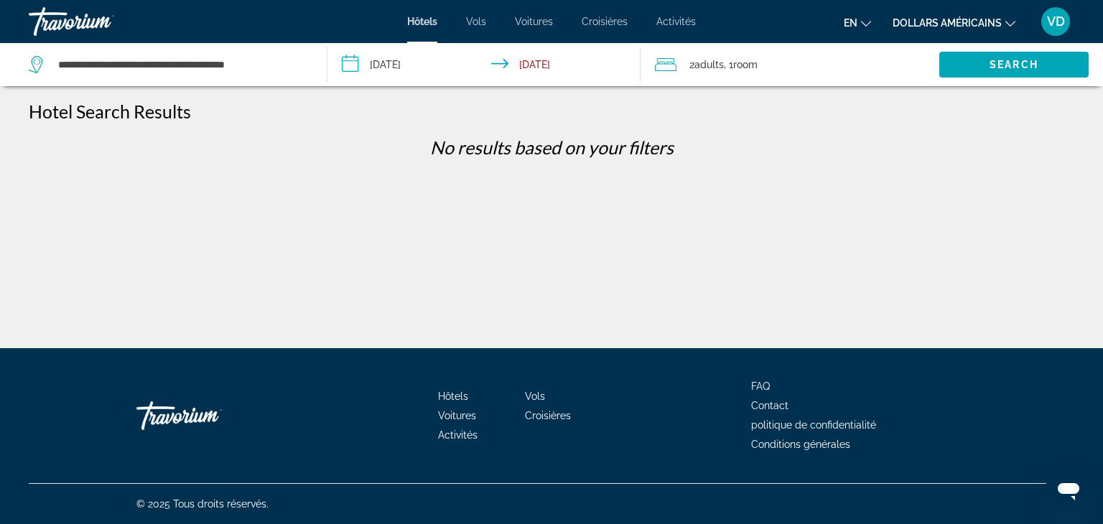
click at [557, 62] on input "**********" at bounding box center [487, 66] width 319 height 47
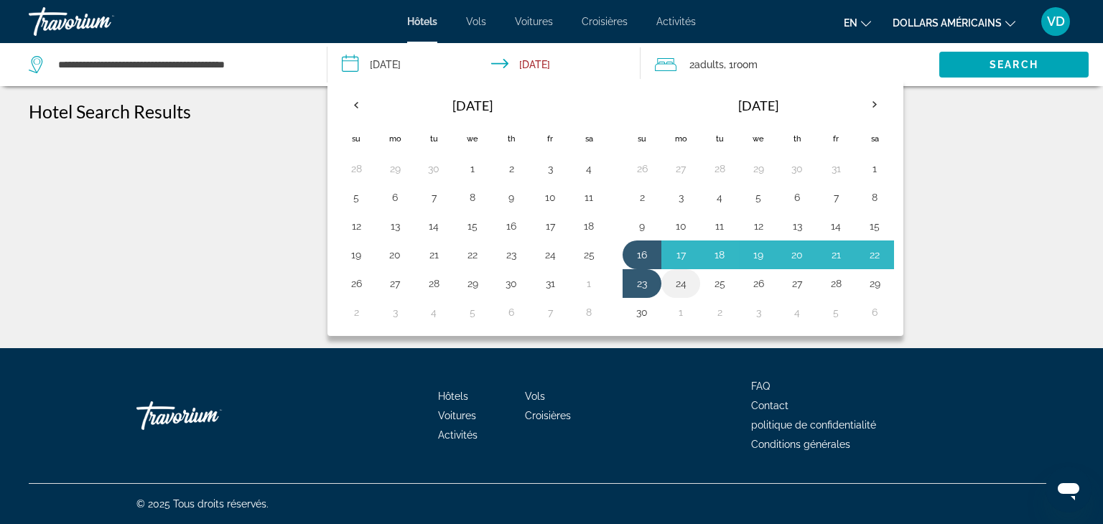
click at [671, 282] on button "24" at bounding box center [680, 284] width 23 height 20
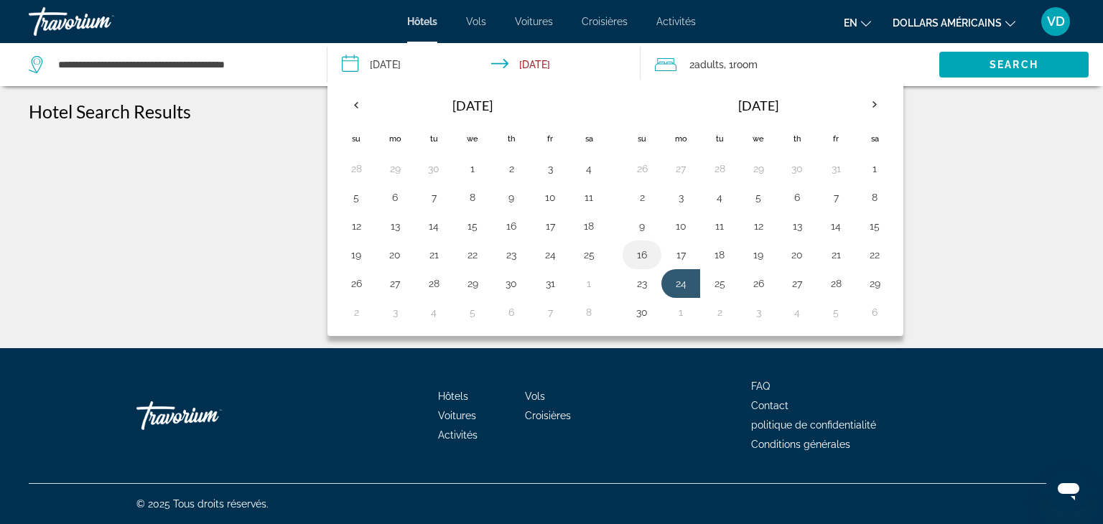
click at [642, 262] on button "16" at bounding box center [642, 255] width 23 height 20
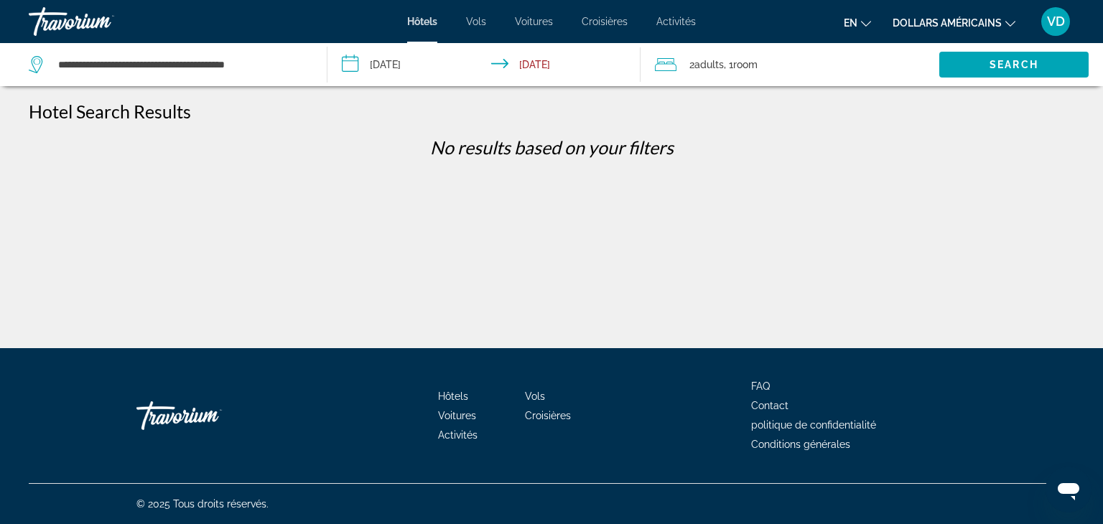
click at [445, 52] on input "**********" at bounding box center [487, 66] width 319 height 47
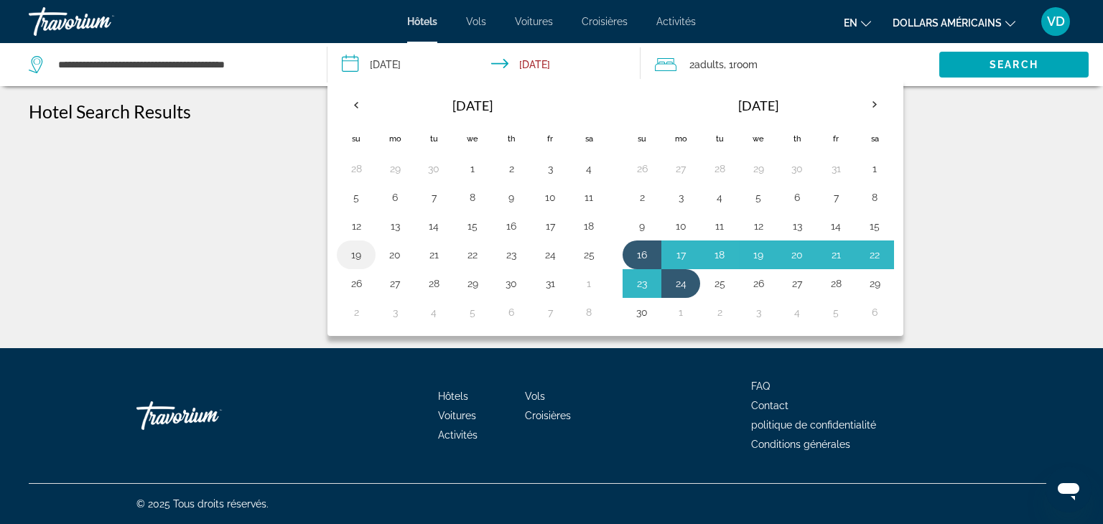
click at [363, 254] on button "19" at bounding box center [356, 255] width 23 height 20
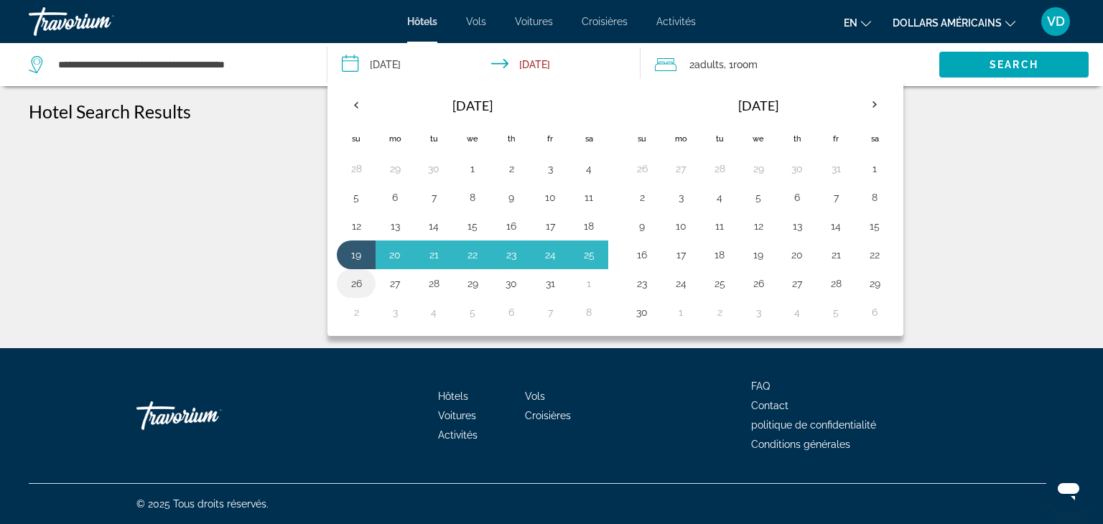
click at [353, 284] on button "26" at bounding box center [356, 284] width 23 height 20
type input "**********"
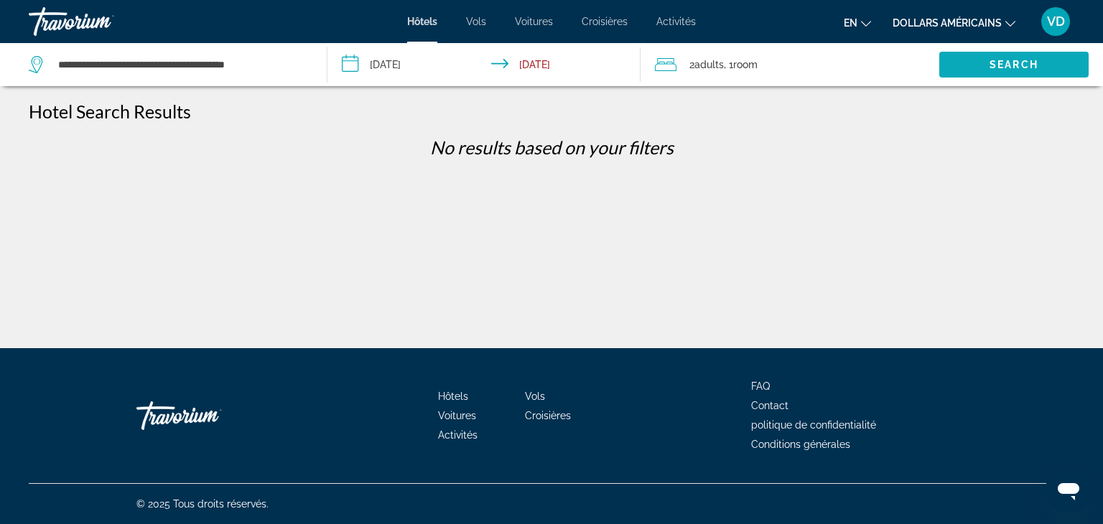
click at [948, 58] on span "Search widget" at bounding box center [1013, 64] width 149 height 34
